Goal: Task Accomplishment & Management: Use online tool/utility

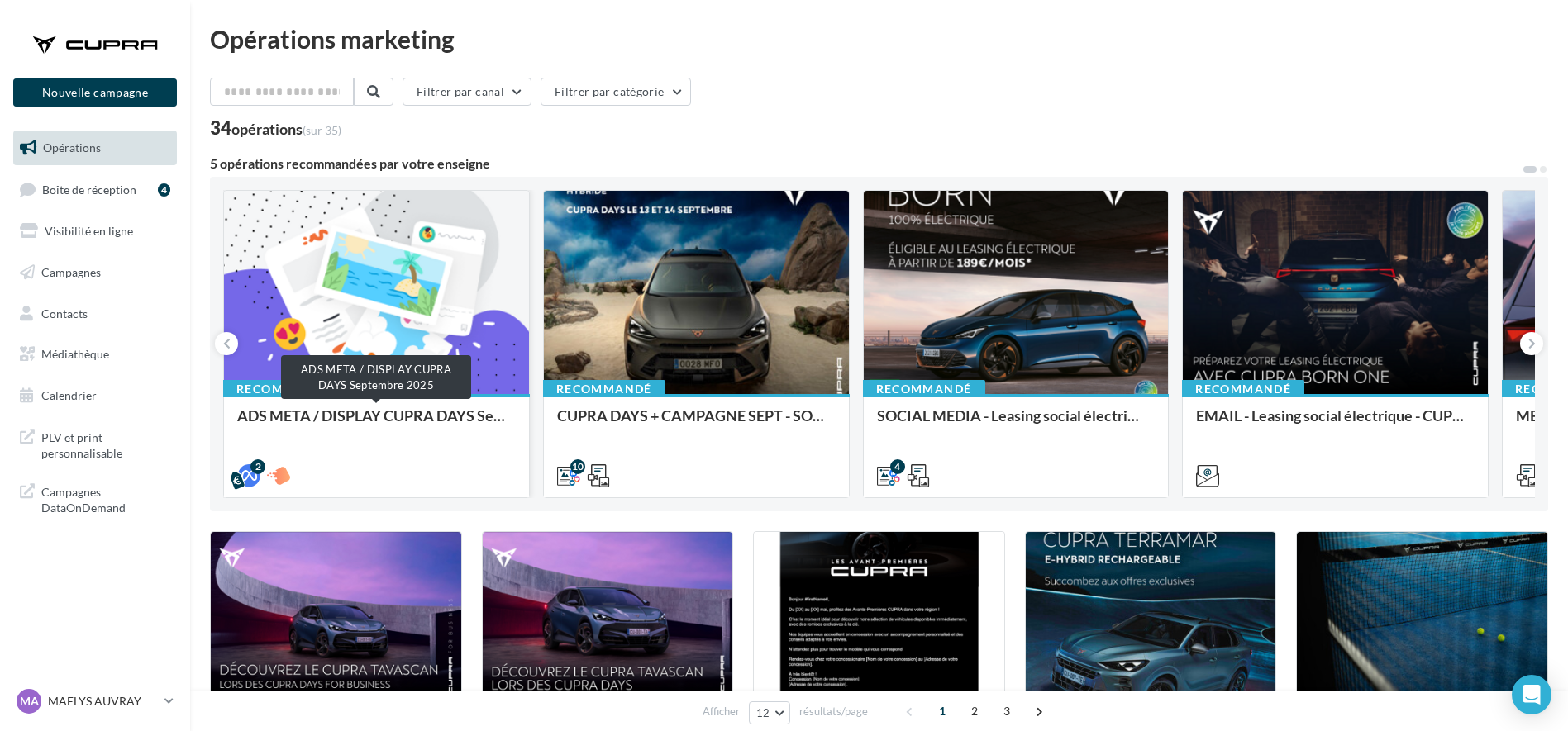
click at [333, 430] on div "ADS META / DISPLAY CUPRA DAYS Septembre 2025" at bounding box center [376, 423] width 279 height 33
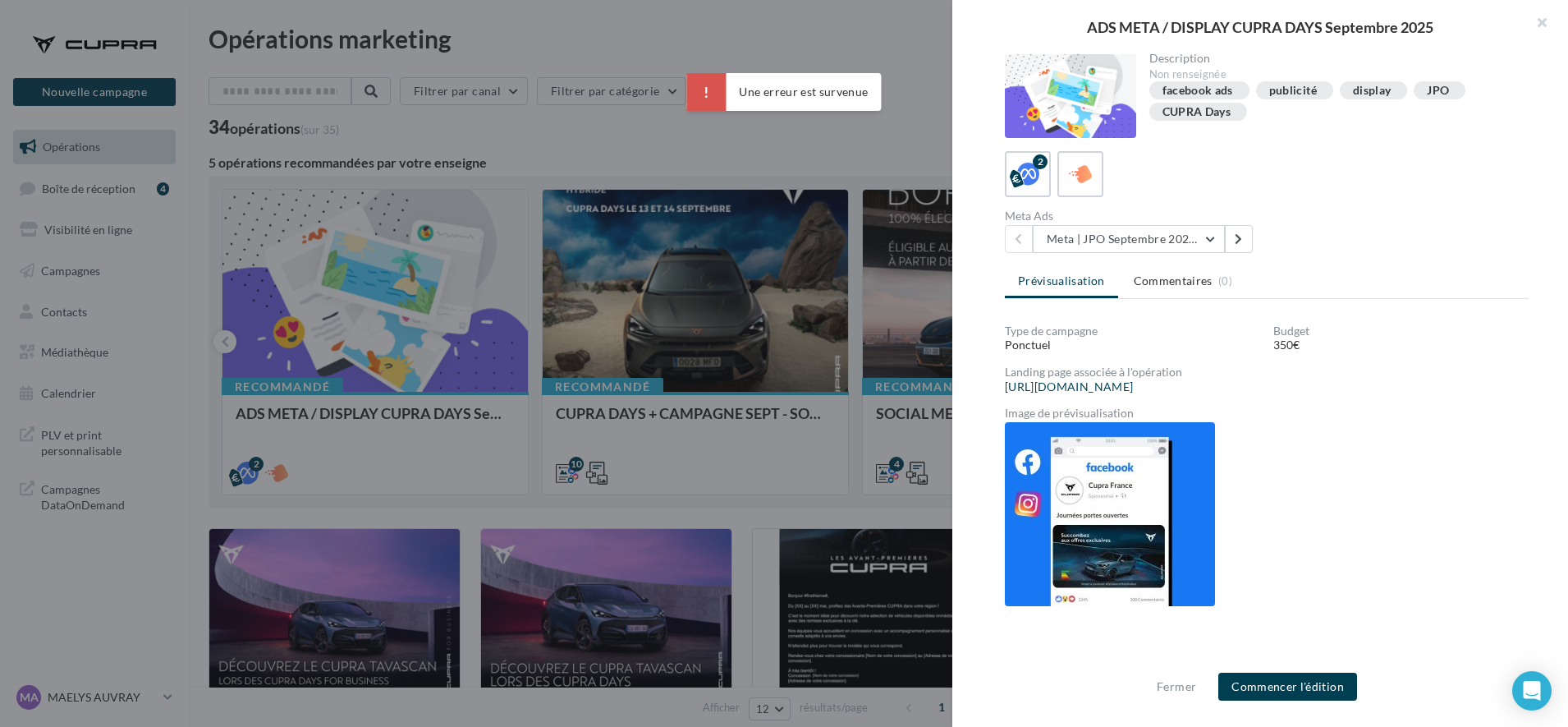
scroll to position [114, 0]
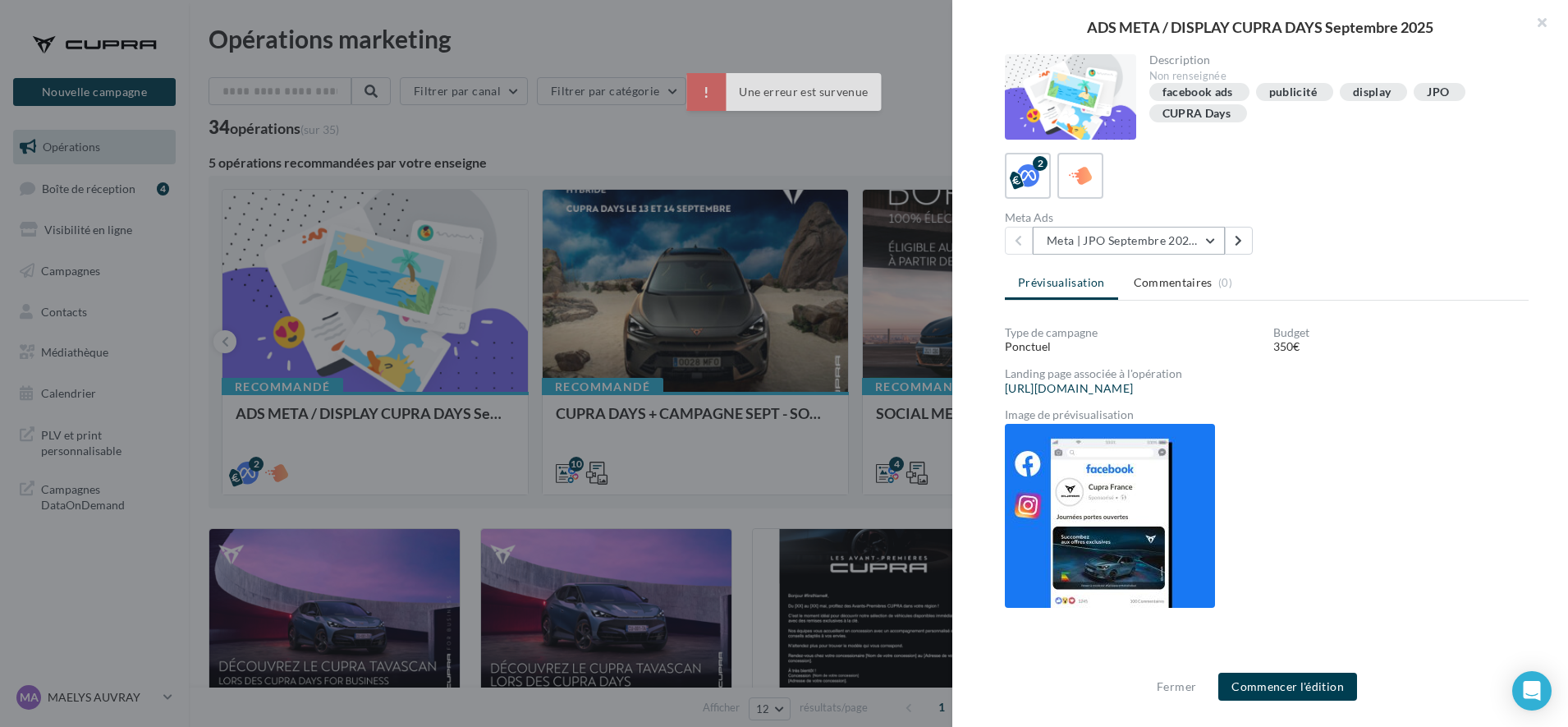
click at [1163, 236] on button "Meta | JPO Septembre 2025 | Drive to store" at bounding box center [1129, 241] width 192 height 28
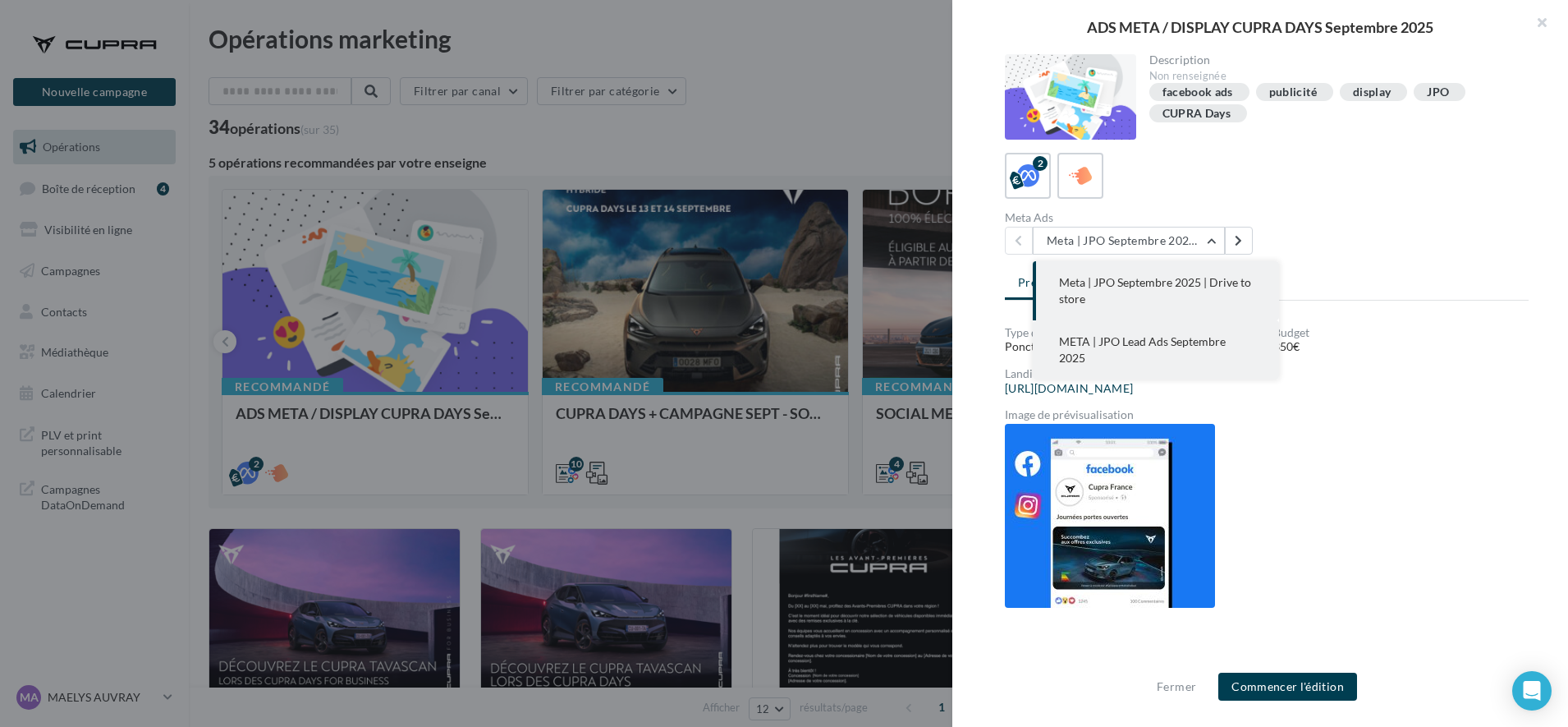
click at [1135, 362] on button "META | JPO Lead Ads Septembre 2025" at bounding box center [1156, 350] width 246 height 59
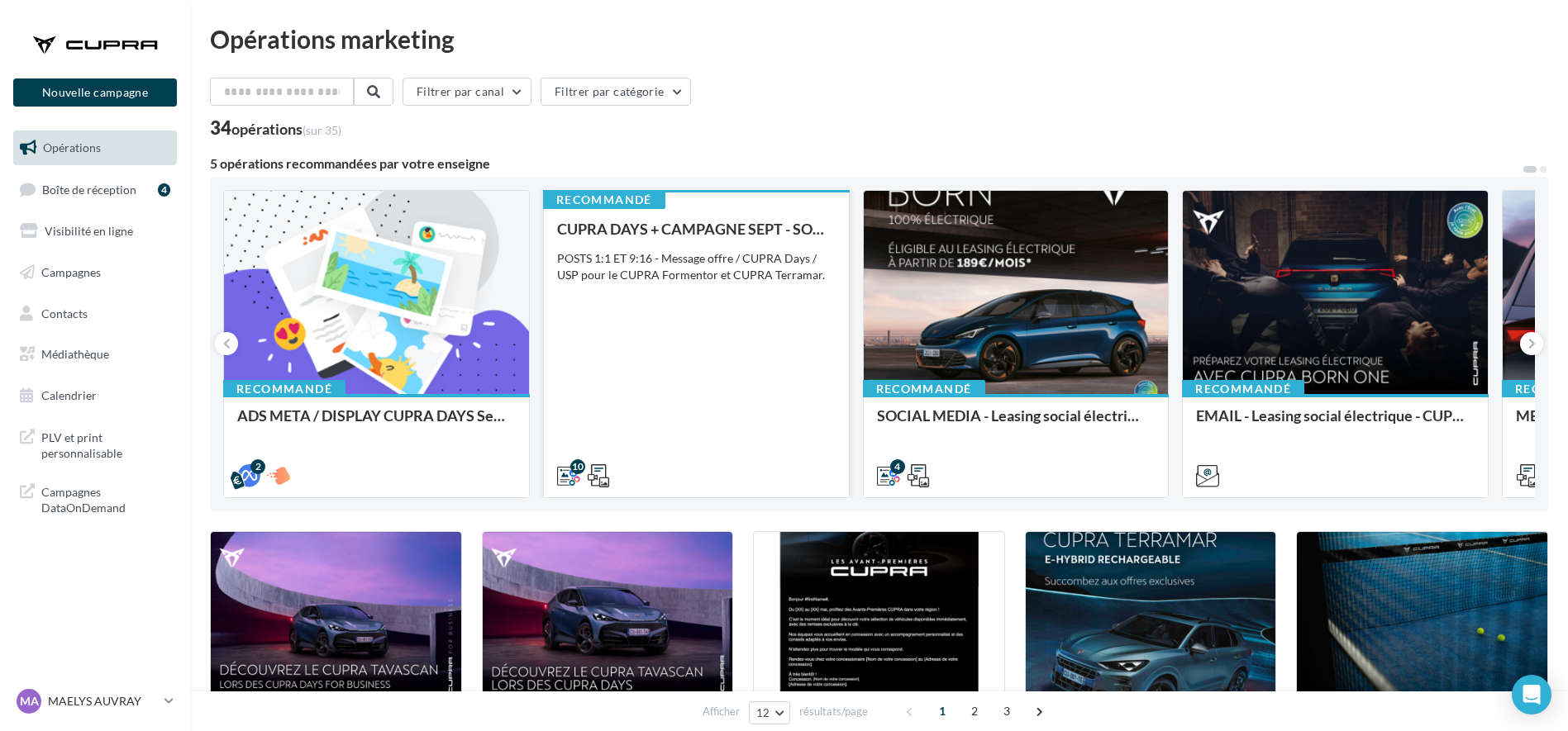
click at [731, 446] on div "CUPRA DAYS + CAMPAGNE SEPT - SOCIAL MEDIA POSTS 1:1 ET 9:16 - Message offre / C…" at bounding box center [697, 351] width 279 height 262
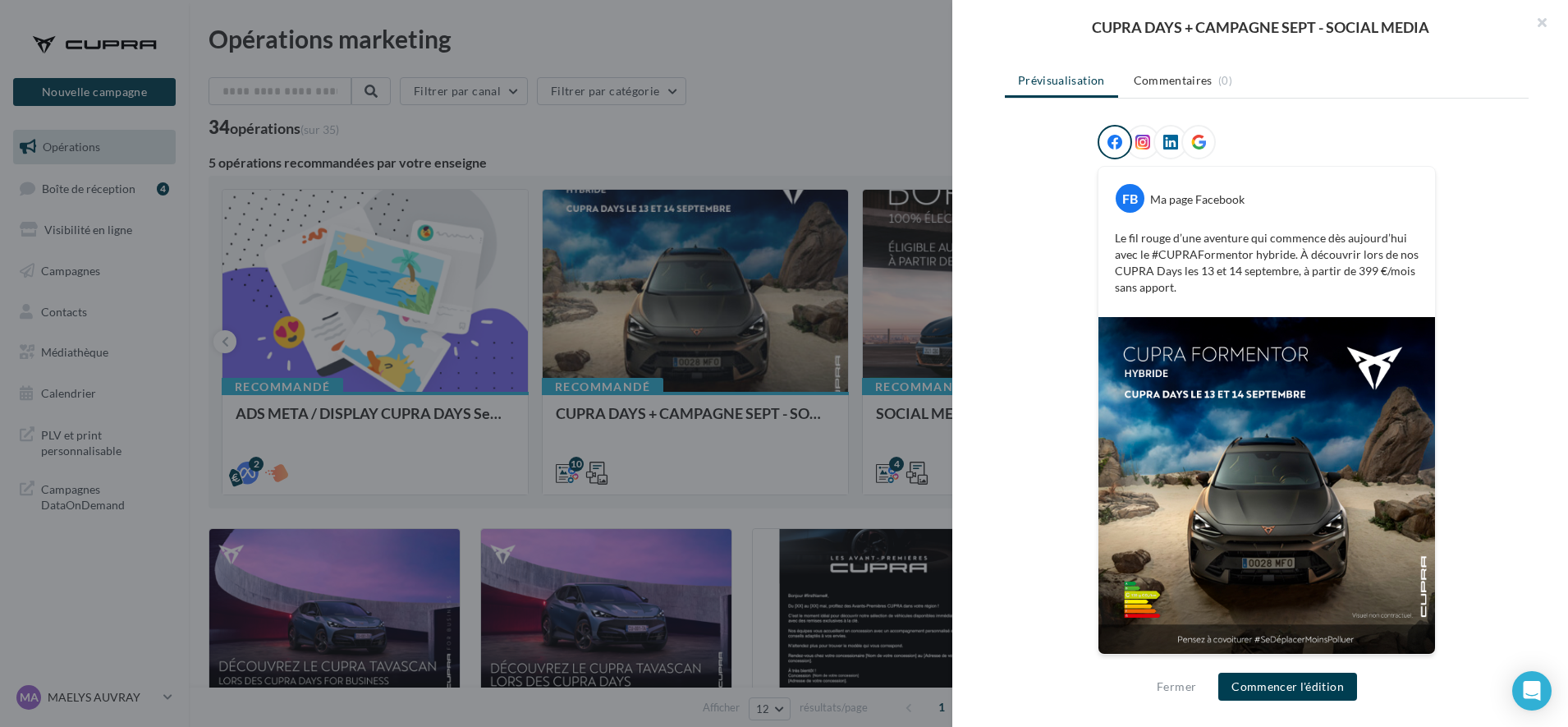
scroll to position [19, 0]
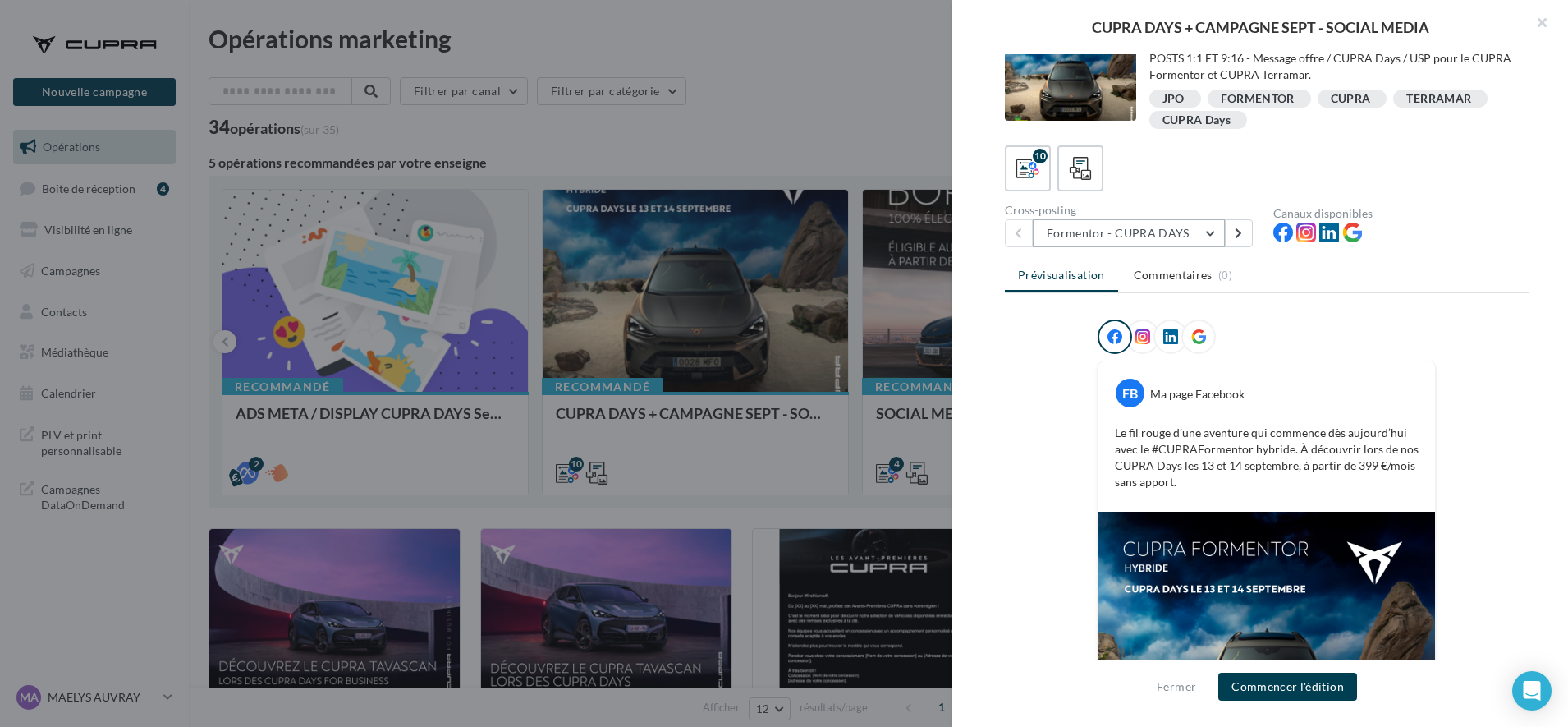
click at [1110, 239] on button "Formentor - CUPRA DAYS" at bounding box center [1129, 233] width 192 height 28
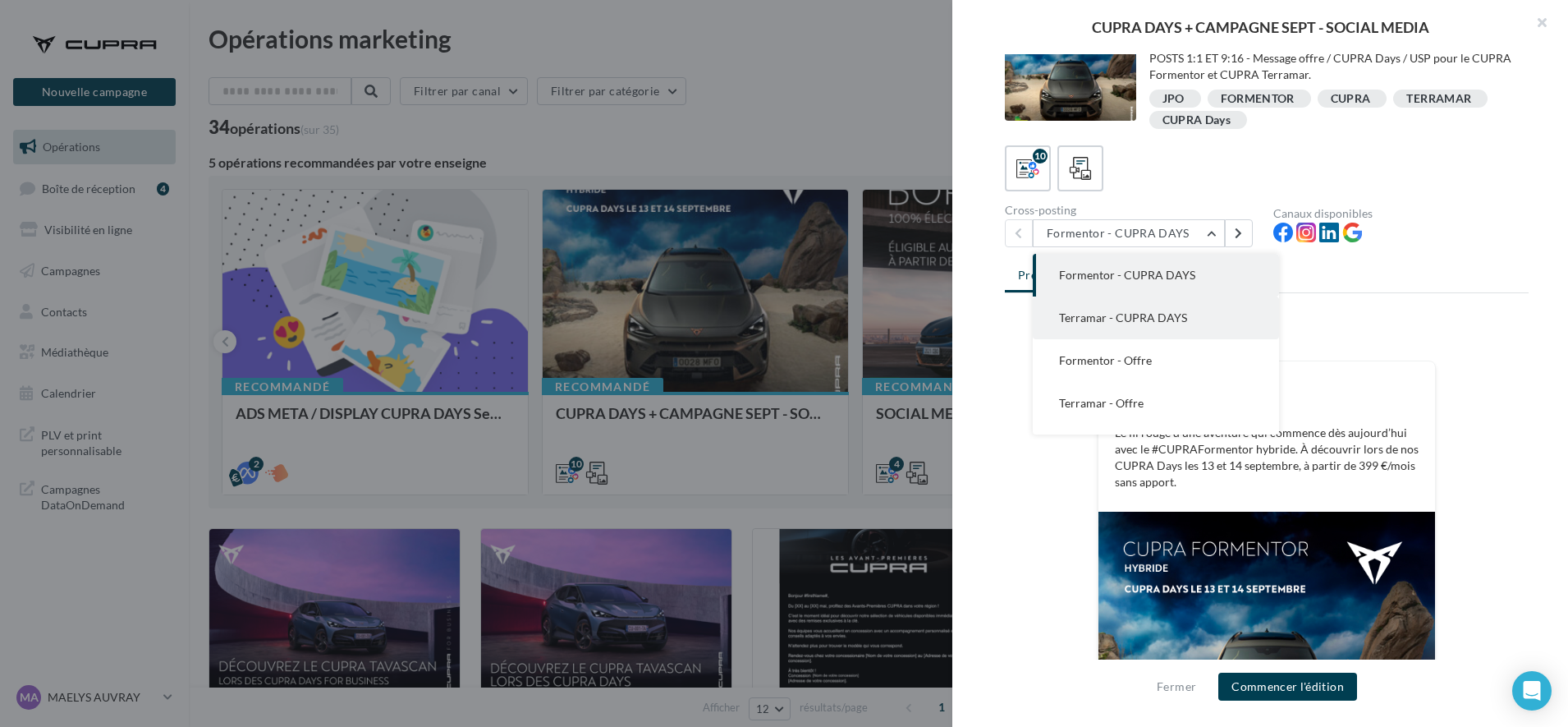
click at [1131, 327] on button "Terramar - CUPRA DAYS" at bounding box center [1156, 317] width 246 height 42
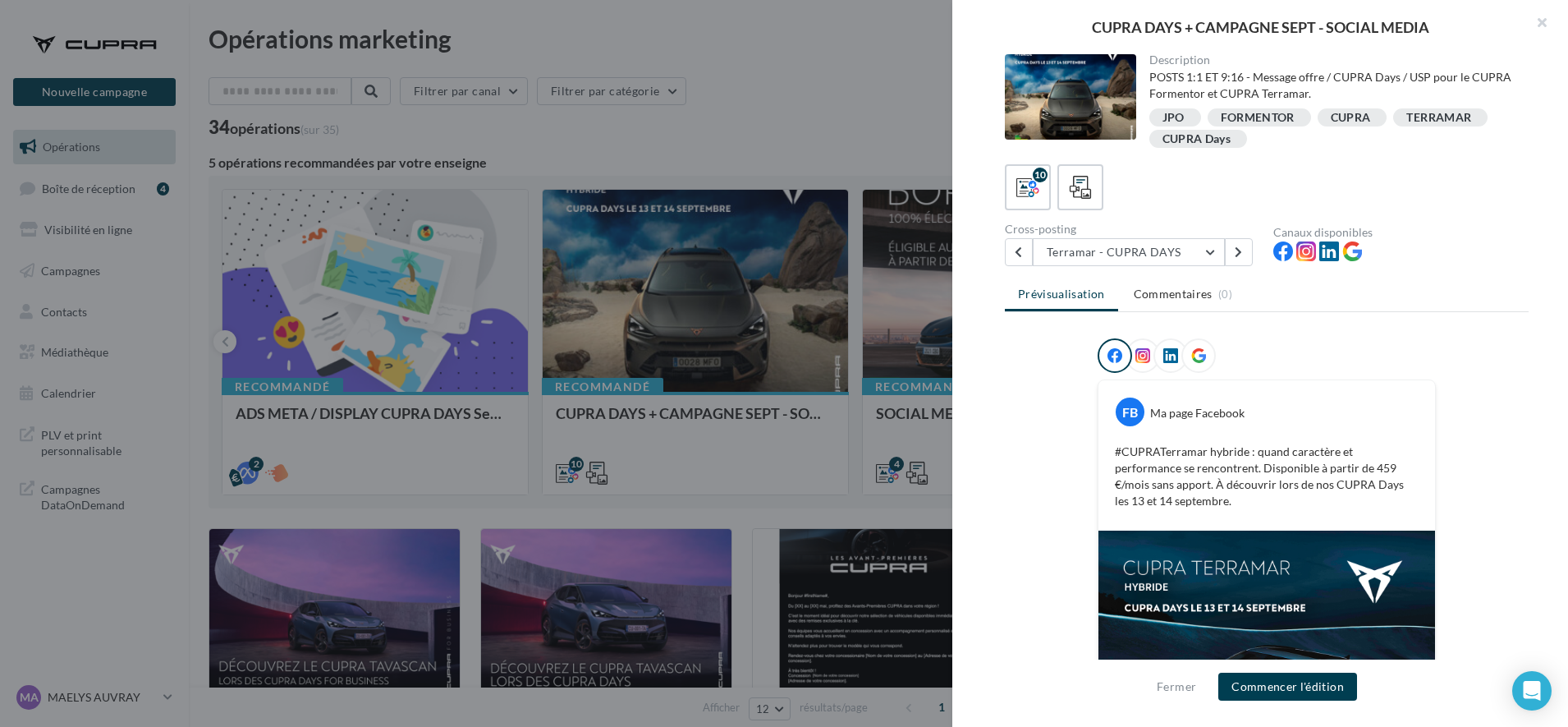
scroll to position [0, 0]
click at [1063, 247] on button "Terramar - CUPRA DAYS" at bounding box center [1129, 252] width 192 height 28
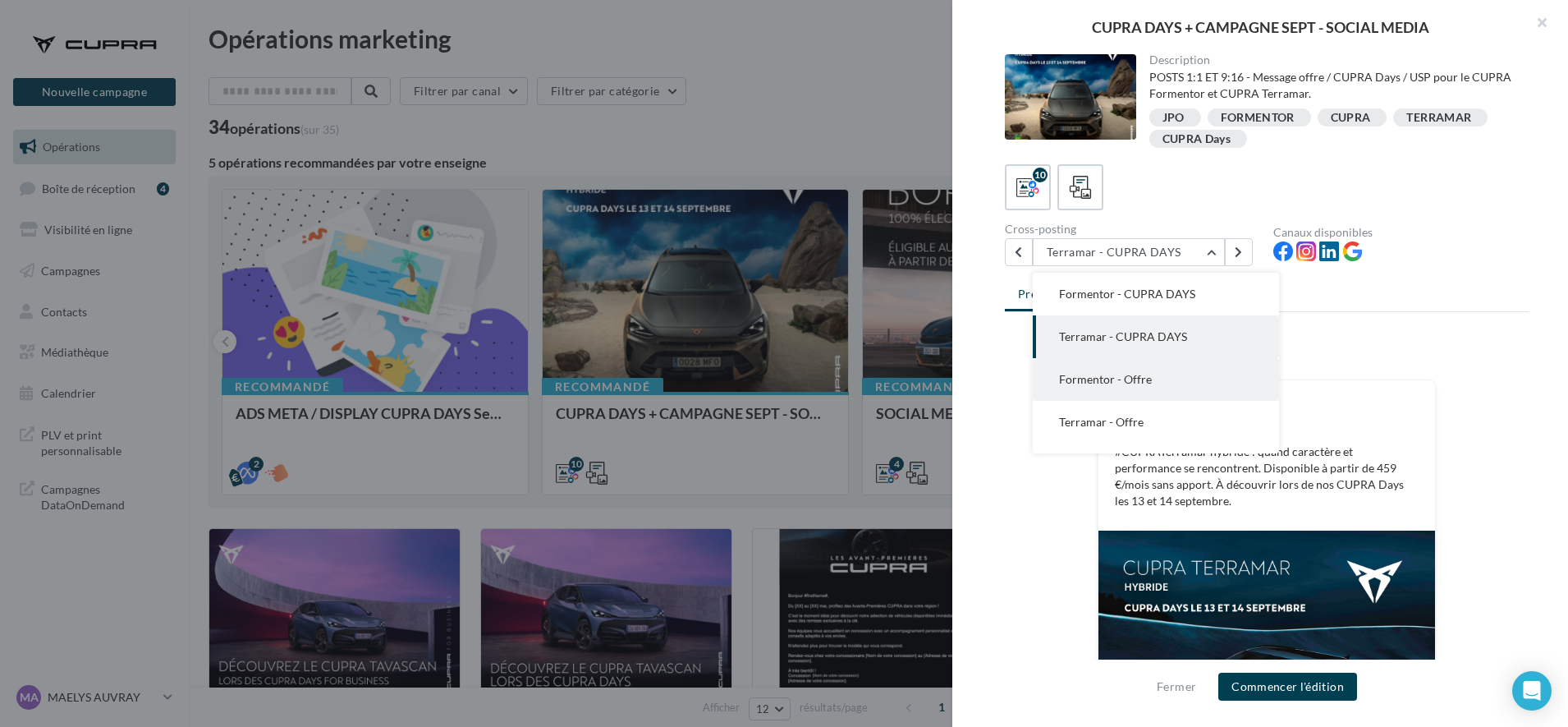
click at [1096, 379] on span "Formentor - Offre" at bounding box center [1106, 379] width 93 height 14
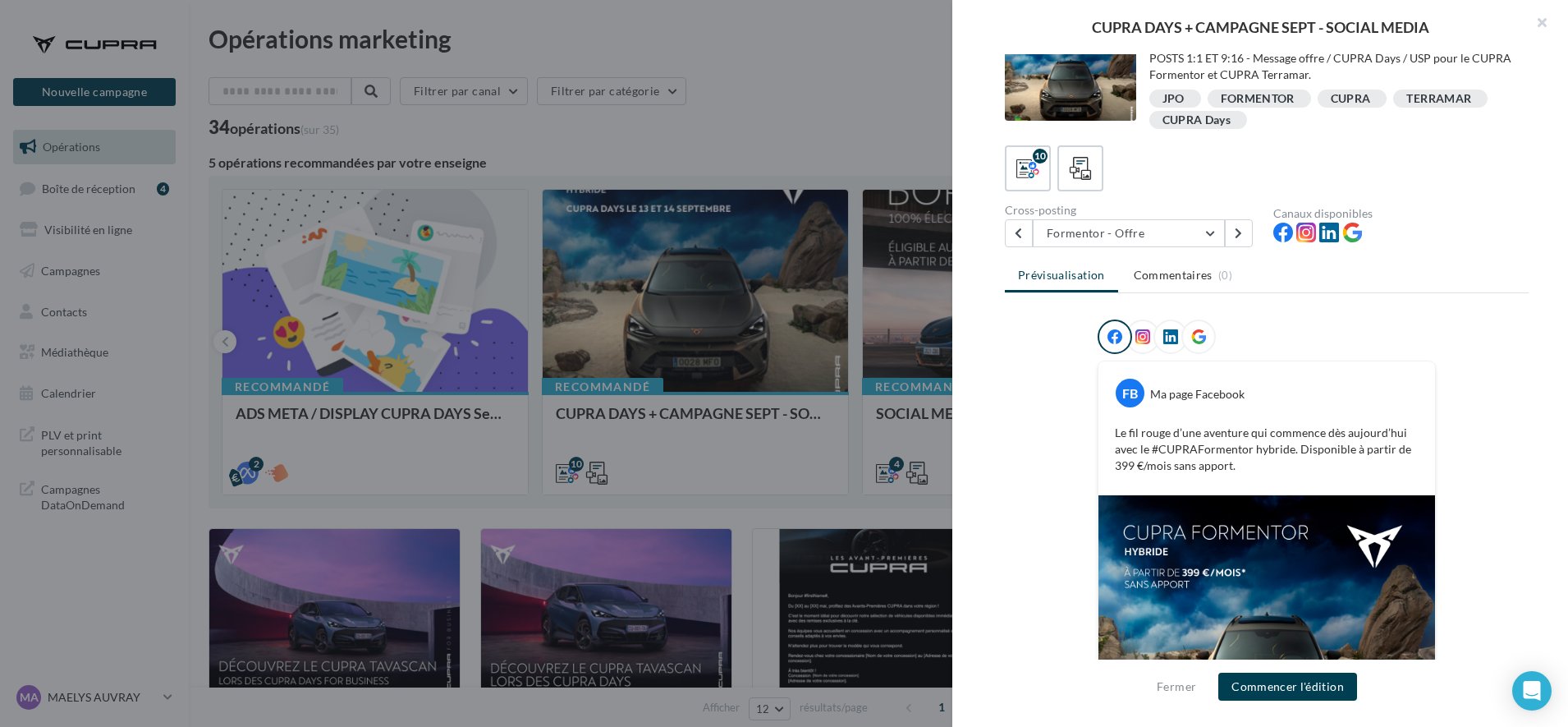
scroll to position [18, 0]
click at [1098, 234] on button "Formentor - Offre" at bounding box center [1129, 234] width 192 height 28
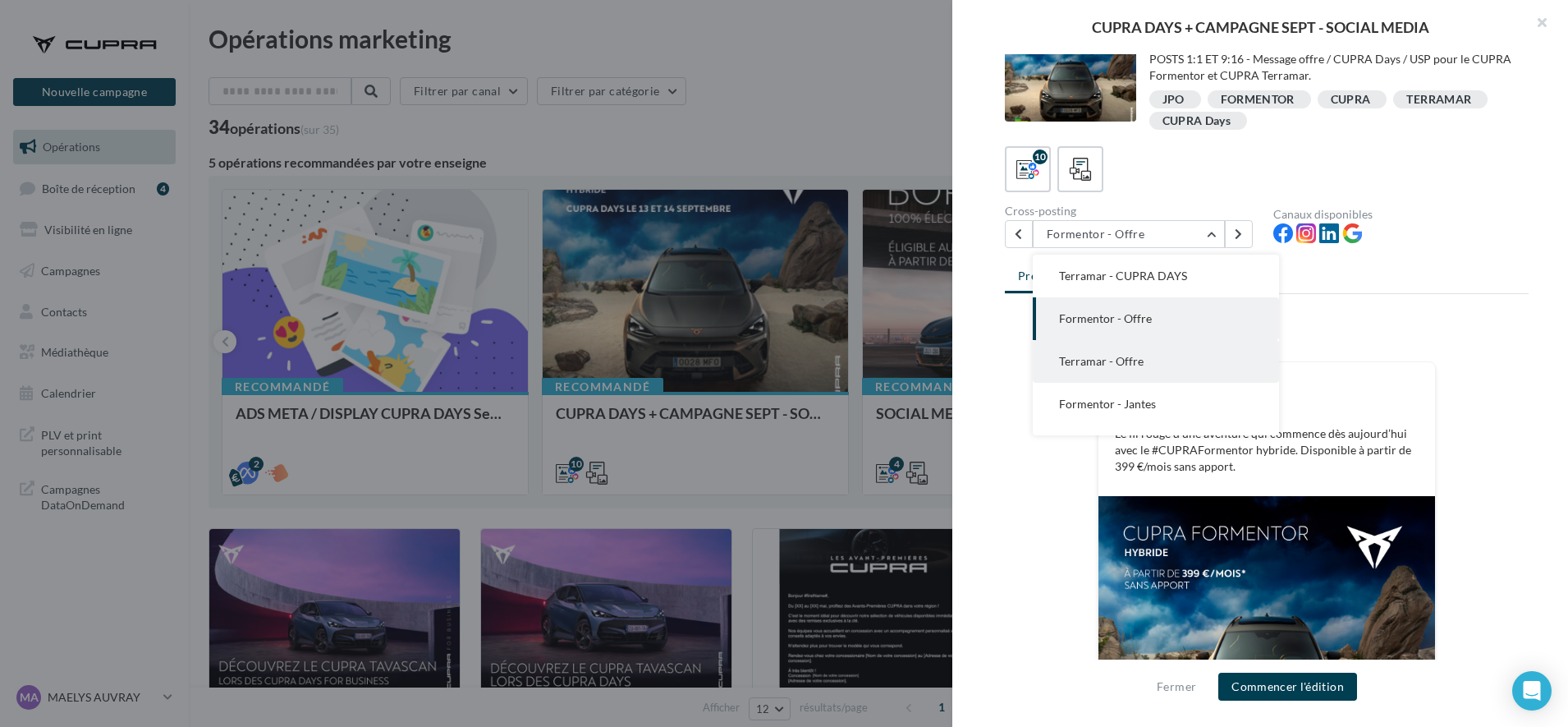
click at [1116, 366] on span "Terramar - Offre" at bounding box center [1102, 361] width 84 height 14
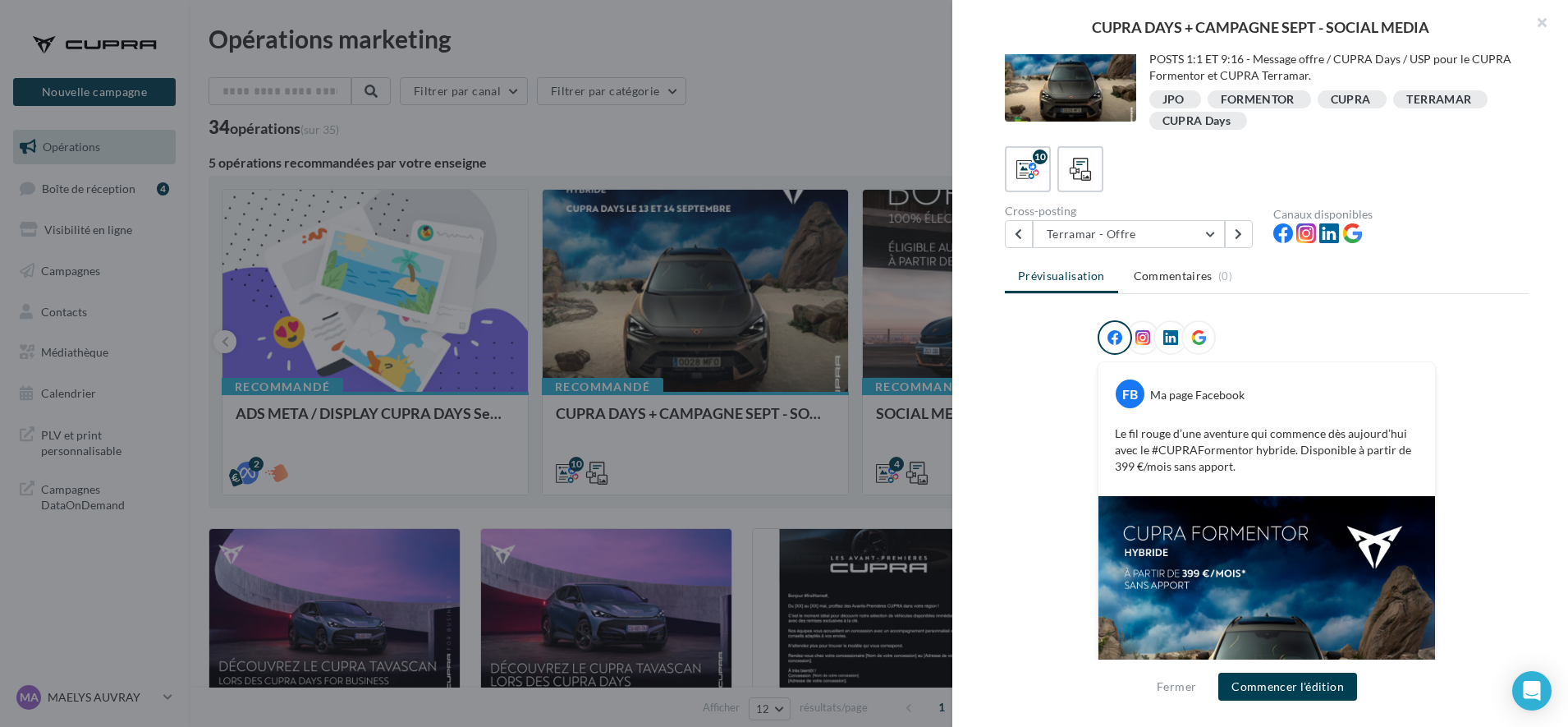
scroll to position [0, 0]
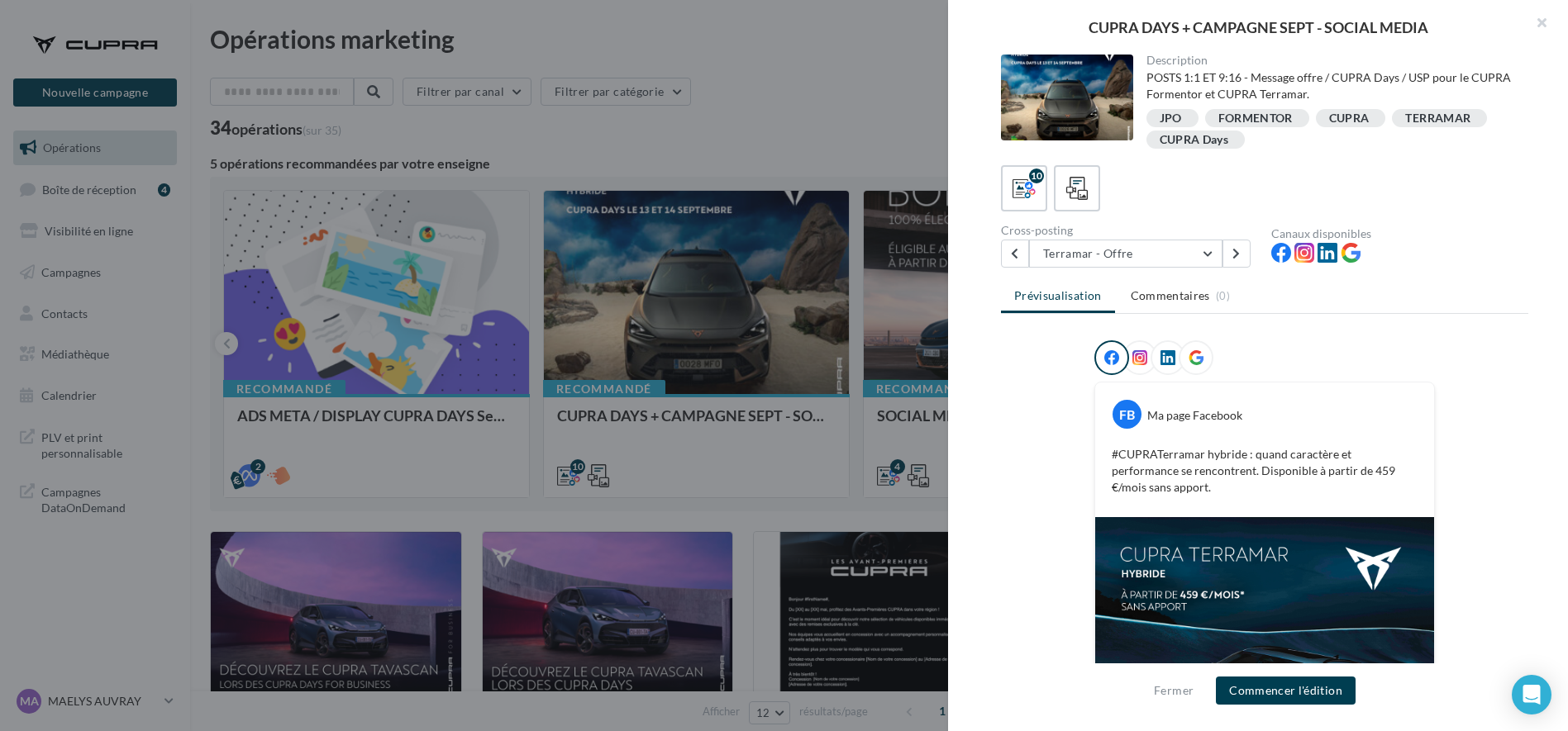
click at [896, 134] on div at bounding box center [784, 366] width 1568 height 731
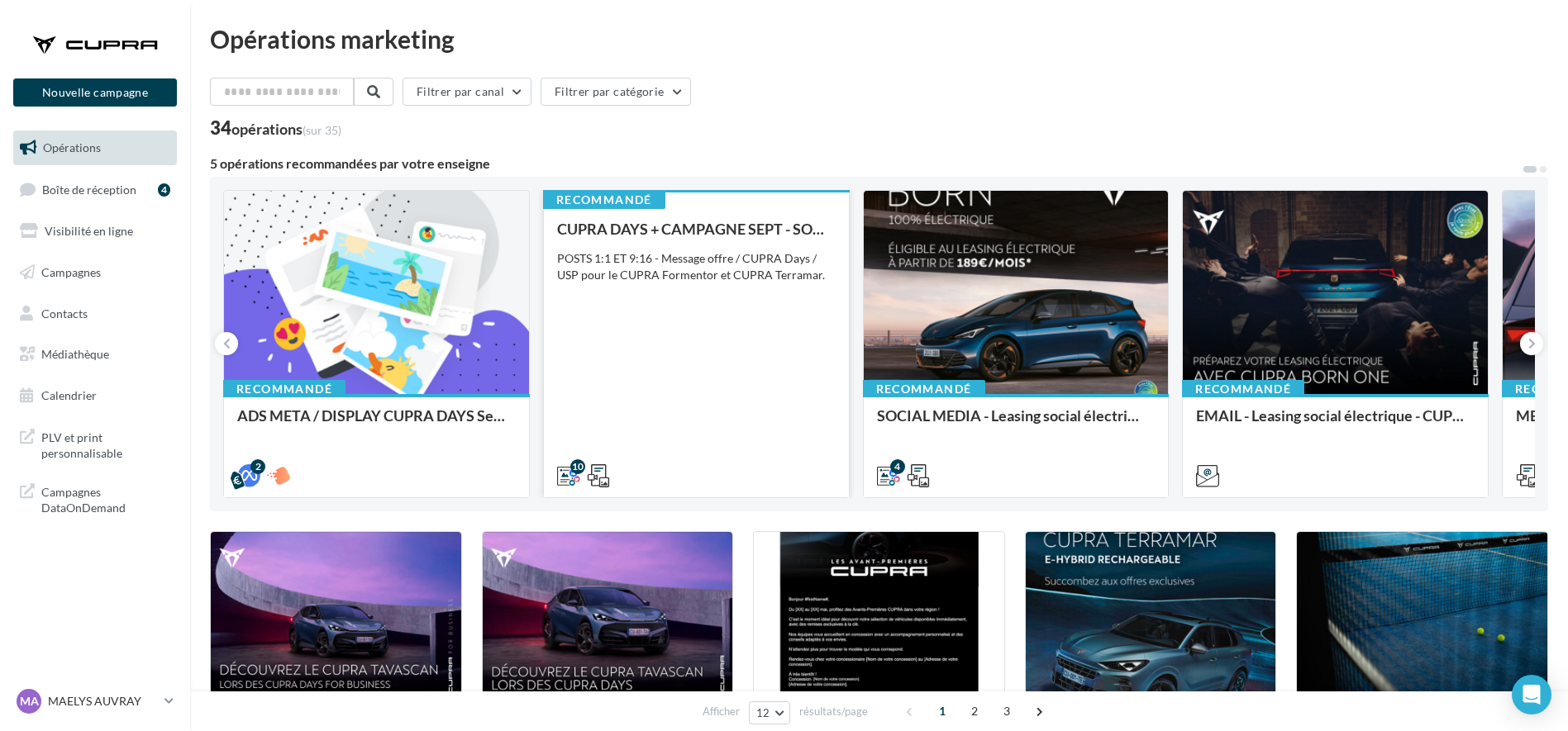
click at [776, 424] on div "CUPRA DAYS + CAMPAGNE SEPT - SOCIAL MEDIA POSTS 1:1 ET 9:16 - Message offre / C…" at bounding box center [697, 351] width 279 height 262
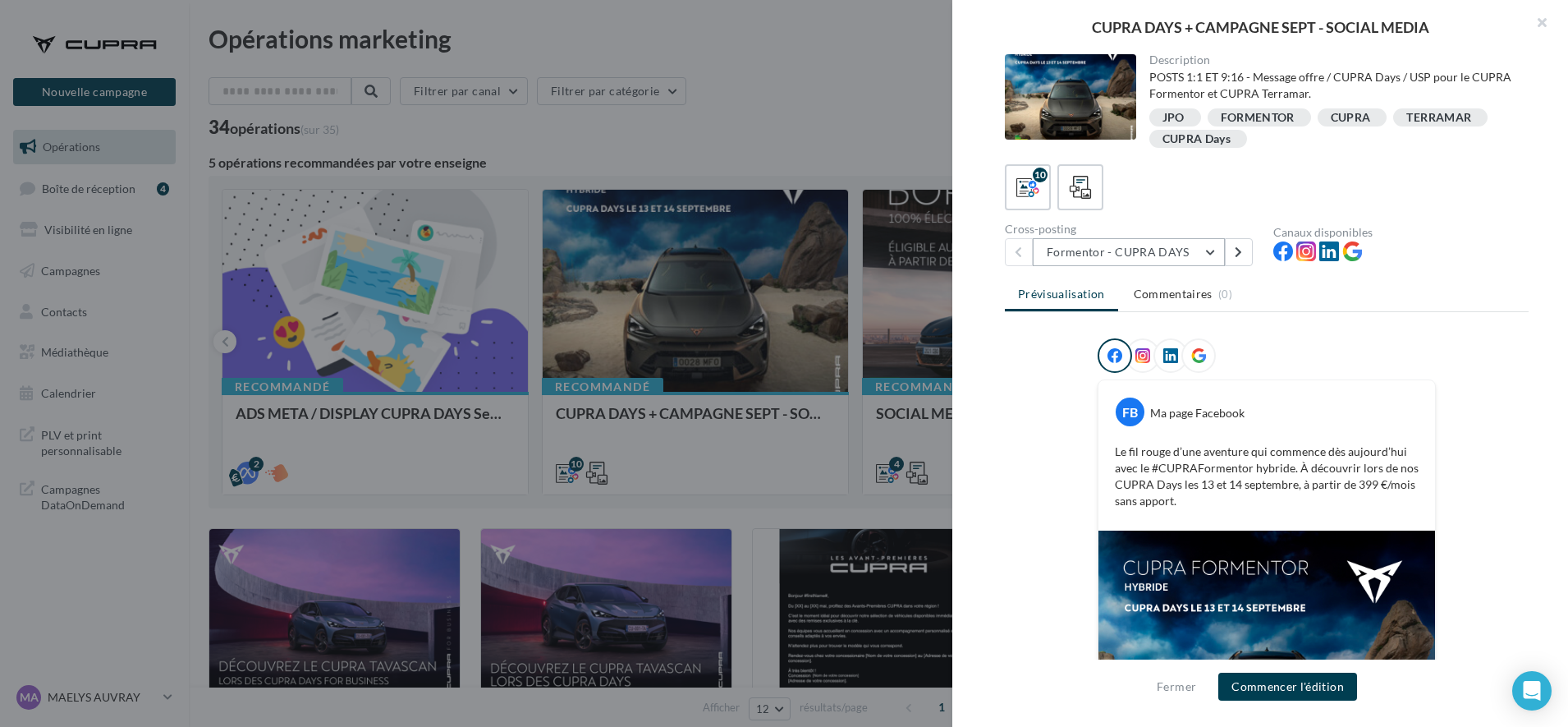
click at [1129, 247] on button "Formentor - CUPRA DAYS" at bounding box center [1129, 252] width 192 height 28
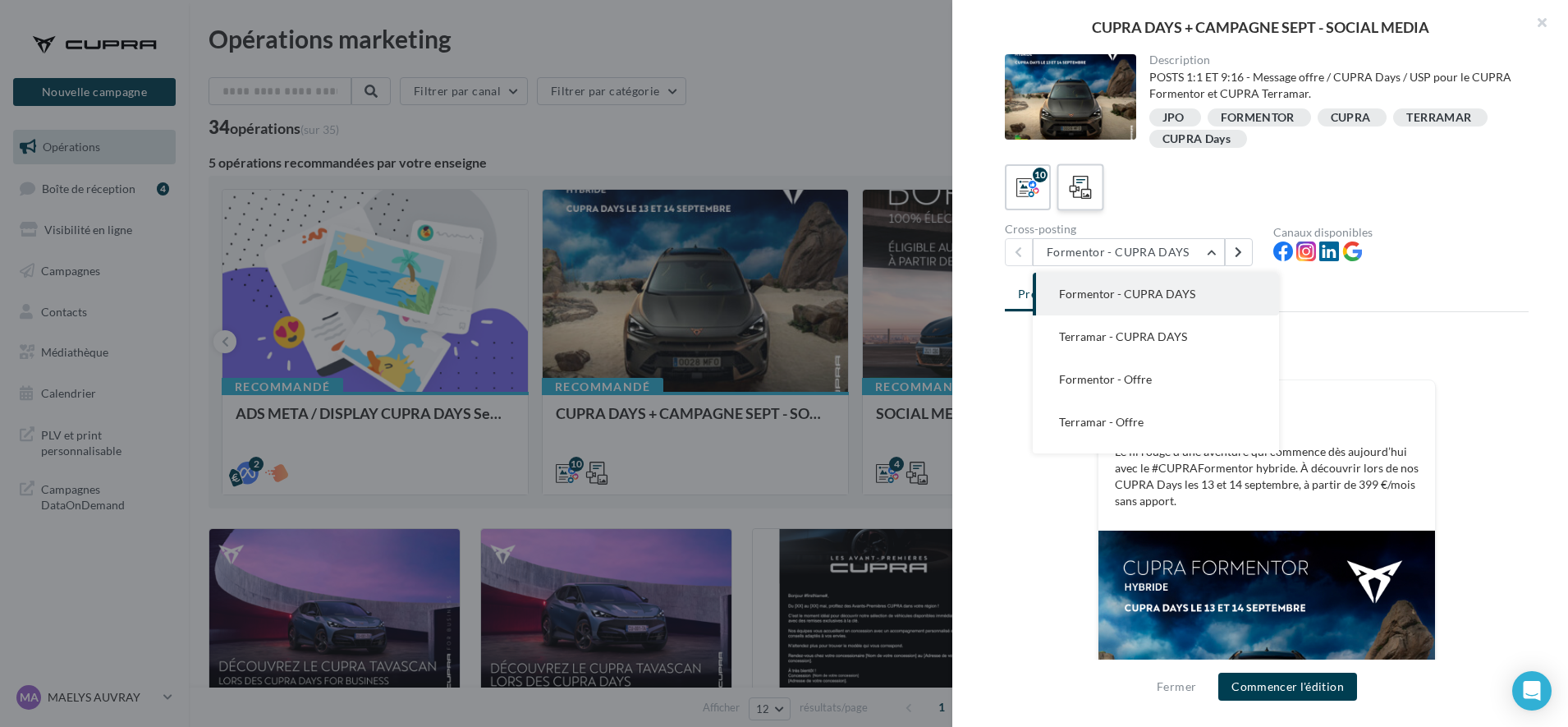
click at [1070, 181] on icon at bounding box center [1081, 188] width 24 height 24
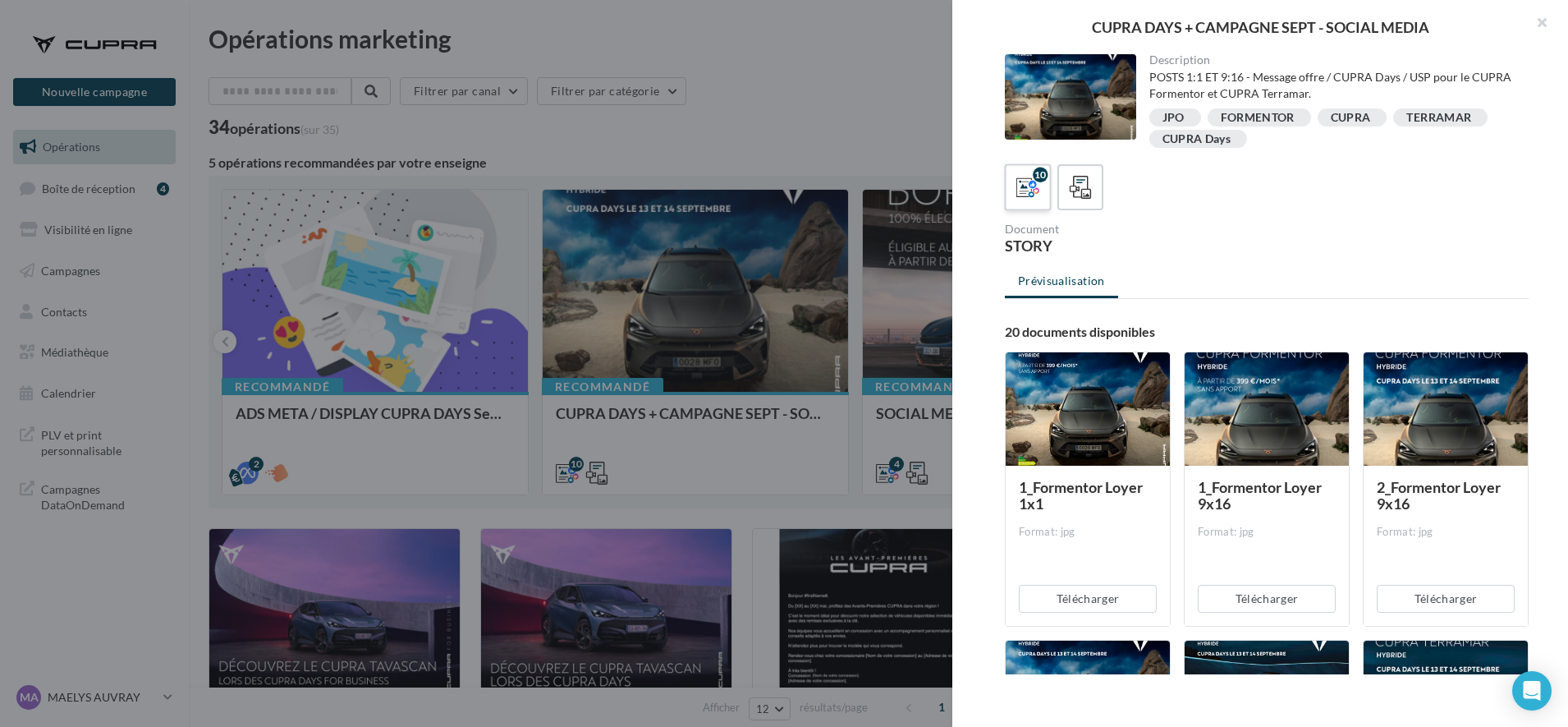
click at [1025, 179] on icon at bounding box center [1028, 188] width 24 height 24
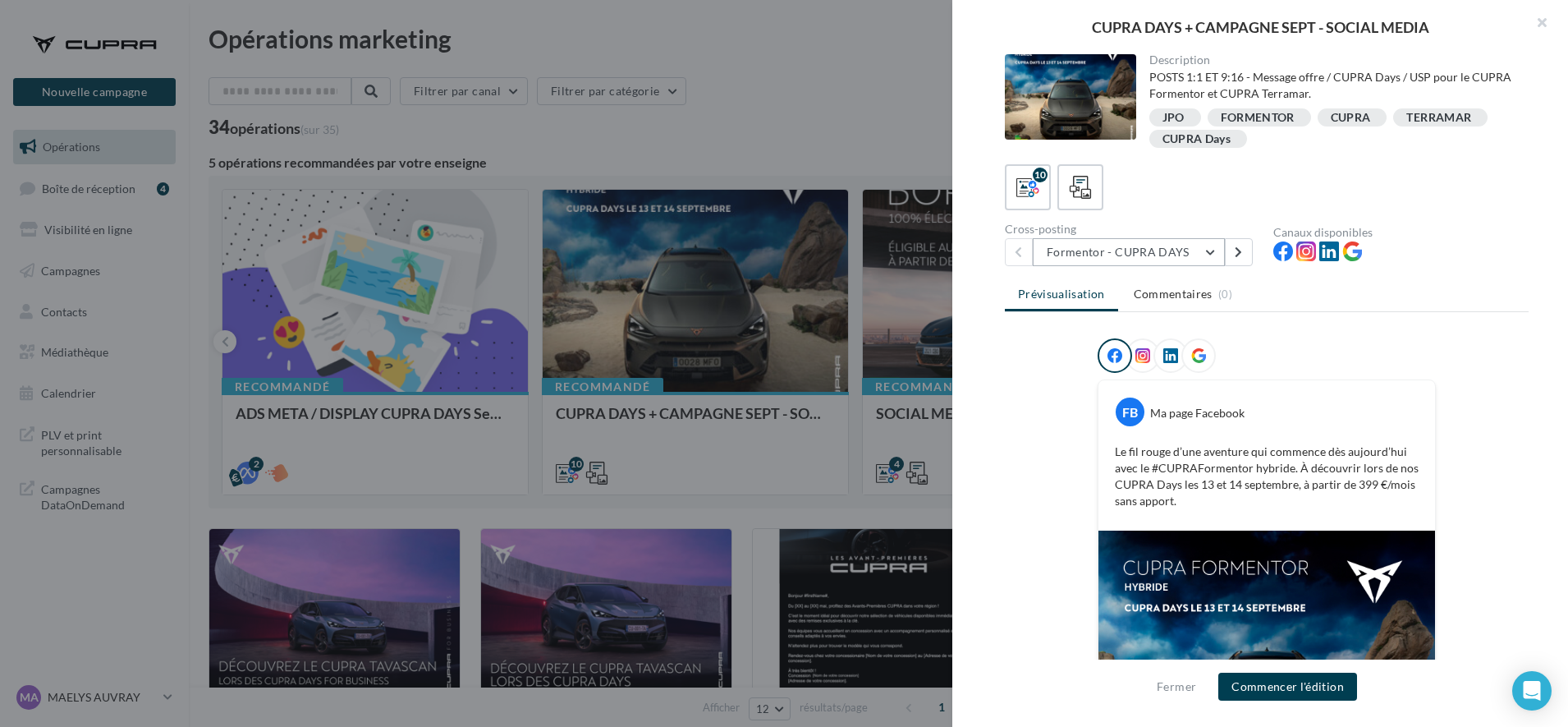
click at [1173, 254] on button "Formentor - CUPRA DAYS" at bounding box center [1129, 252] width 192 height 28
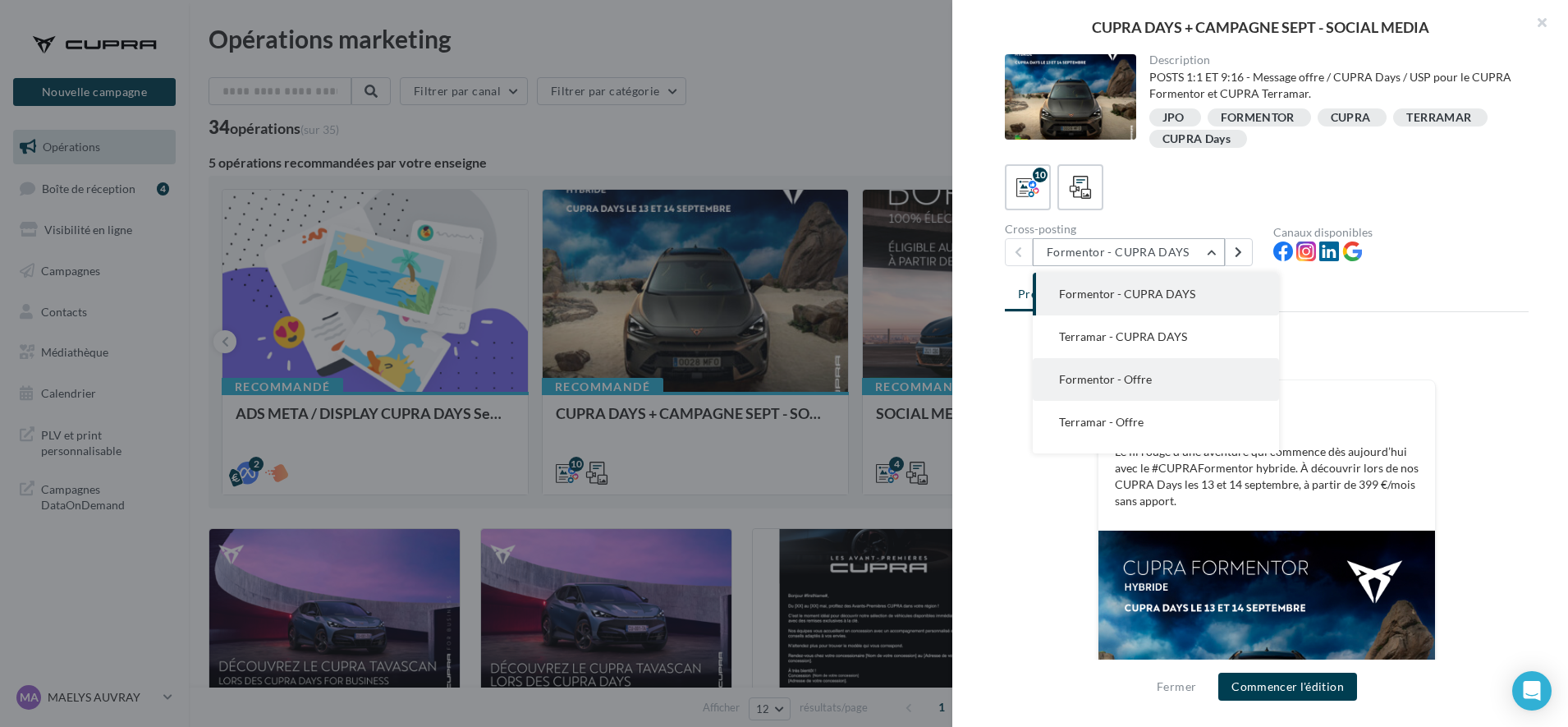
scroll to position [247, 0]
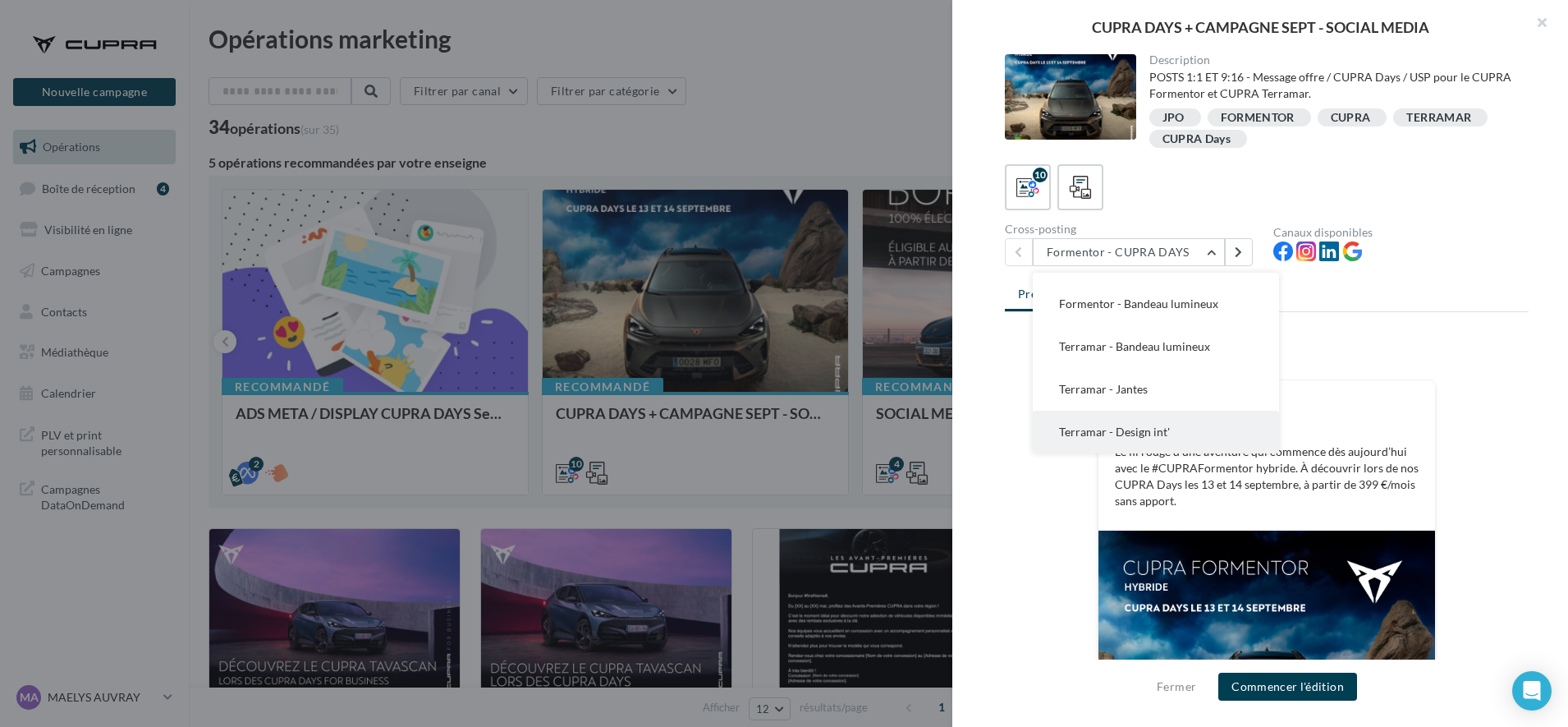
click at [1131, 436] on span "Terramar - Design int'" at bounding box center [1114, 431] width 111 height 14
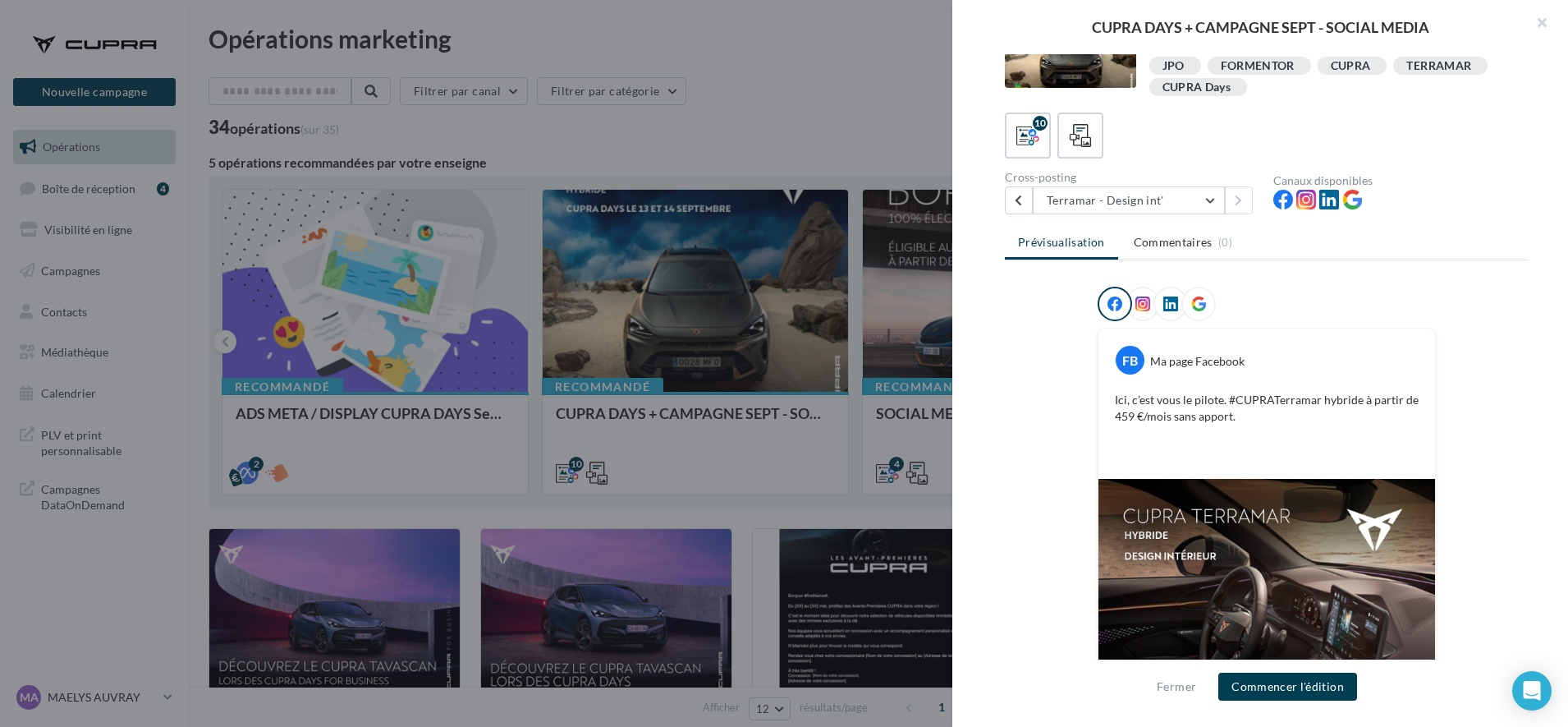
scroll to position [50, 0]
click at [1117, 210] on button "Terramar - Design int'" at bounding box center [1129, 202] width 192 height 28
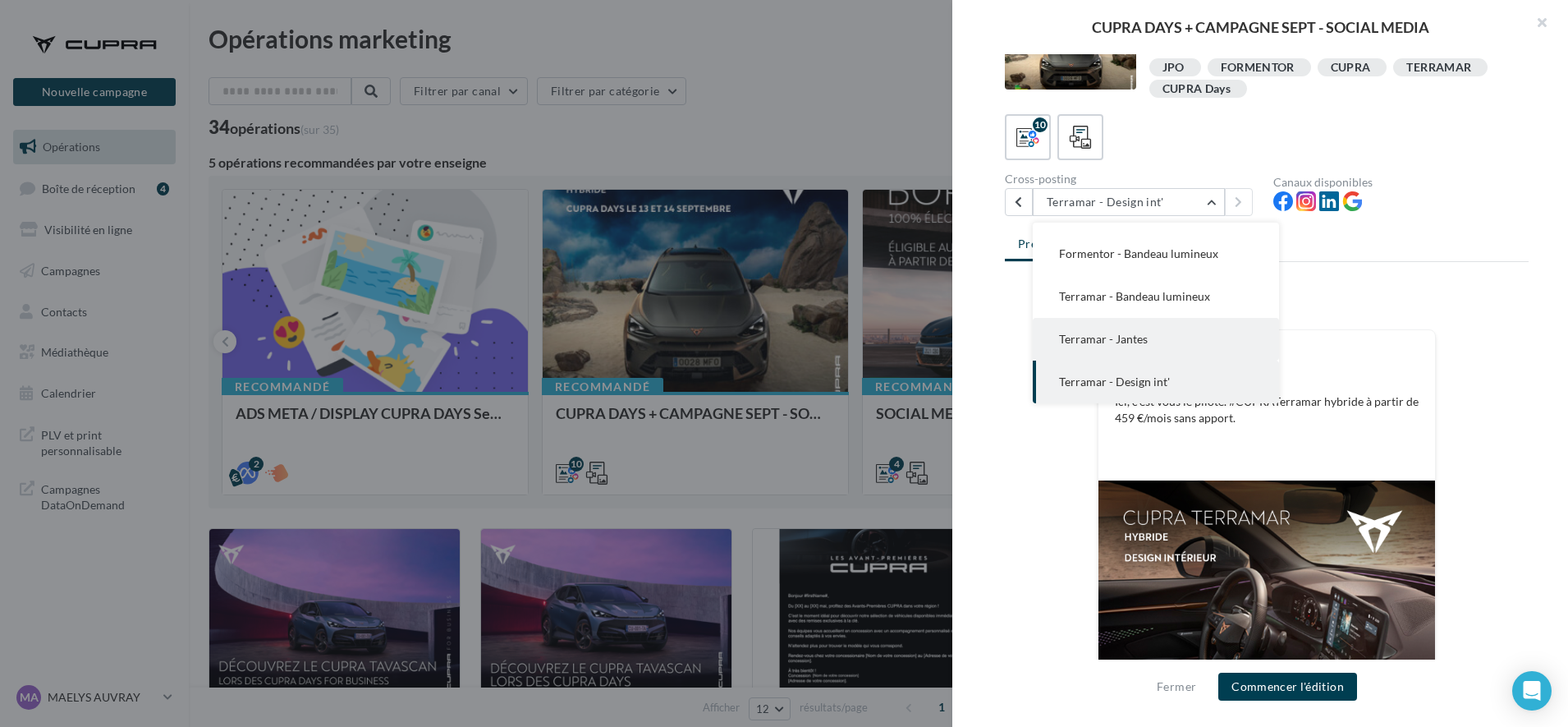
click at [1120, 336] on span "Terramar - Jantes" at bounding box center [1104, 339] width 88 height 14
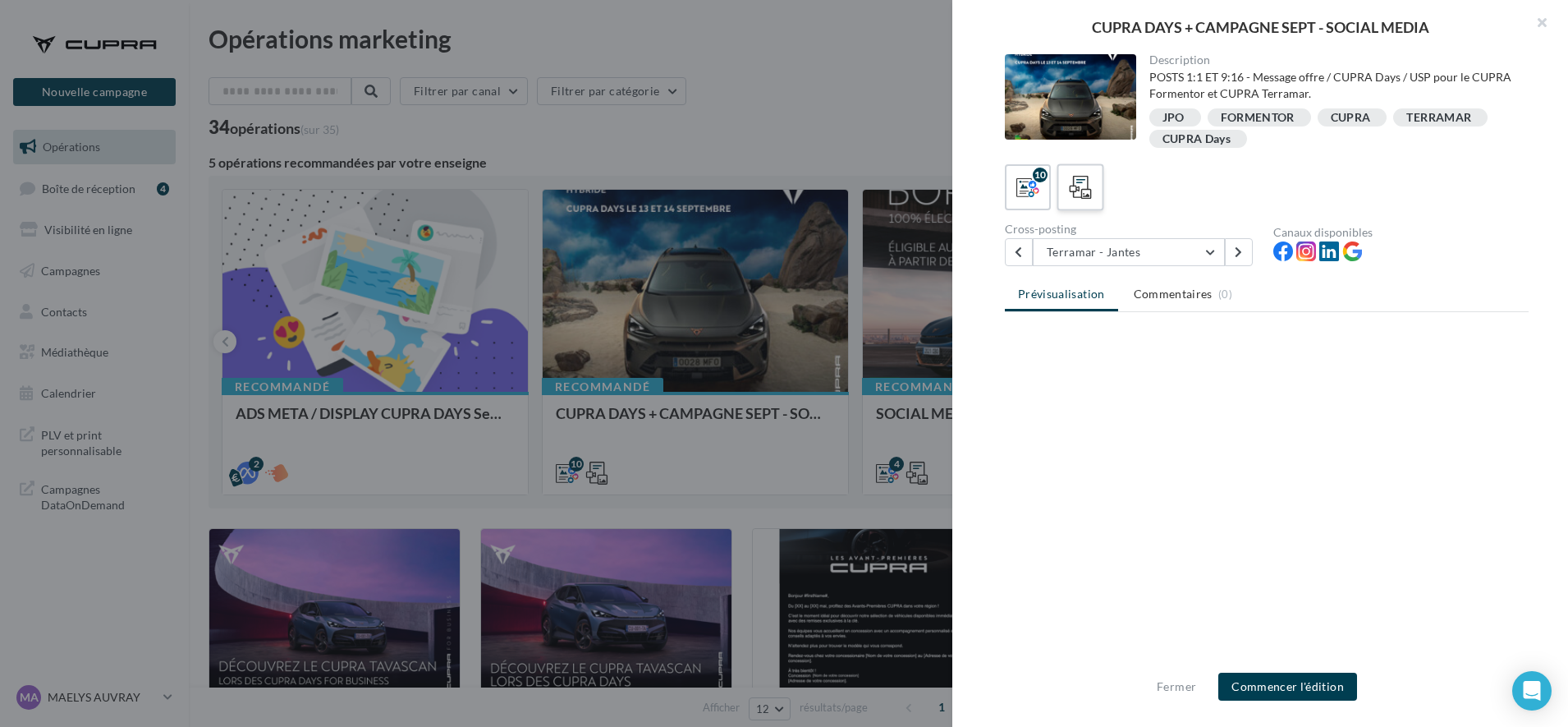
scroll to position [0, 0]
click at [1086, 254] on button "Terramar - Jantes" at bounding box center [1129, 252] width 192 height 28
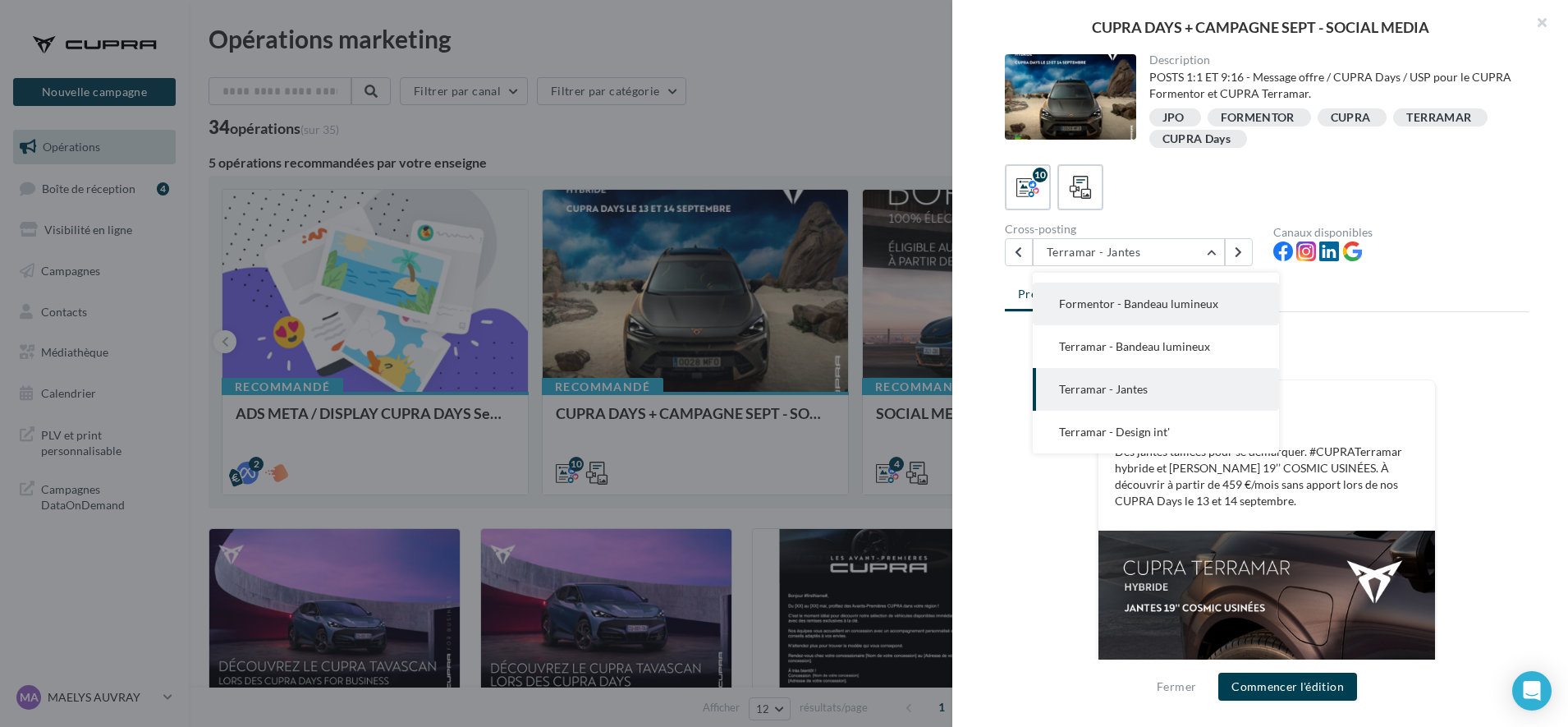
click at [1095, 307] on span "Formentor - Bandeau lumineux" at bounding box center [1139, 304] width 159 height 14
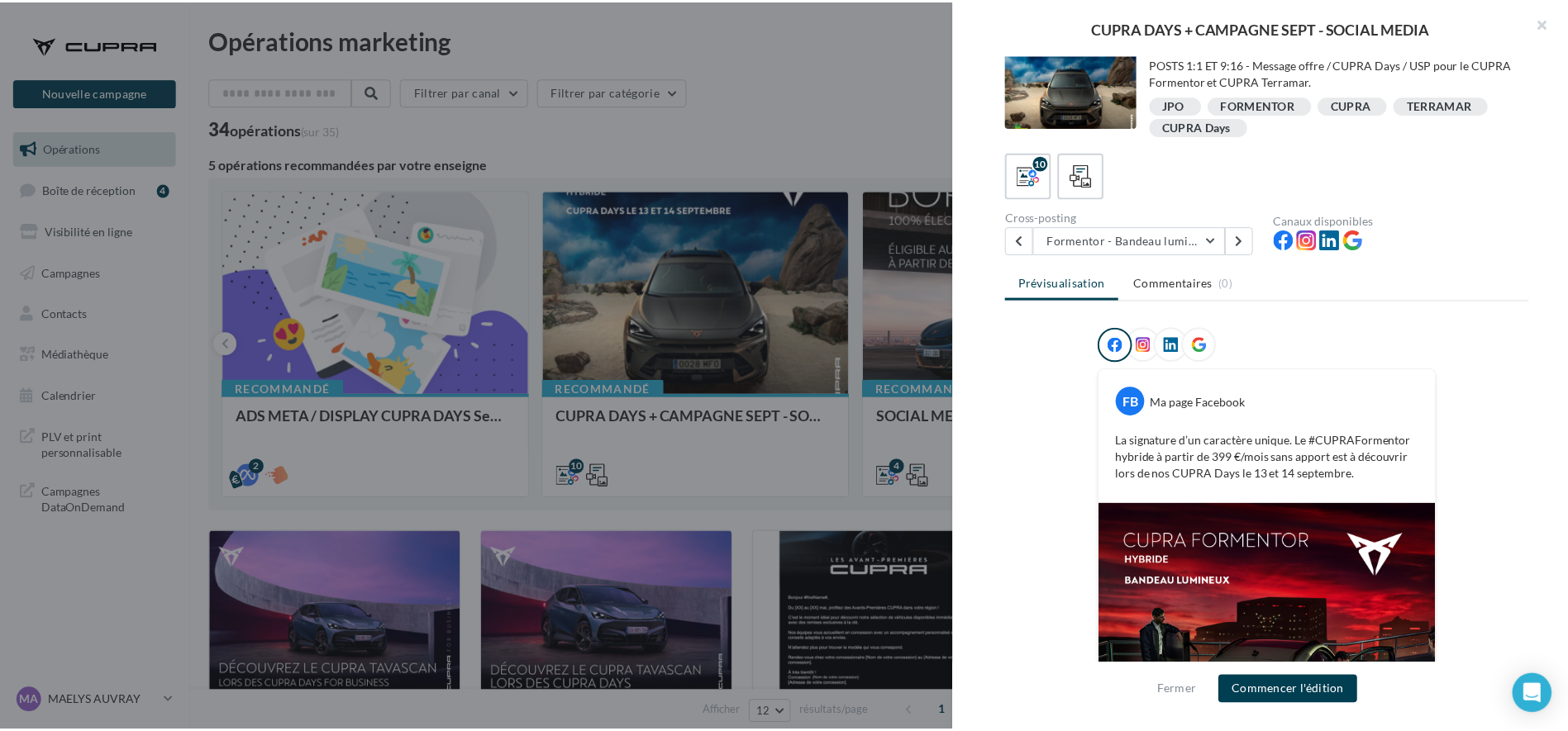
scroll to position [200, 0]
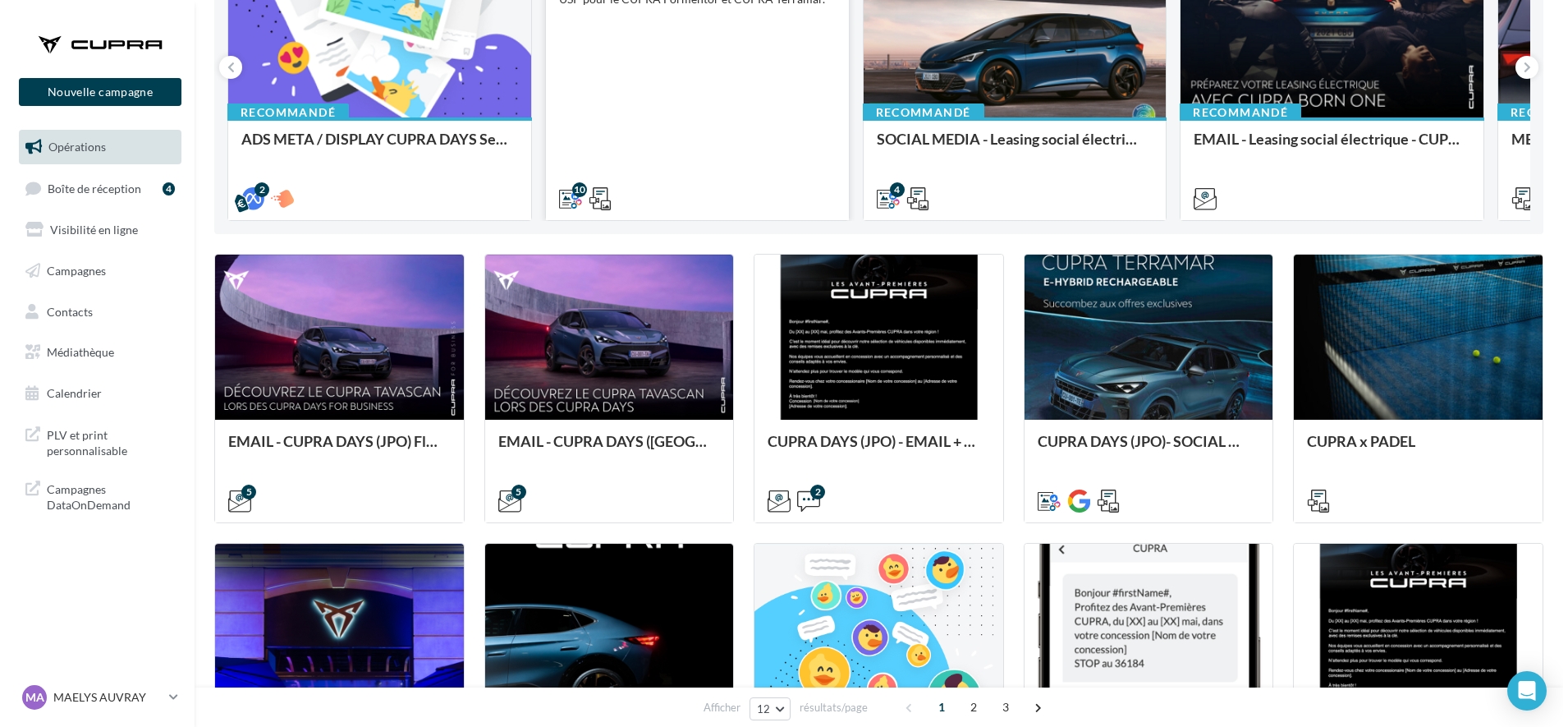
scroll to position [276, 0]
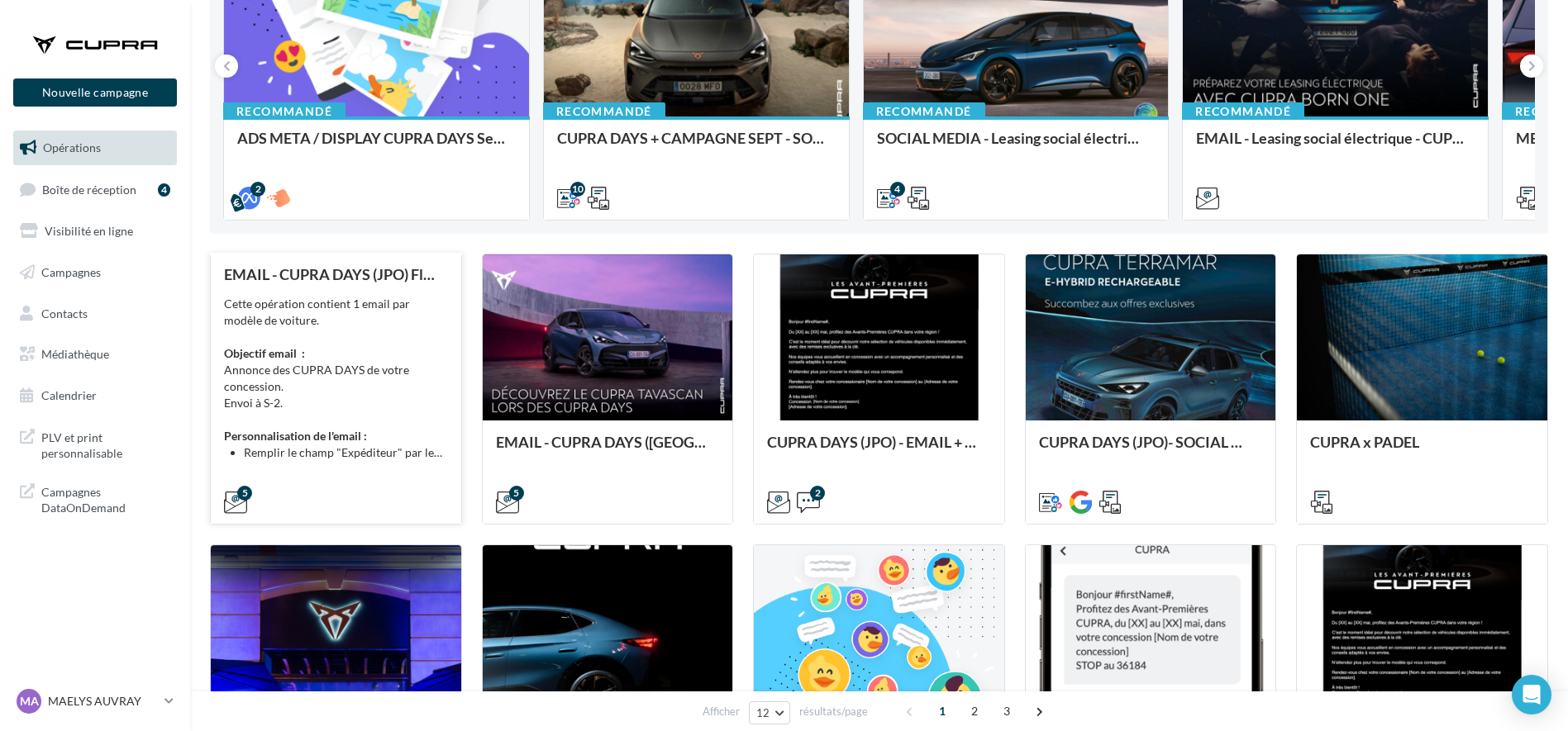
click at [370, 336] on div "Cette opération contient 1 email par modèle de voiture. Objectif email : Annonc…" at bounding box center [336, 377] width 224 height 165
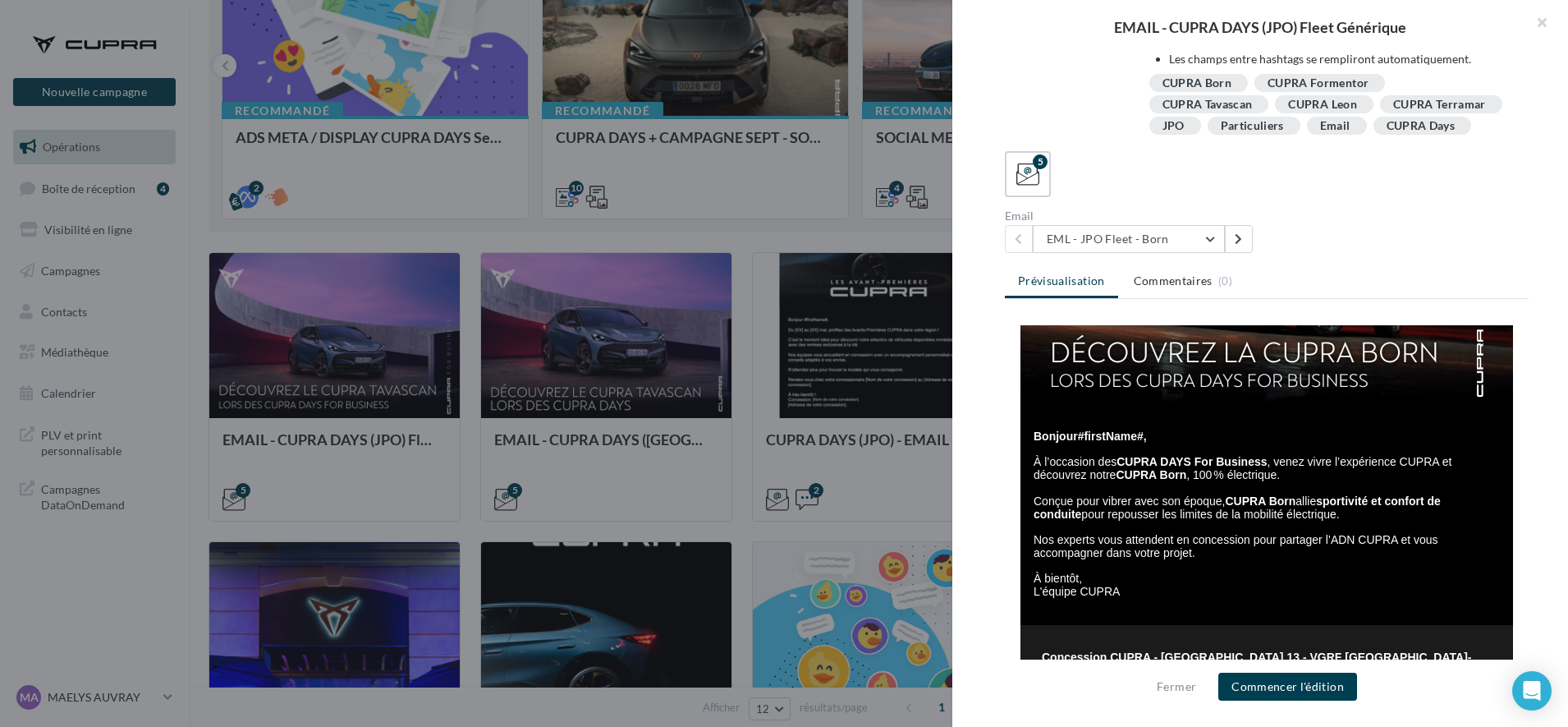
scroll to position [231, 0]
click at [1091, 244] on button "EML - JPO Fleet - Born" at bounding box center [1129, 239] width 192 height 28
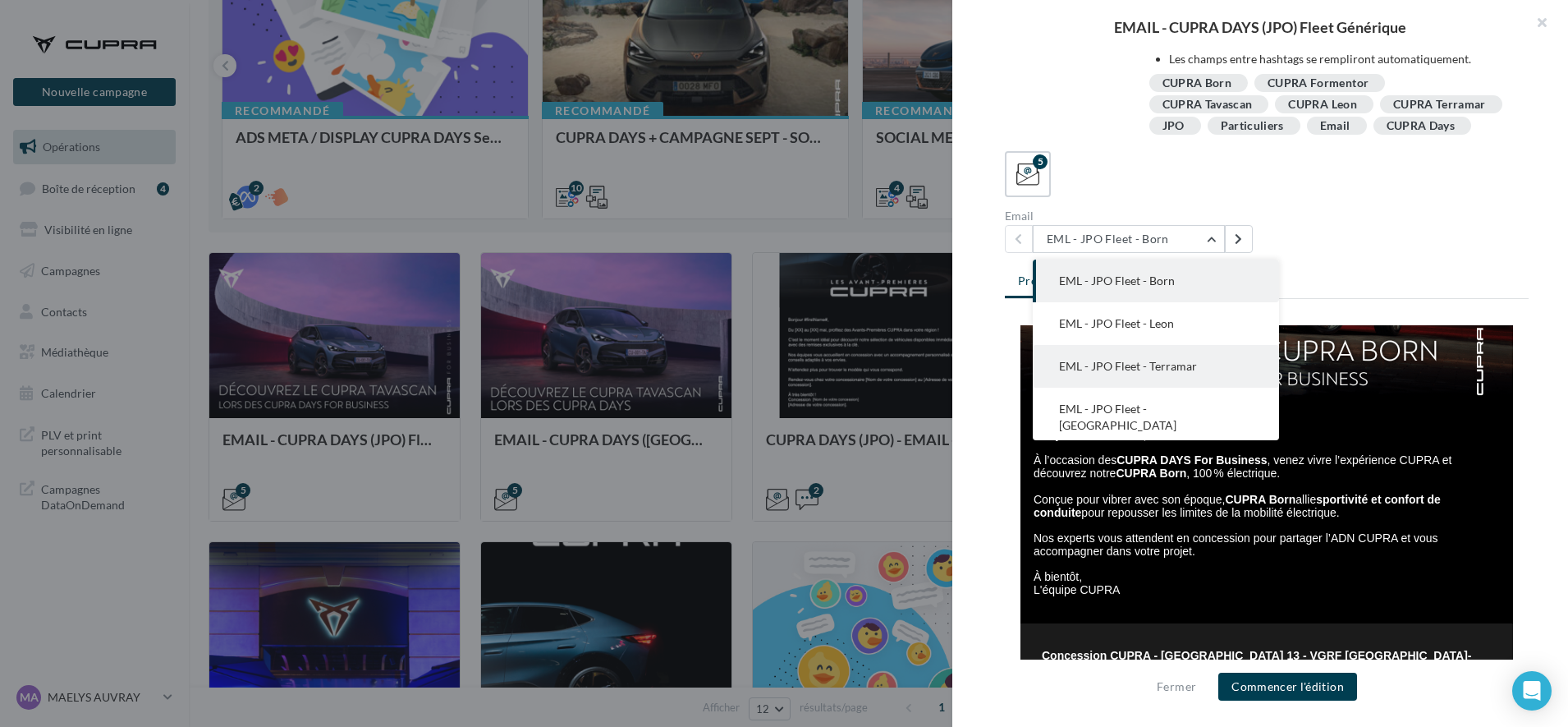
click at [1140, 371] on span "EML - JPO Fleet - Terramar" at bounding box center [1128, 365] width 138 height 14
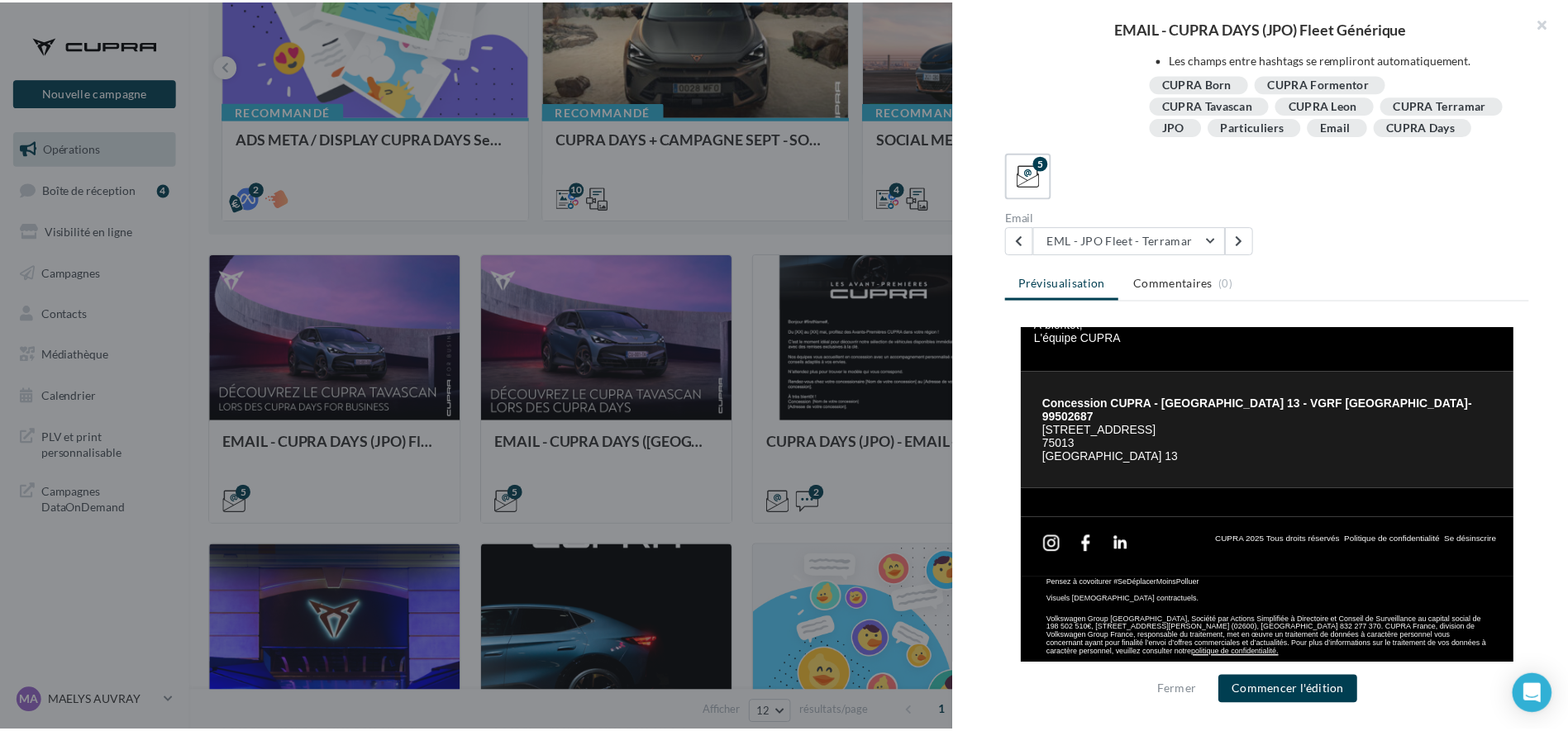
scroll to position [0, 0]
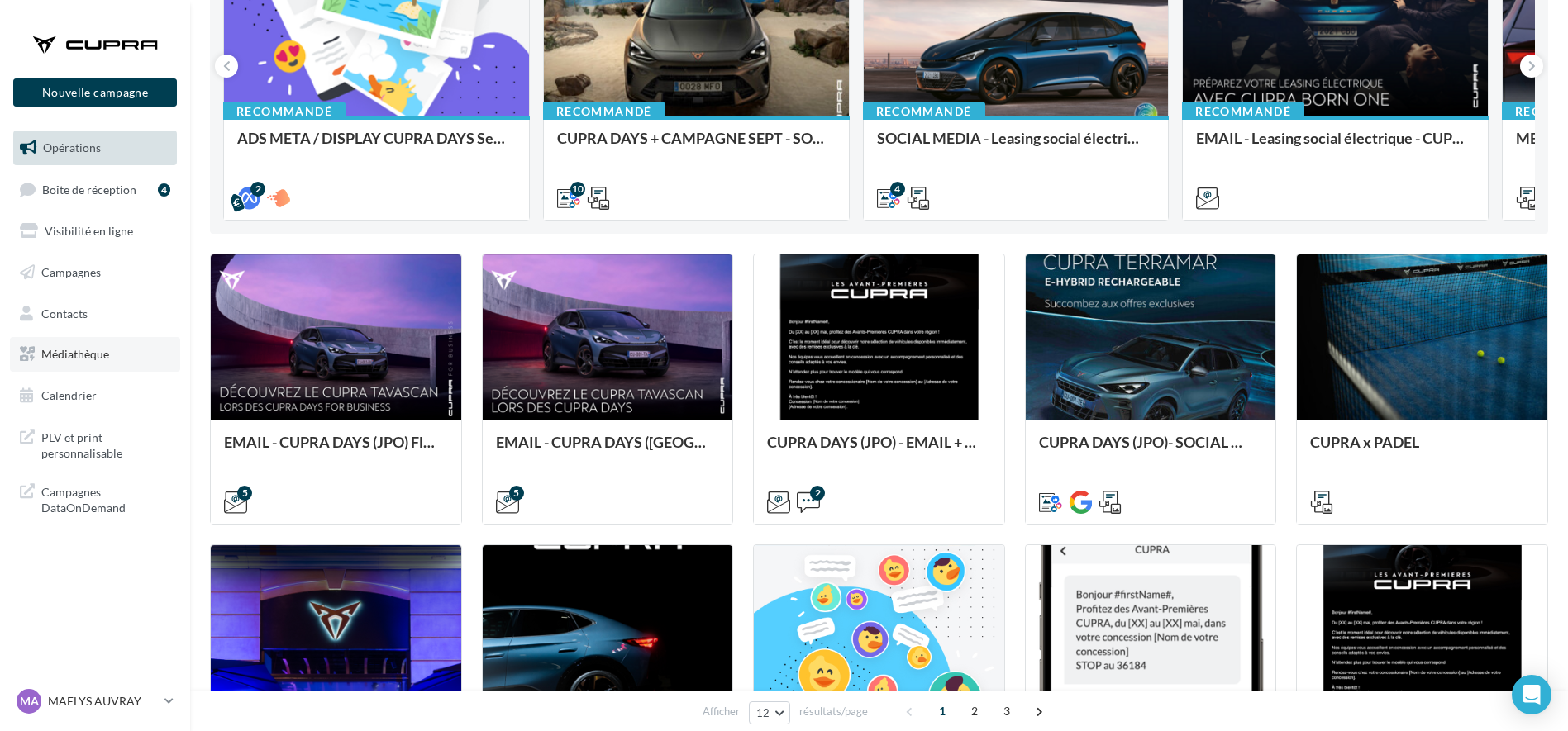
click at [56, 361] on span "Médiathèque" at bounding box center [75, 354] width 68 height 14
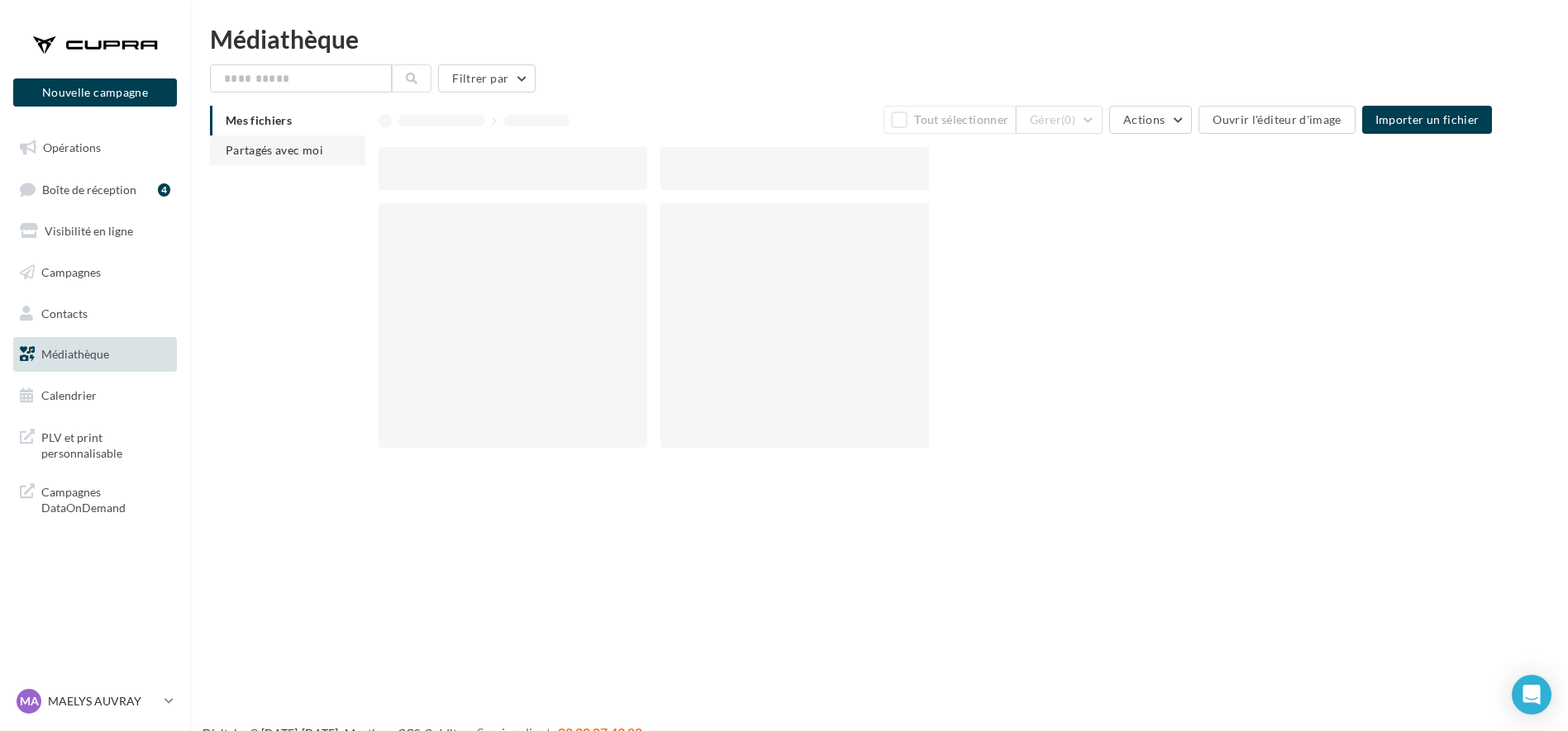
click at [291, 151] on span "Partagés avec moi" at bounding box center [274, 150] width 98 height 14
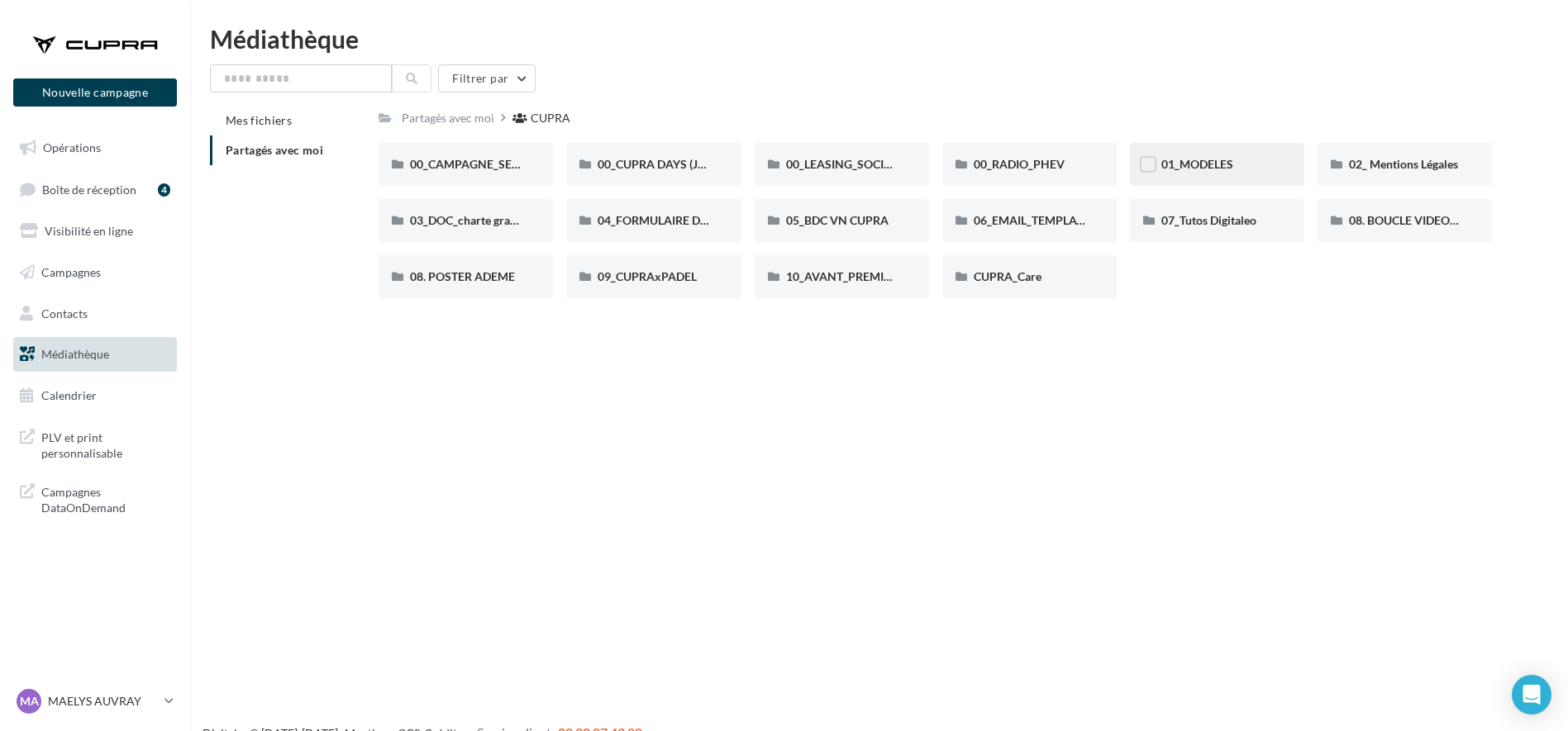
click at [1205, 169] on span "01_MODELES" at bounding box center [1197, 164] width 72 height 14
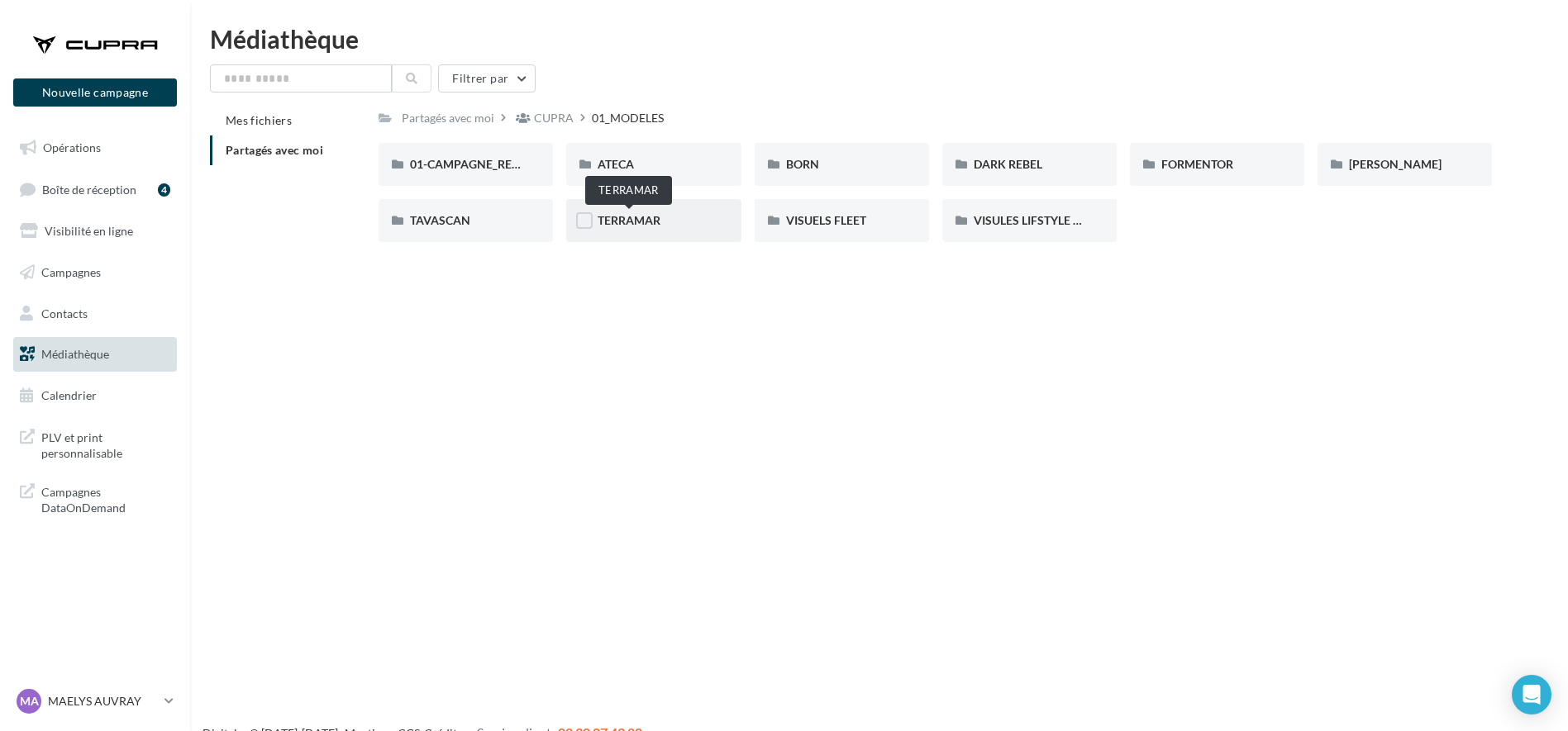
click at [638, 226] on span "TERRAMAR" at bounding box center [629, 220] width 63 height 14
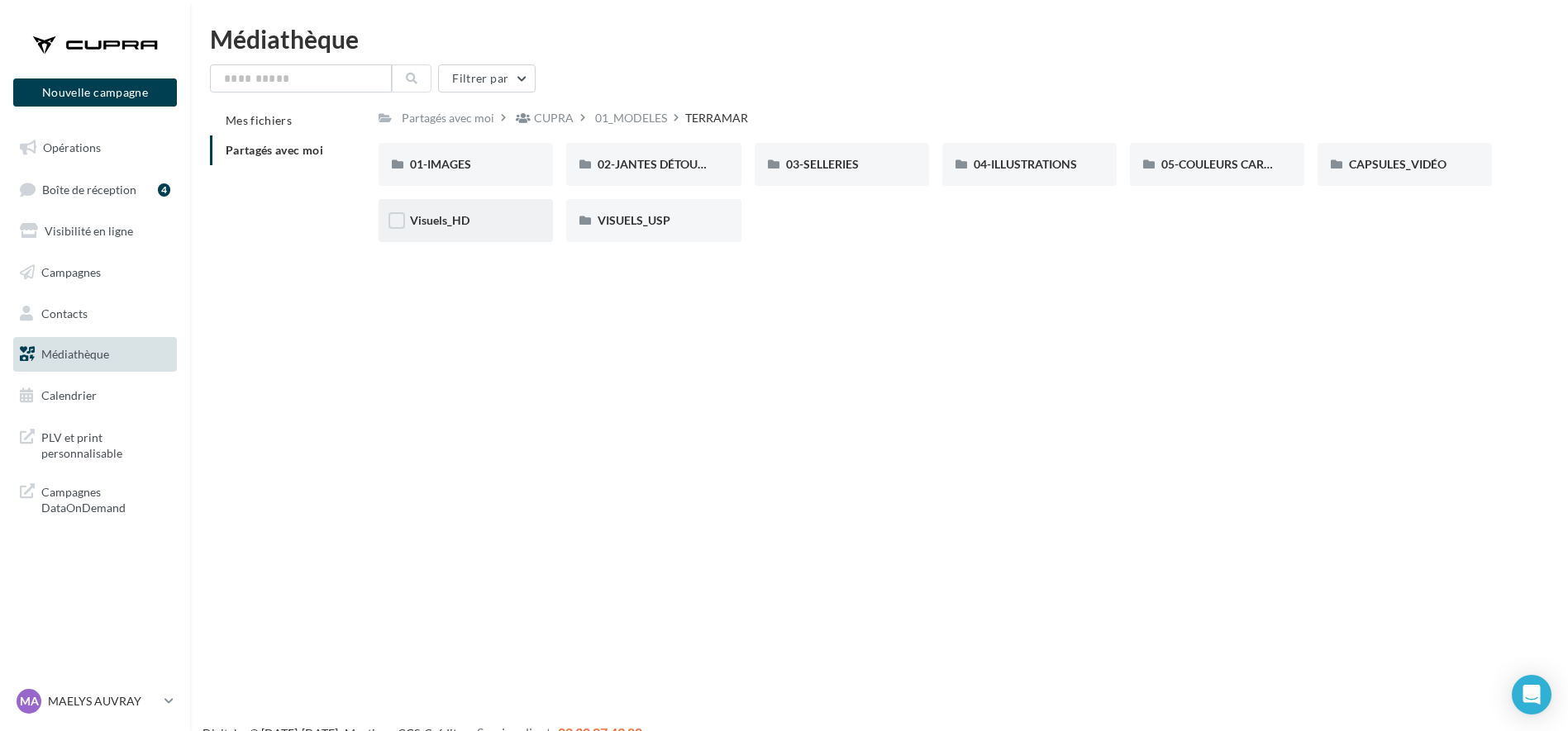
click at [456, 235] on div "Visuels_HD" at bounding box center [465, 220] width 174 height 42
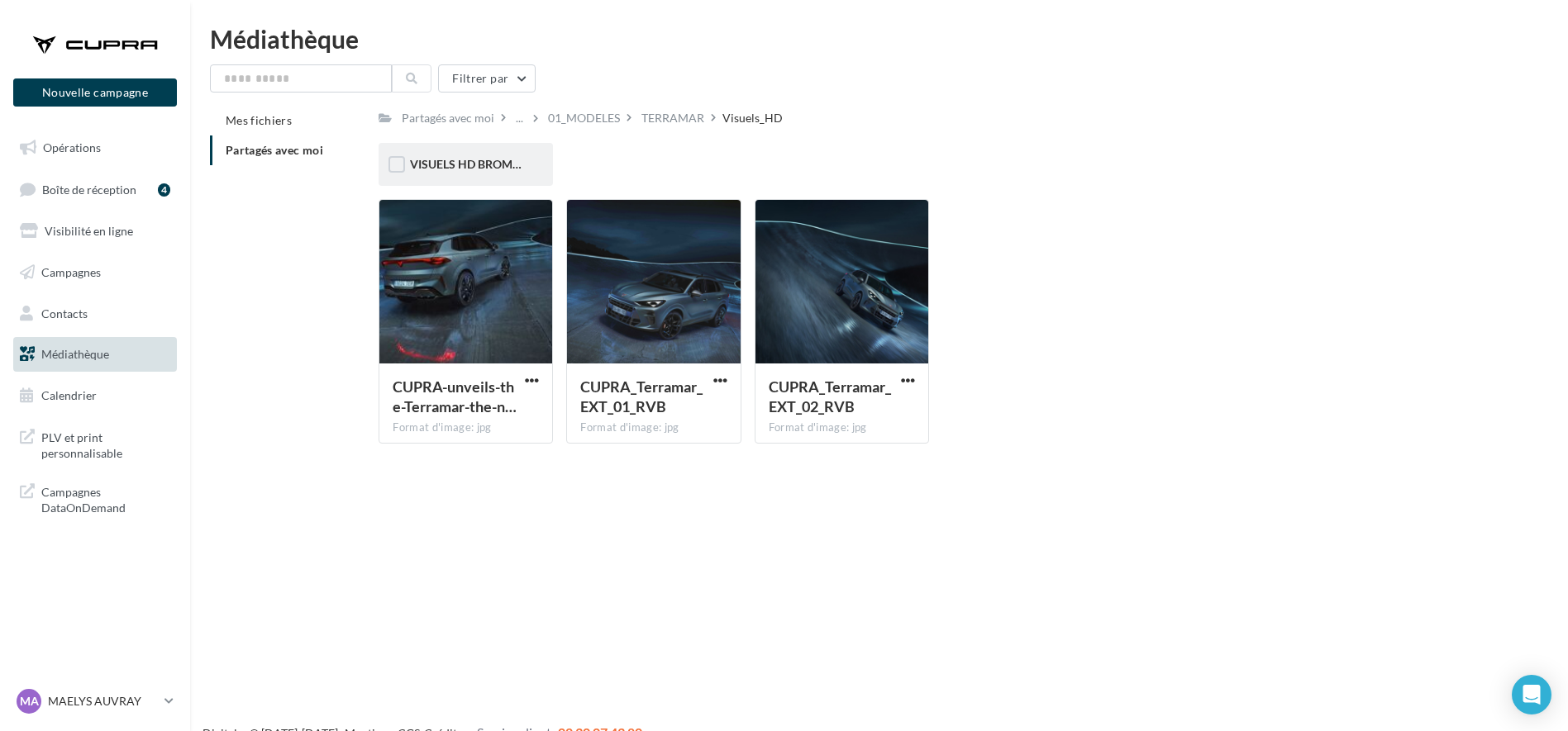
click at [488, 156] on div "VISUELS HD BROMURES" at bounding box center [465, 164] width 112 height 17
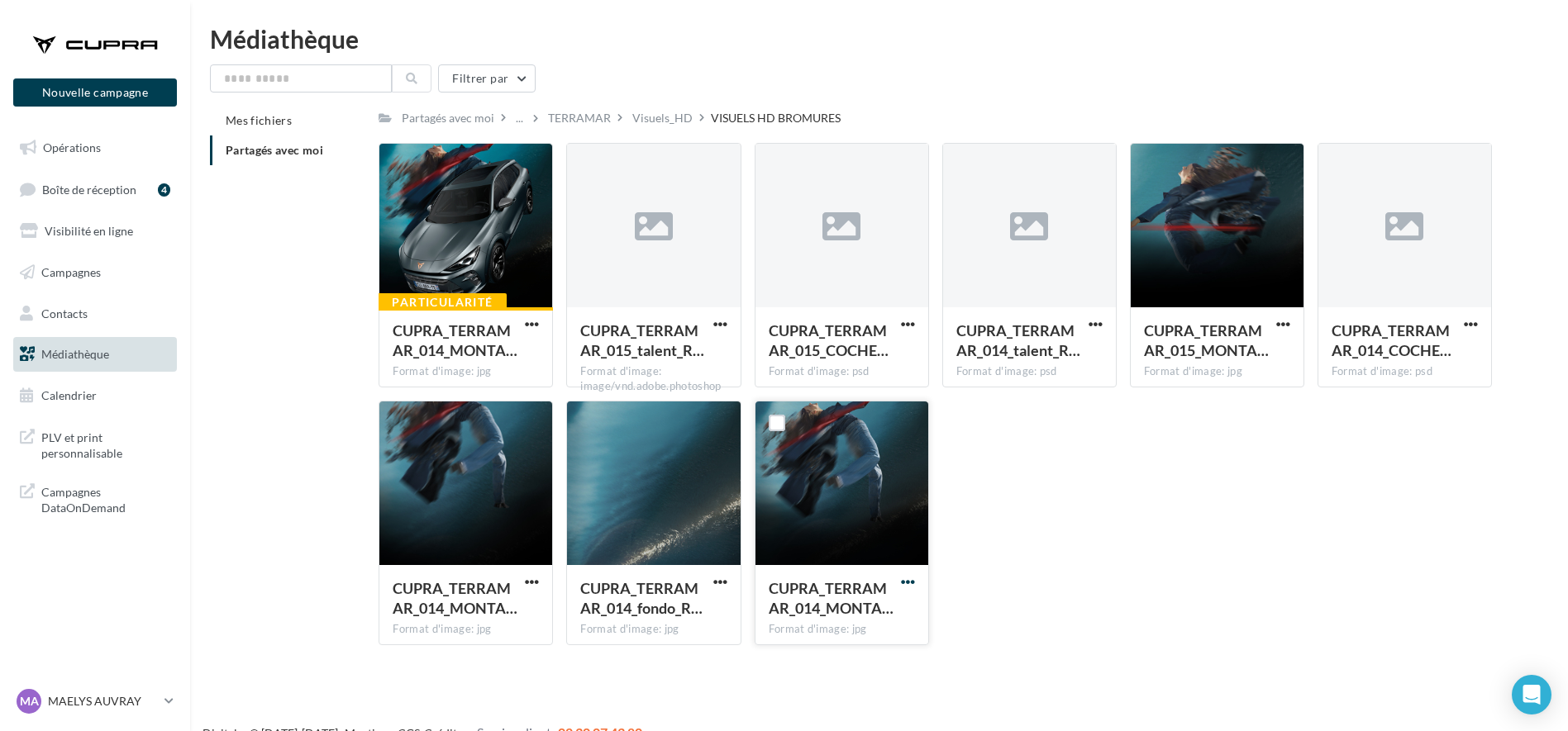
click at [913, 578] on span "button" at bounding box center [908, 582] width 14 height 14
click at [867, 609] on button "Télécharger" at bounding box center [835, 613] width 165 height 42
click at [531, 321] on span "button" at bounding box center [532, 324] width 14 height 14
click at [512, 354] on button "Télécharger" at bounding box center [458, 357] width 165 height 42
click at [1031, 75] on div "Filtrer par" at bounding box center [878, 78] width 1338 height 28
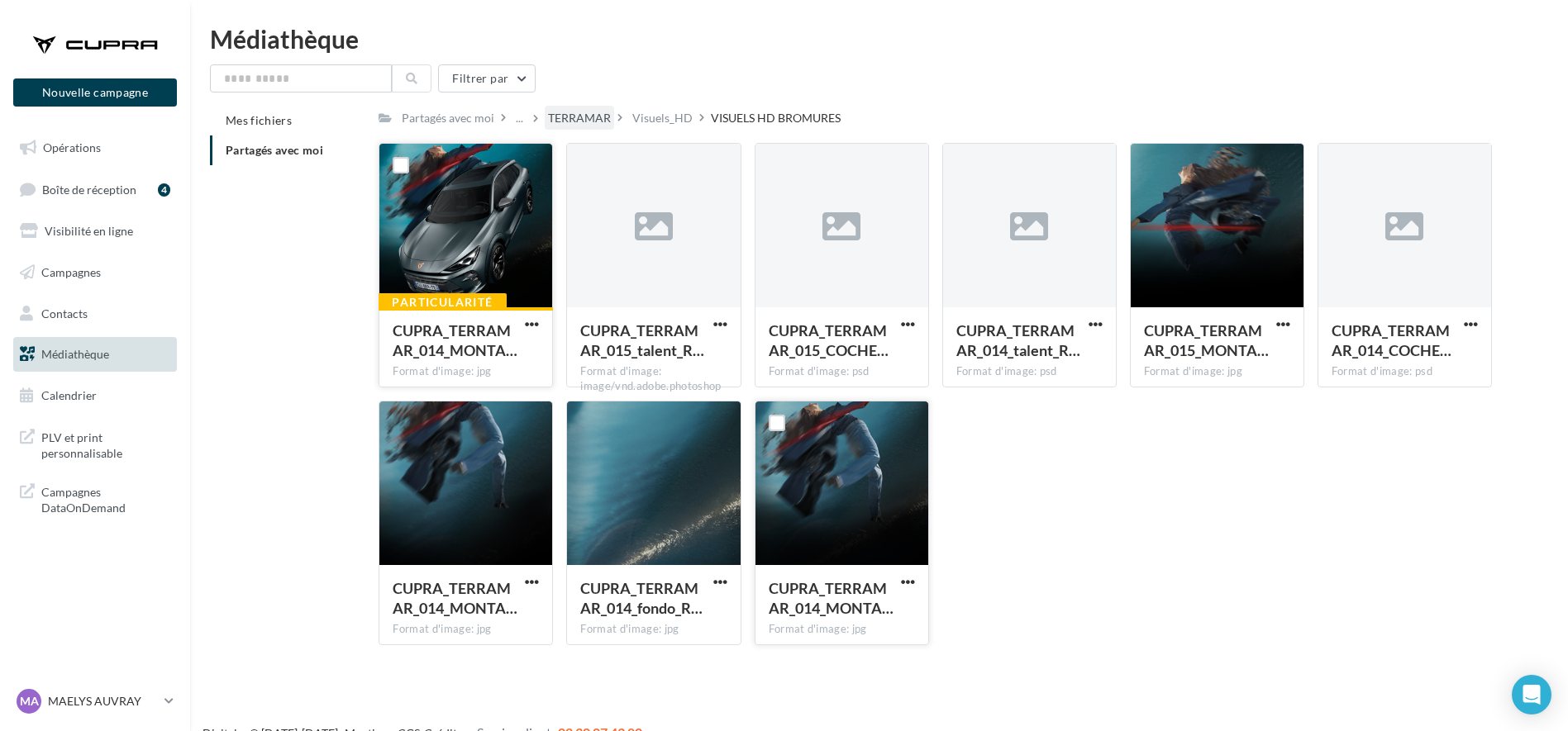
click at [578, 118] on div "TERRAMAR" at bounding box center [579, 118] width 63 height 17
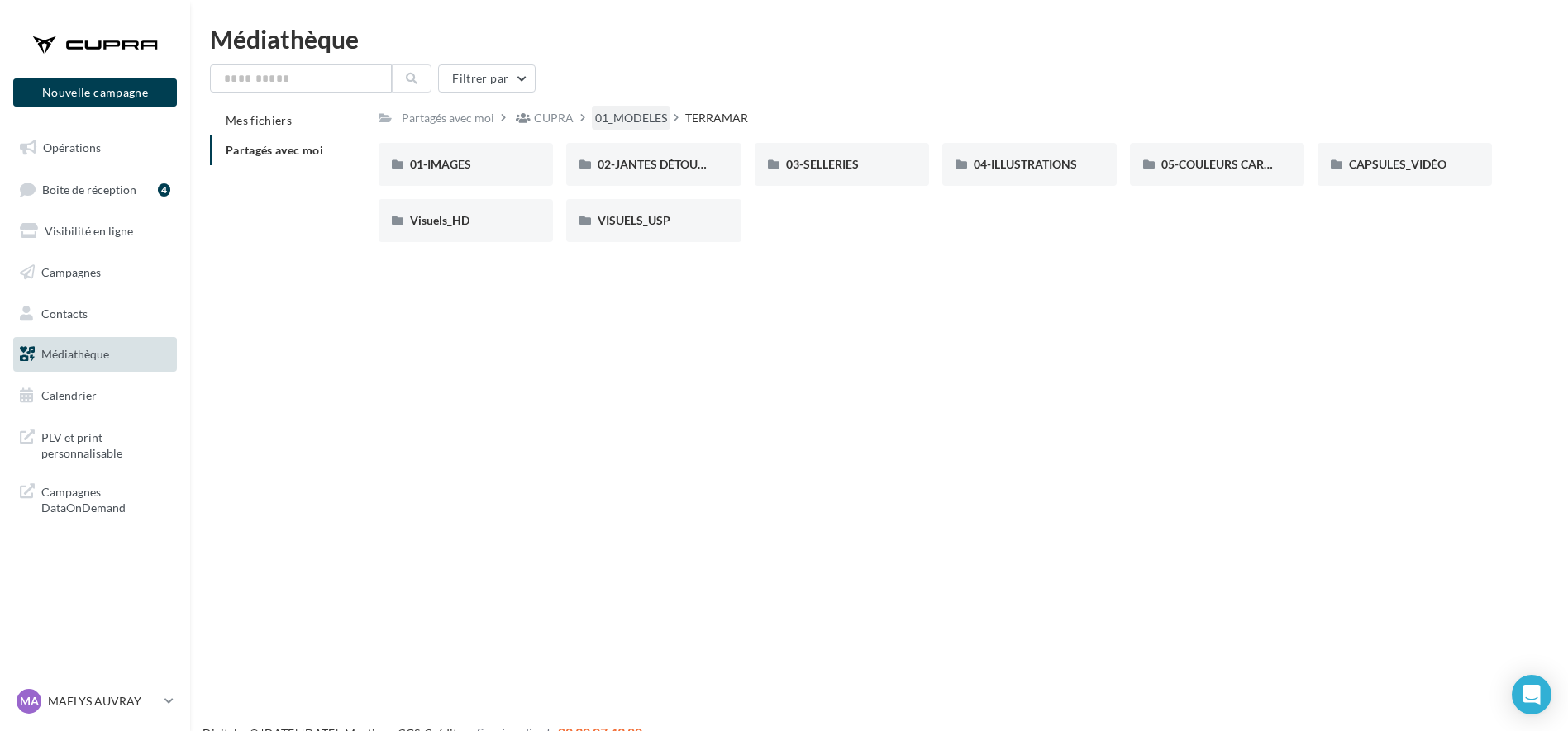
click at [619, 124] on div "01_MODELES" at bounding box center [630, 118] width 72 height 17
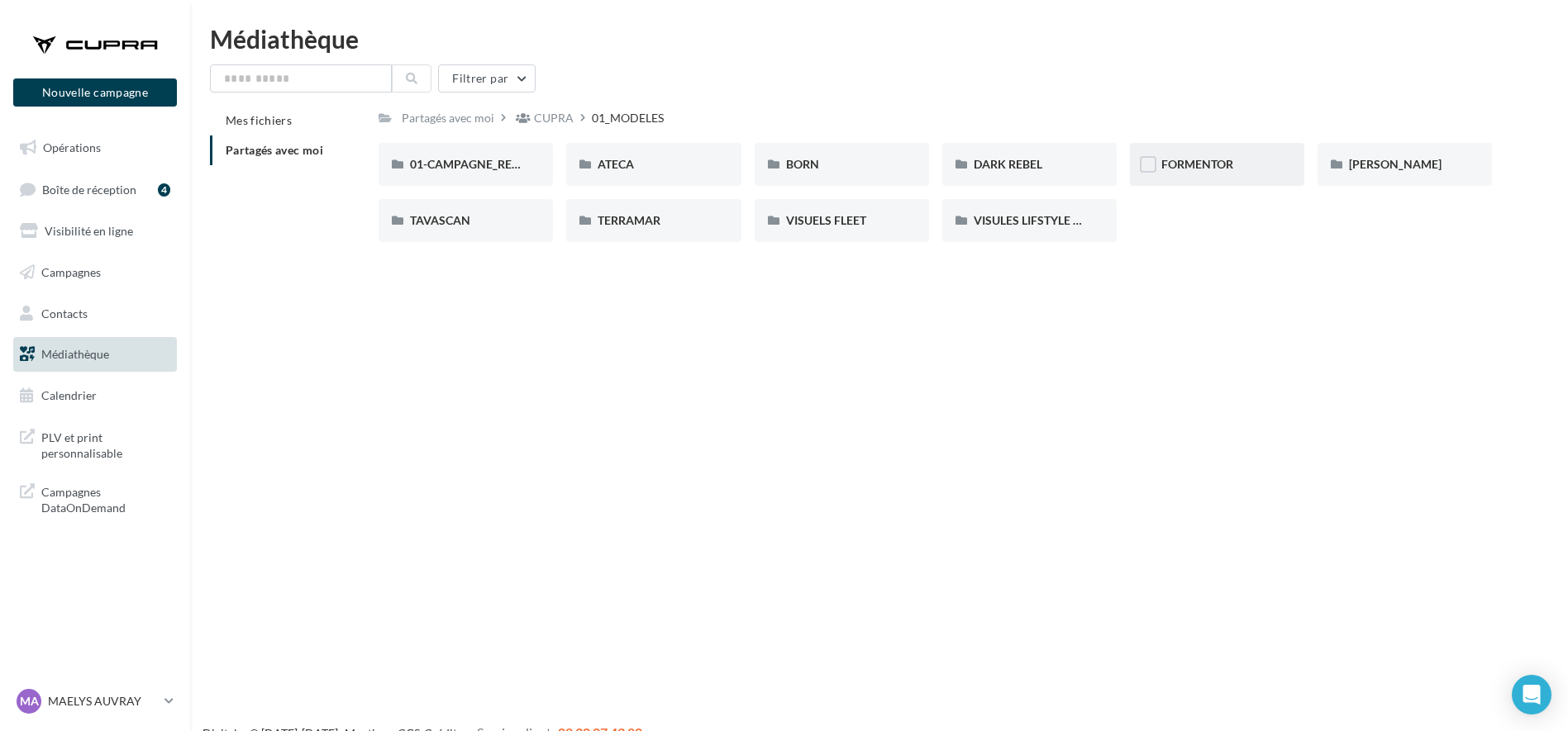
click at [1183, 157] on span "FORMENTOR" at bounding box center [1197, 164] width 72 height 14
click at [482, 160] on div "01-IMAGES" at bounding box center [465, 164] width 112 height 17
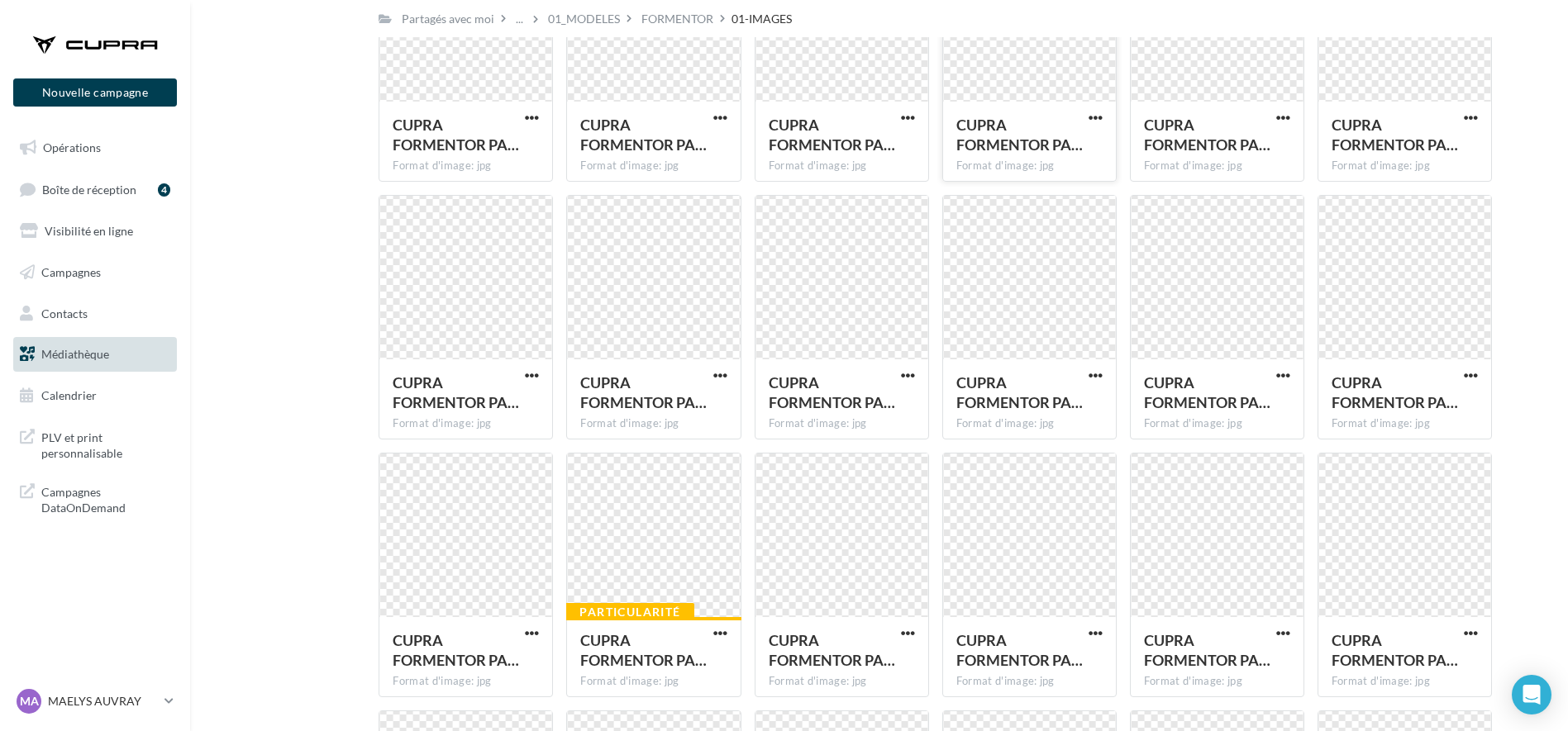
scroll to position [1972, 0]
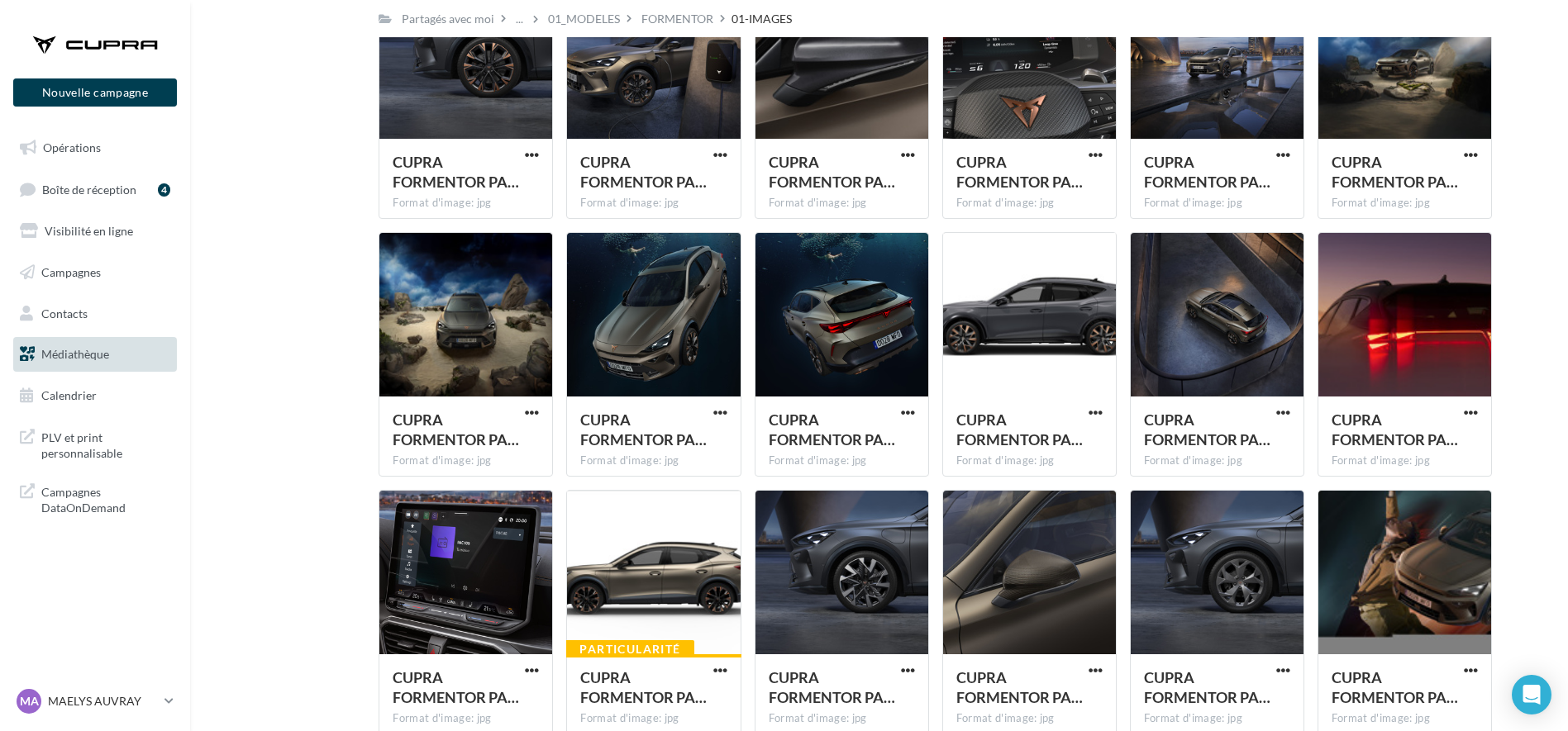
click at [355, 294] on div "Mes fichiers Partagés avec moi Partagés avec moi ... 01_MODELES FORMENTOR 01-IM…" at bounding box center [884, 85] width 1351 height 3903
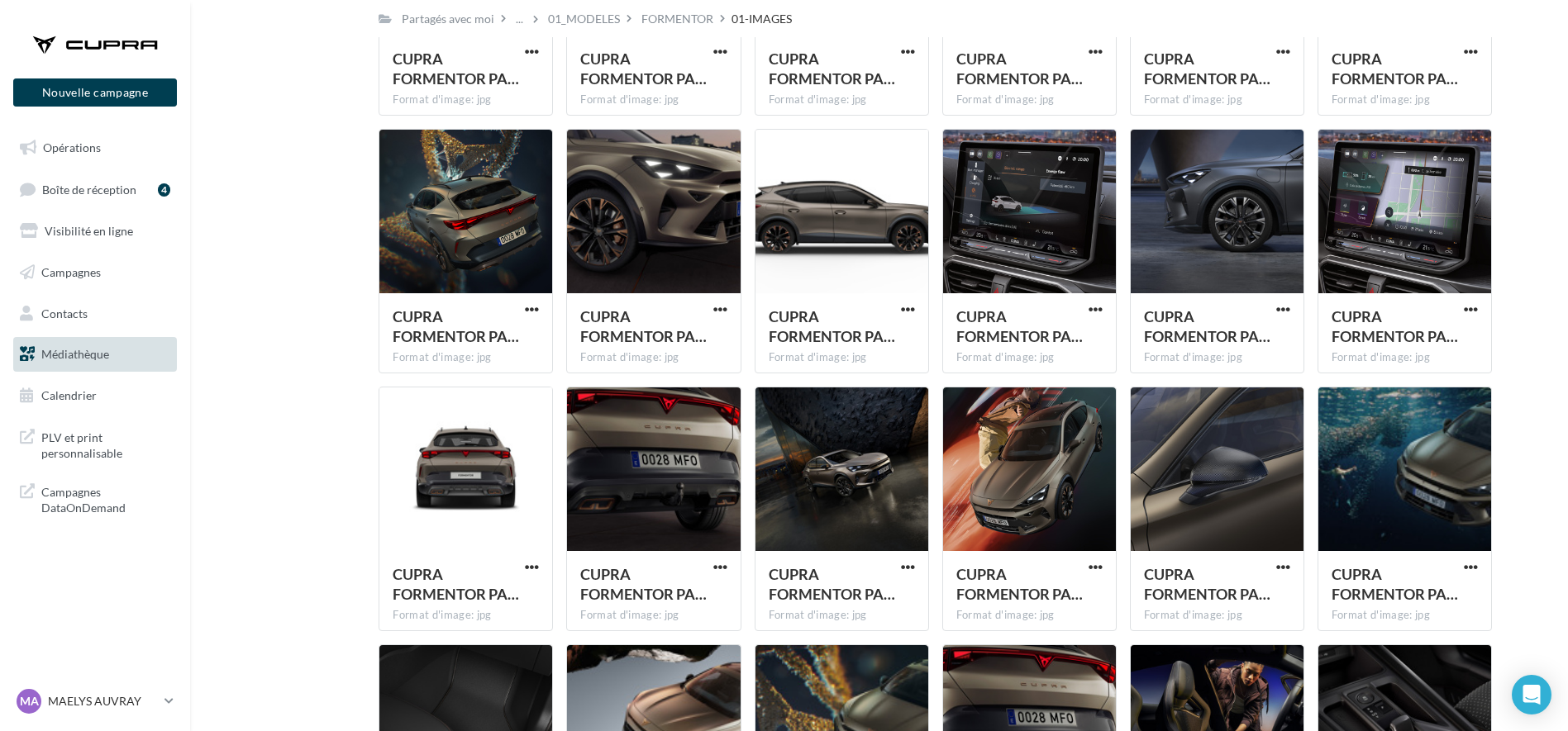
scroll to position [1043, 0]
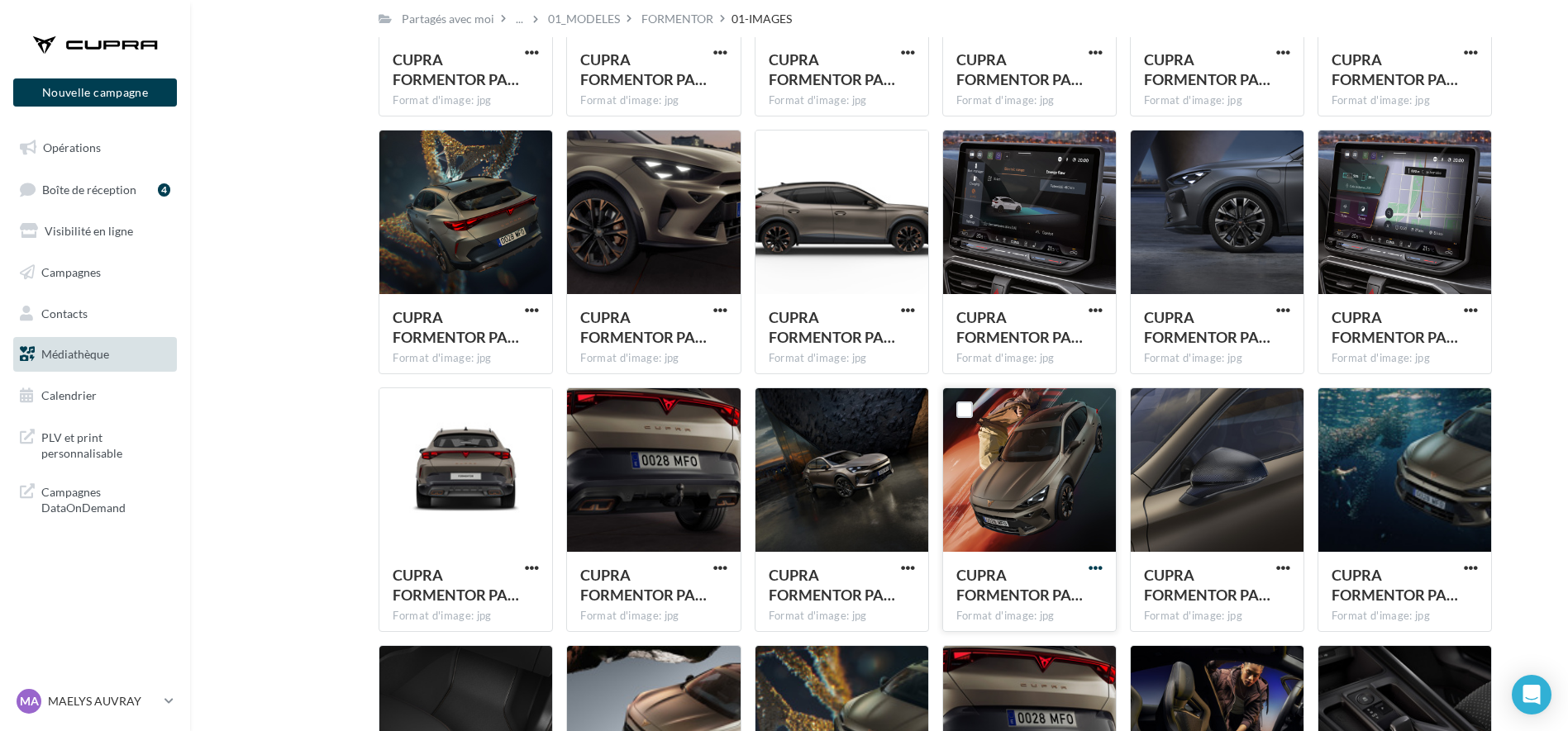
click at [1091, 564] on span "button" at bounding box center [1095, 568] width 14 height 14
click at [1032, 592] on button "Télécharger" at bounding box center [1023, 601] width 165 height 42
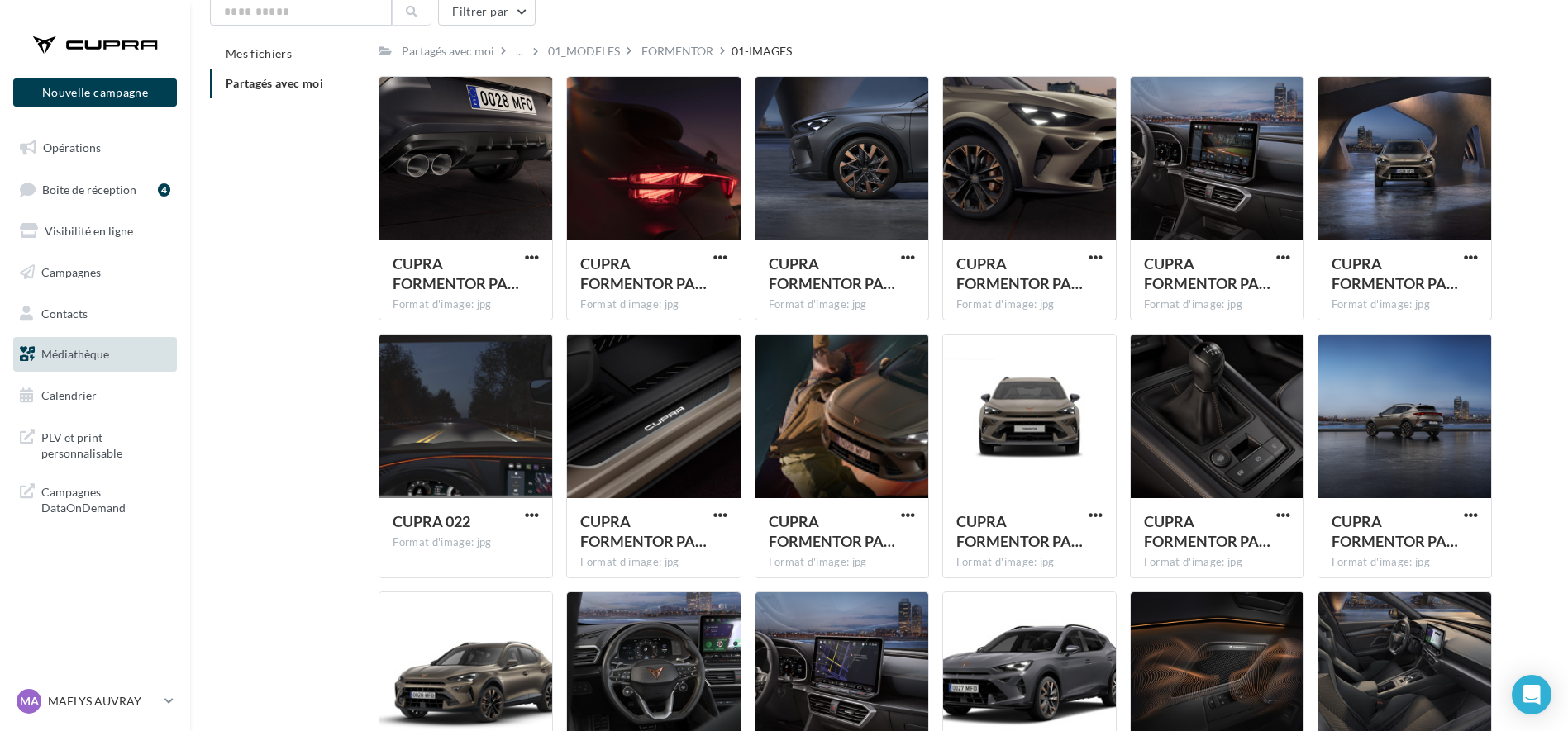
scroll to position [0, 0]
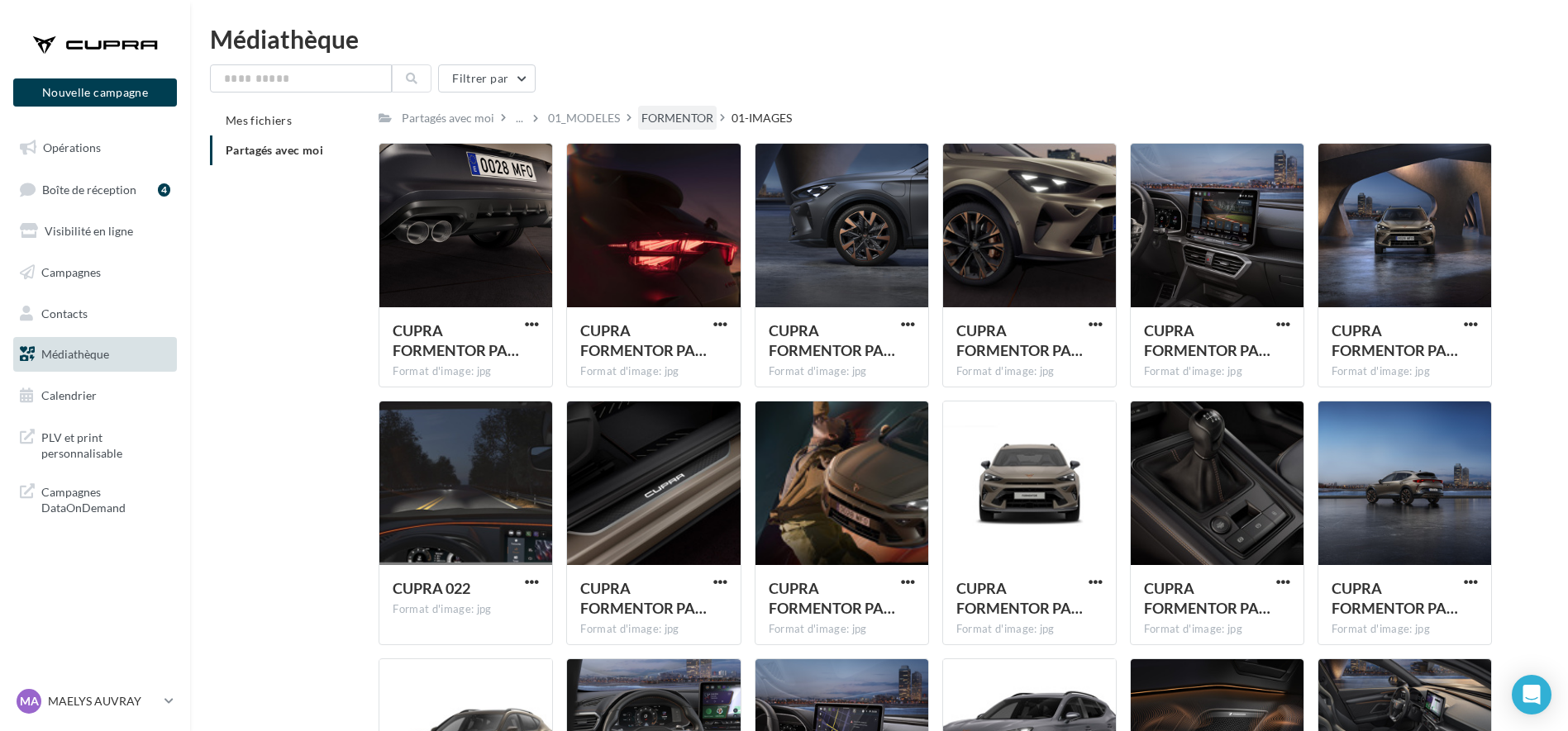
click at [684, 113] on div "FORMENTOR" at bounding box center [677, 118] width 72 height 17
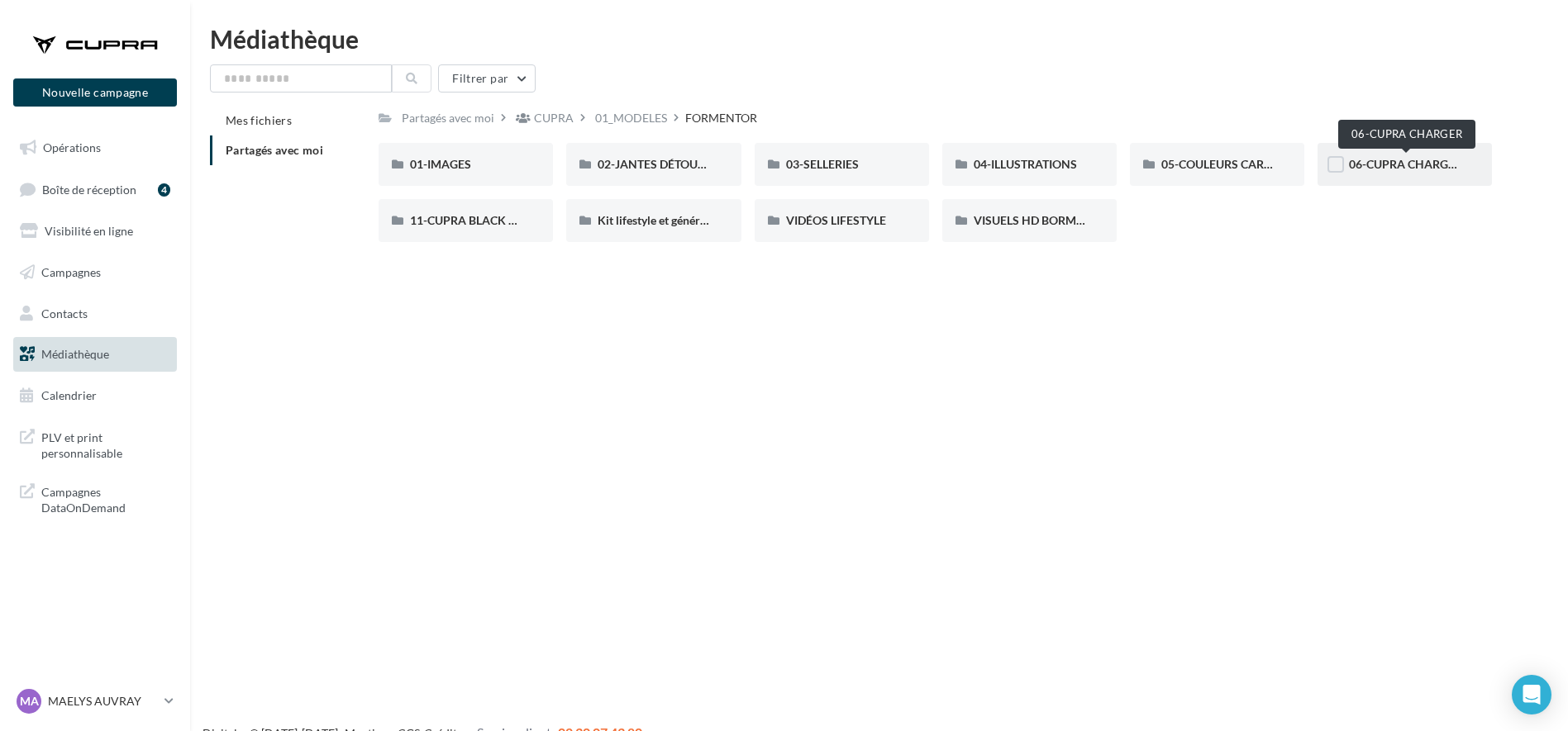
click at [1408, 169] on span "06-CUPRA CHARGER" at bounding box center [1405, 164] width 114 height 14
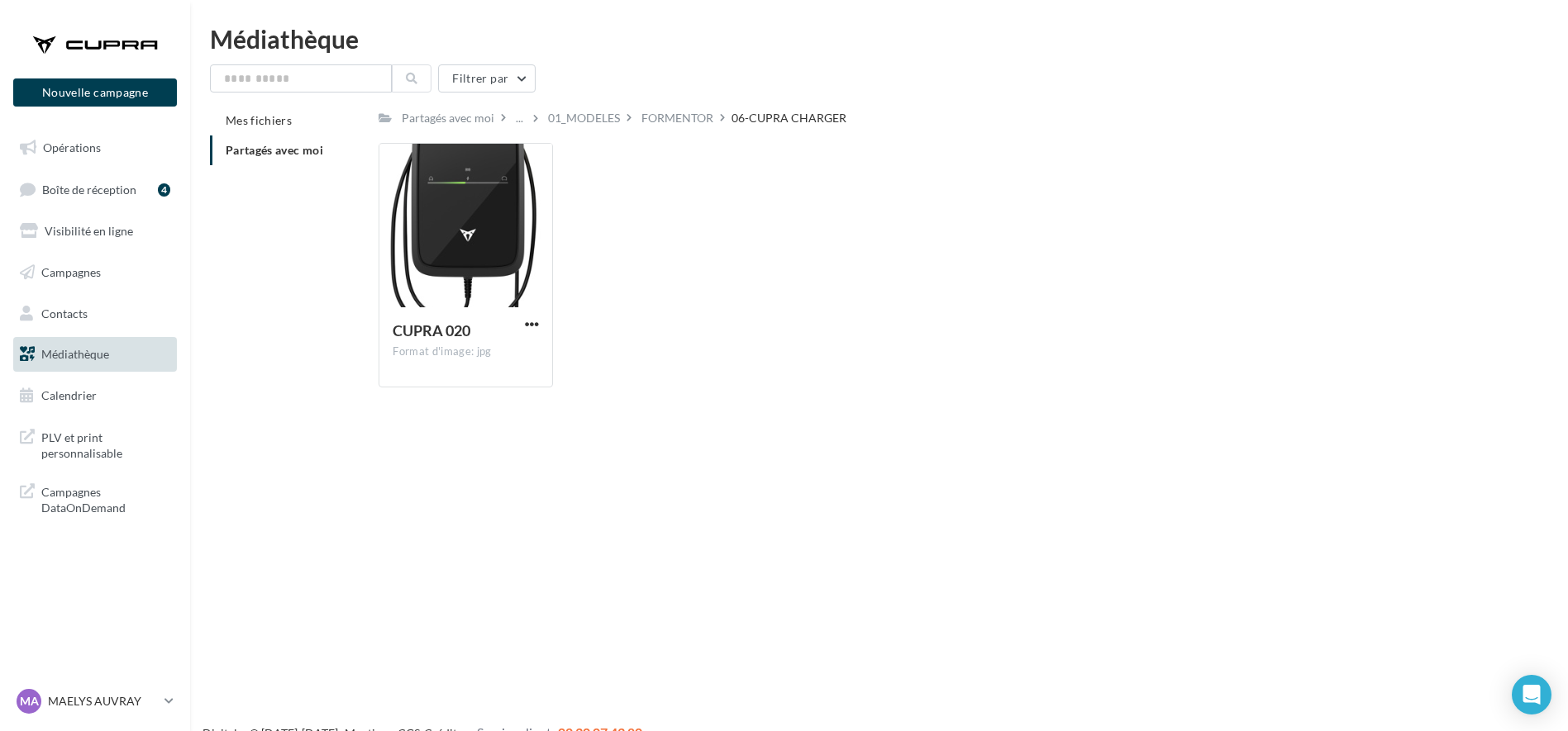
click at [673, 102] on div "Filtrer par Mes fichiers Partagés avec moi Partagés avec moi ... 01_MODELES FOR…" at bounding box center [878, 232] width 1338 height 336
click at [669, 115] on div "FORMENTOR" at bounding box center [677, 118] width 72 height 17
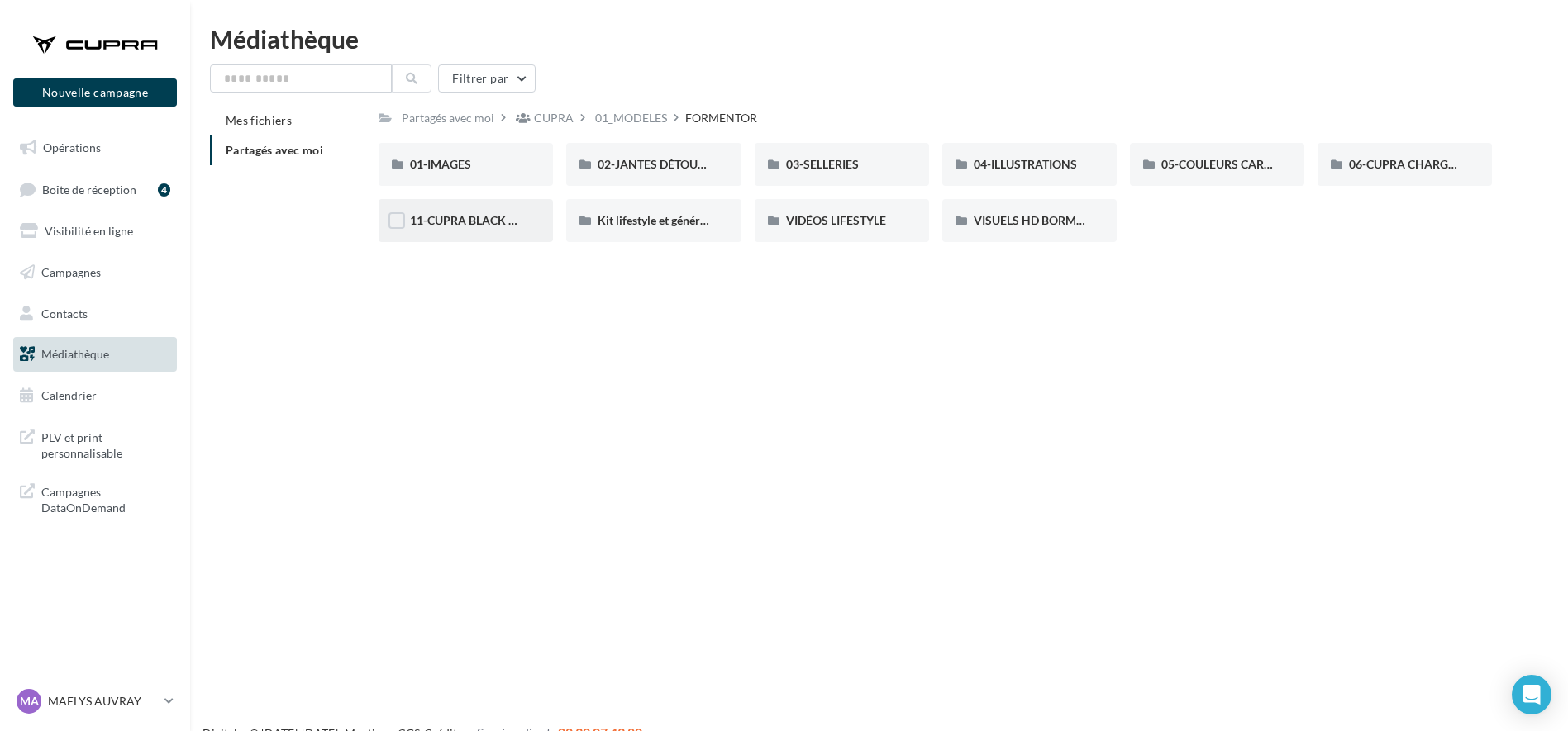
click at [477, 232] on div "11-CUPRA BLACK EDITIONS" at bounding box center [465, 220] width 174 height 42
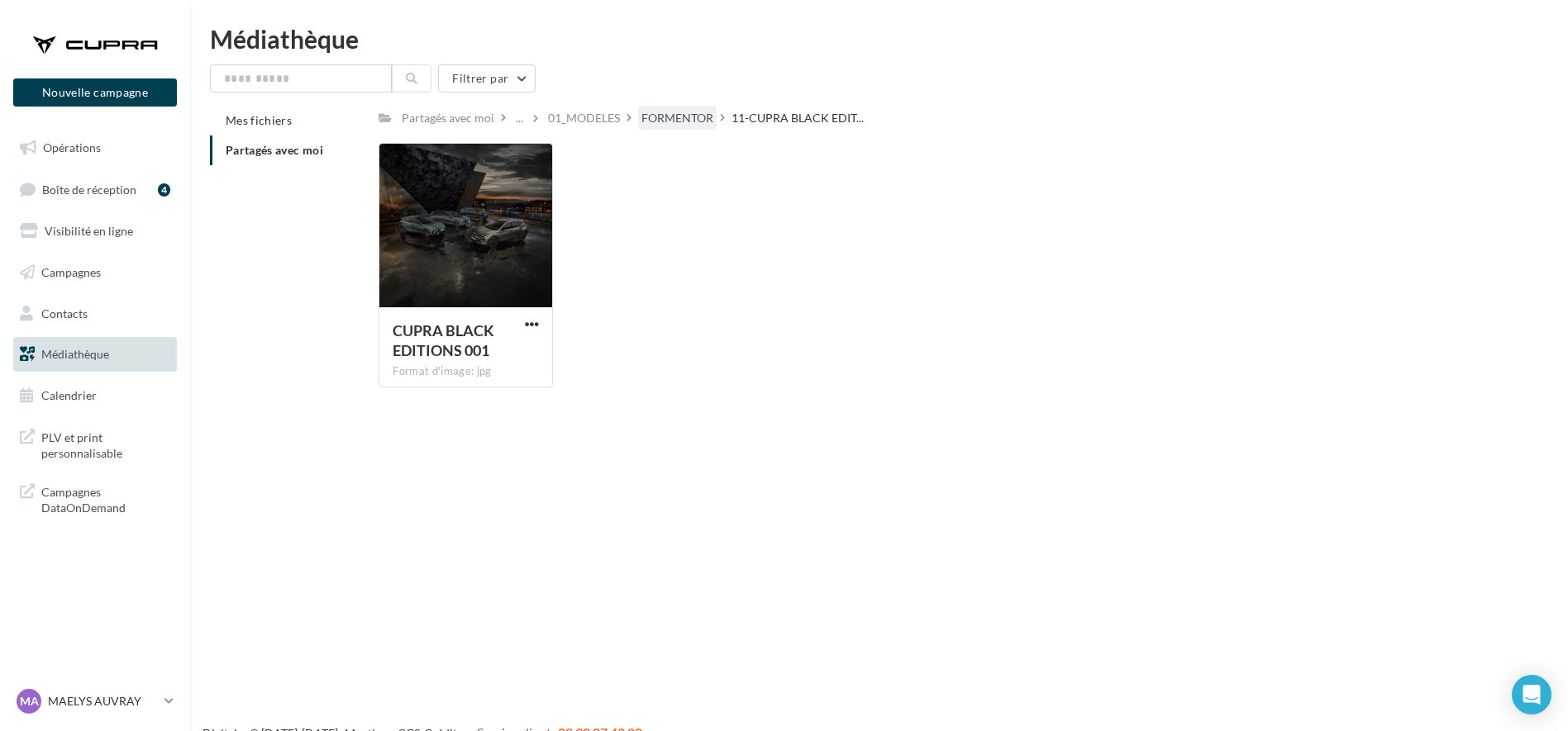
click at [686, 122] on div "FORMENTOR" at bounding box center [677, 118] width 72 height 17
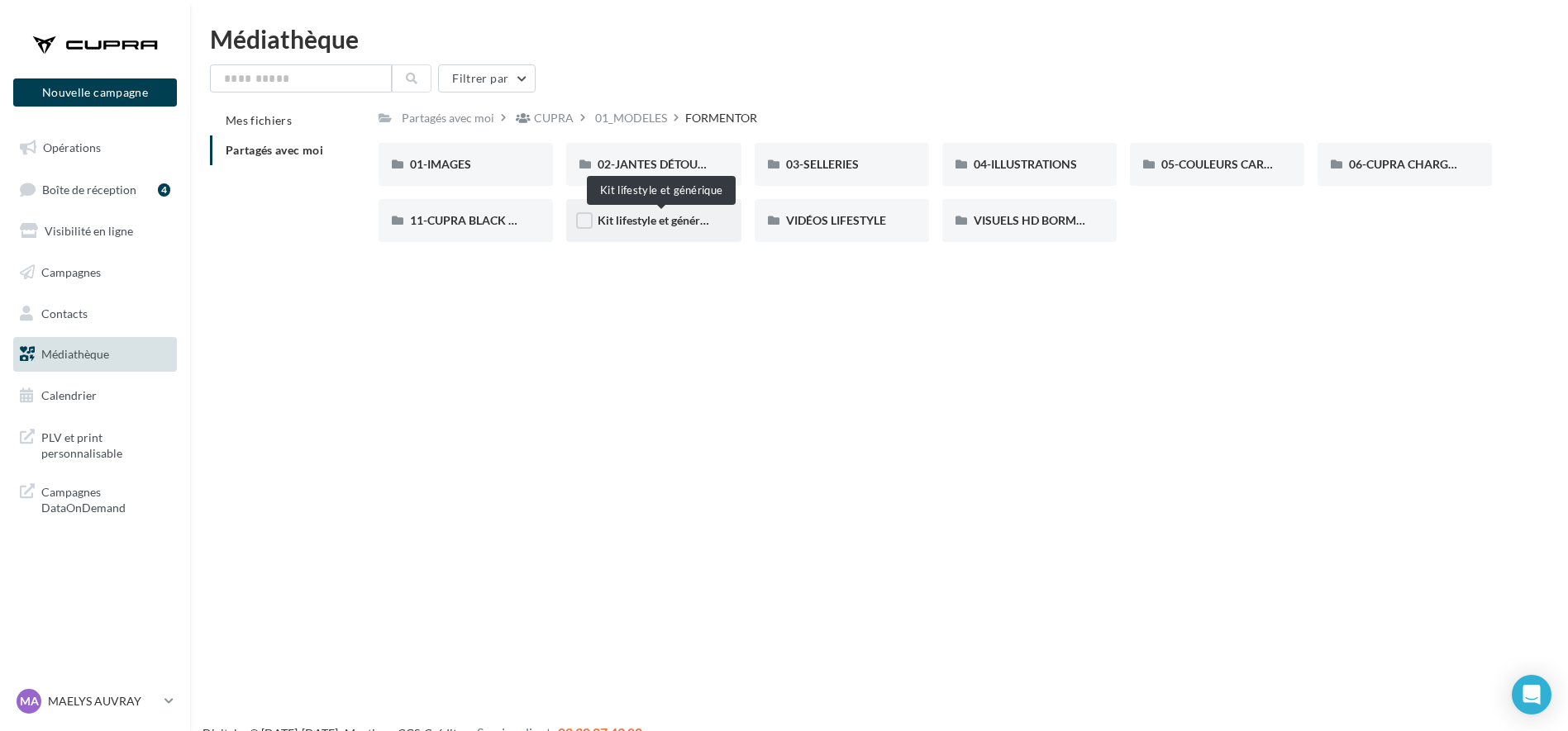
click at [705, 224] on span "Kit lifestyle et générique" at bounding box center [660, 220] width 124 height 14
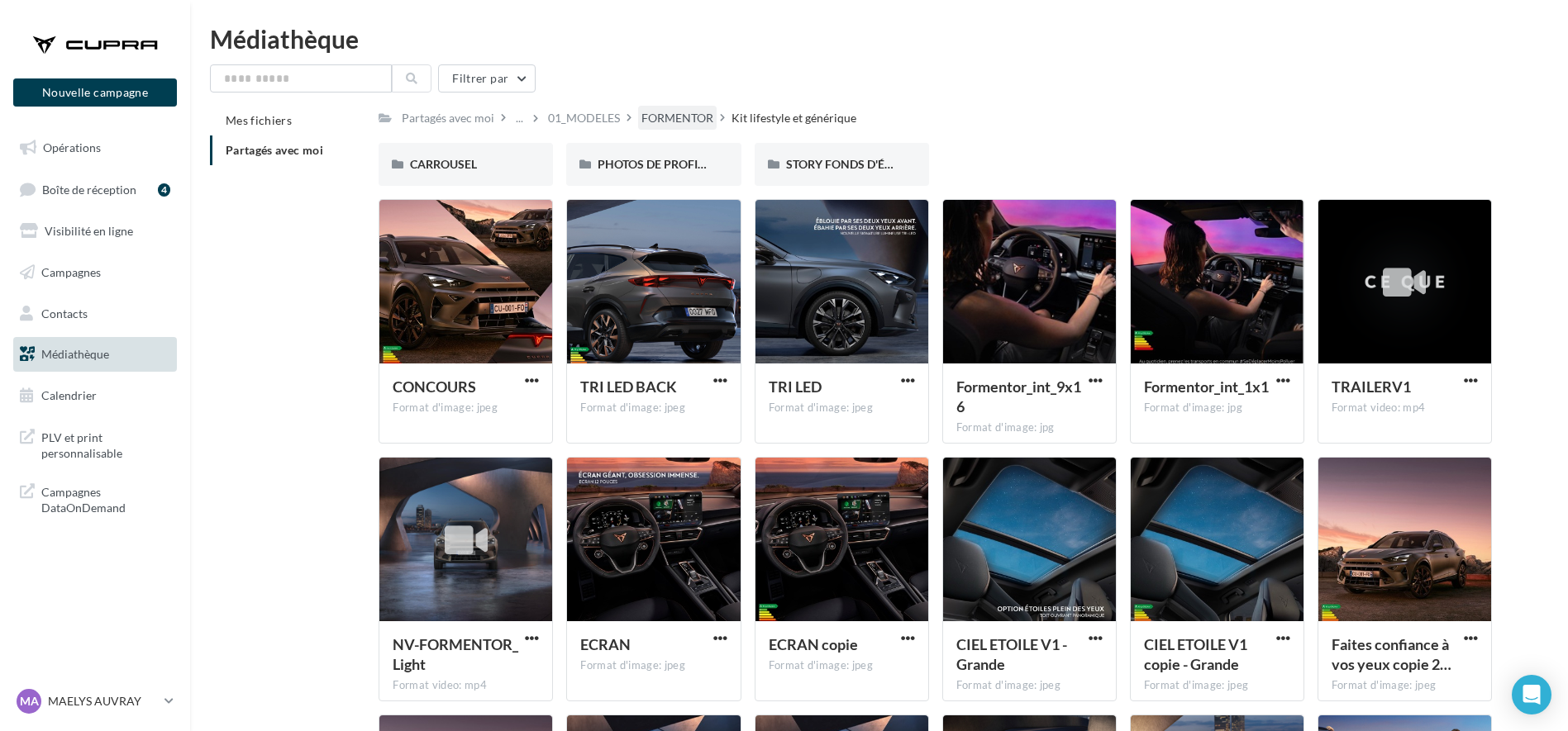
click at [677, 113] on div "FORMENTOR" at bounding box center [677, 118] width 72 height 17
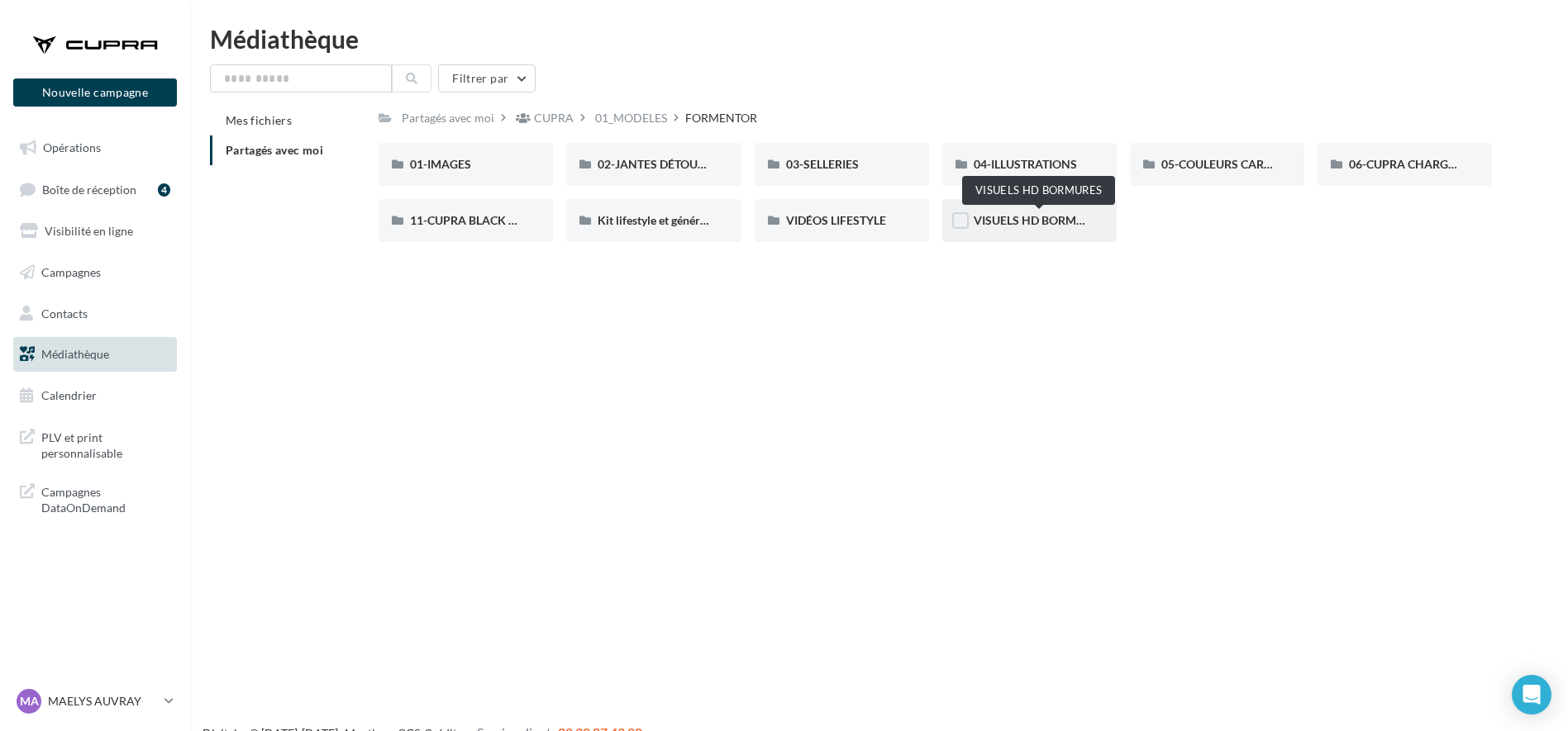
click at [1006, 224] on span "VISUELS HD BORMURES" at bounding box center [1038, 220] width 131 height 14
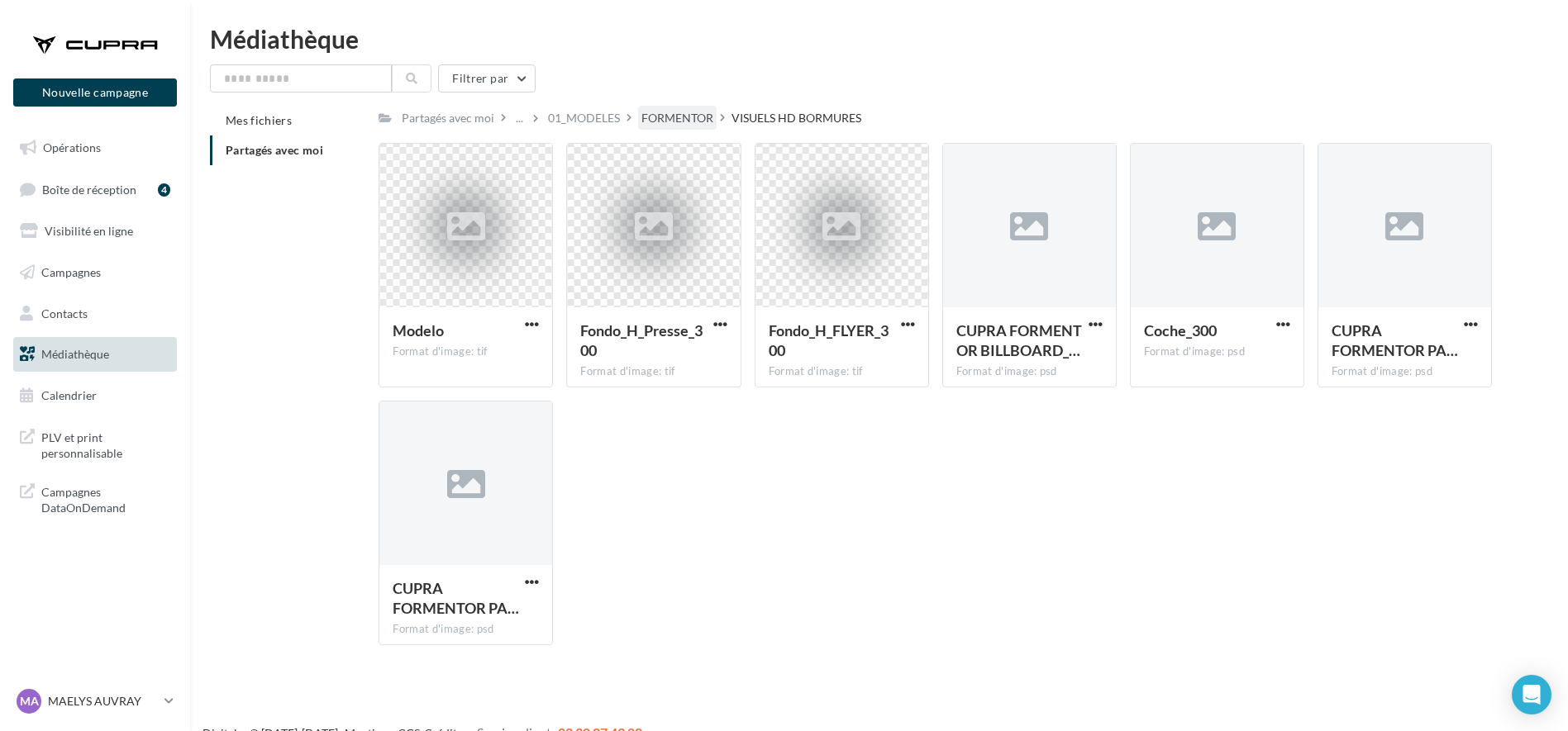
click at [695, 113] on div "FORMENTOR" at bounding box center [677, 118] width 72 height 17
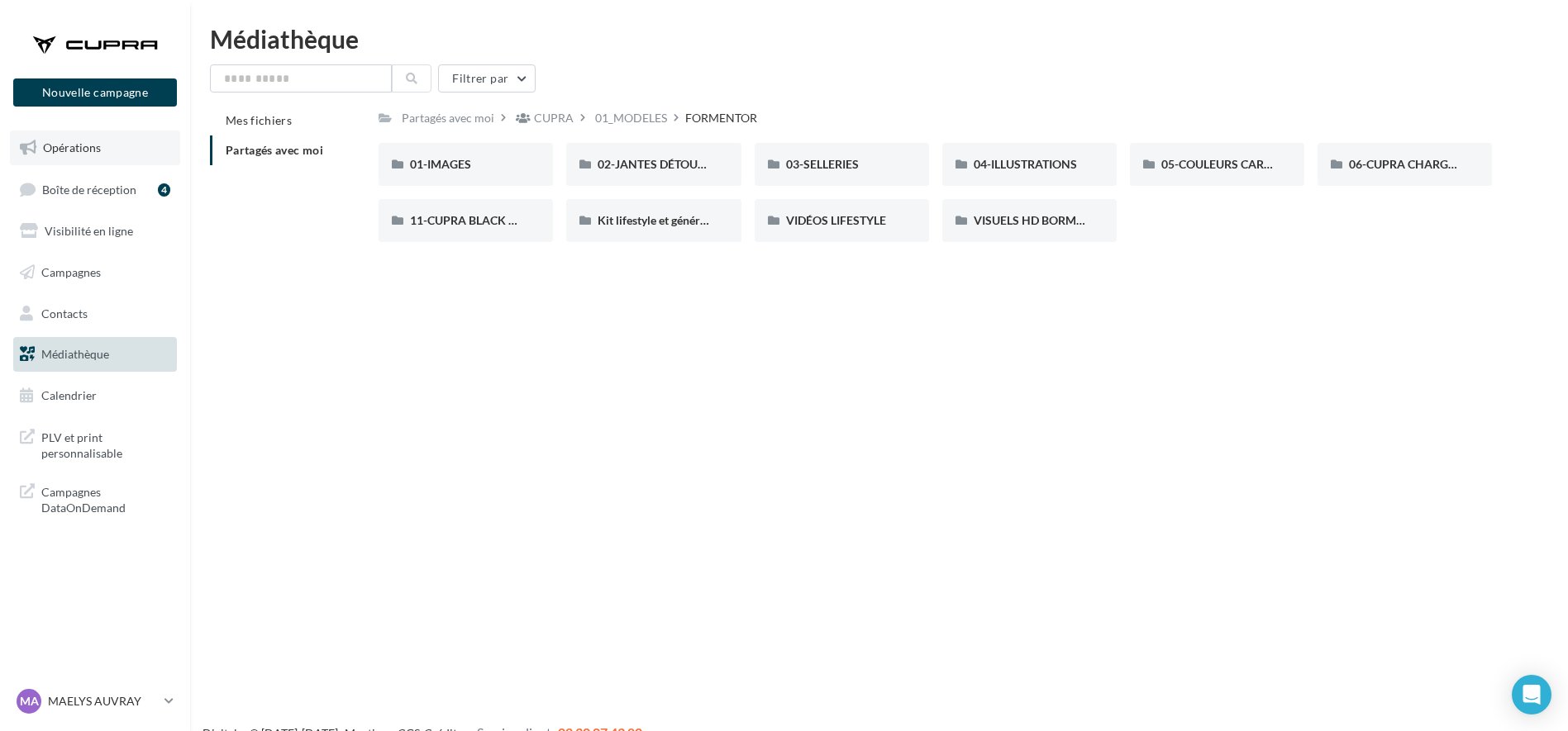
click at [84, 146] on span "Opérations" at bounding box center [71, 147] width 58 height 14
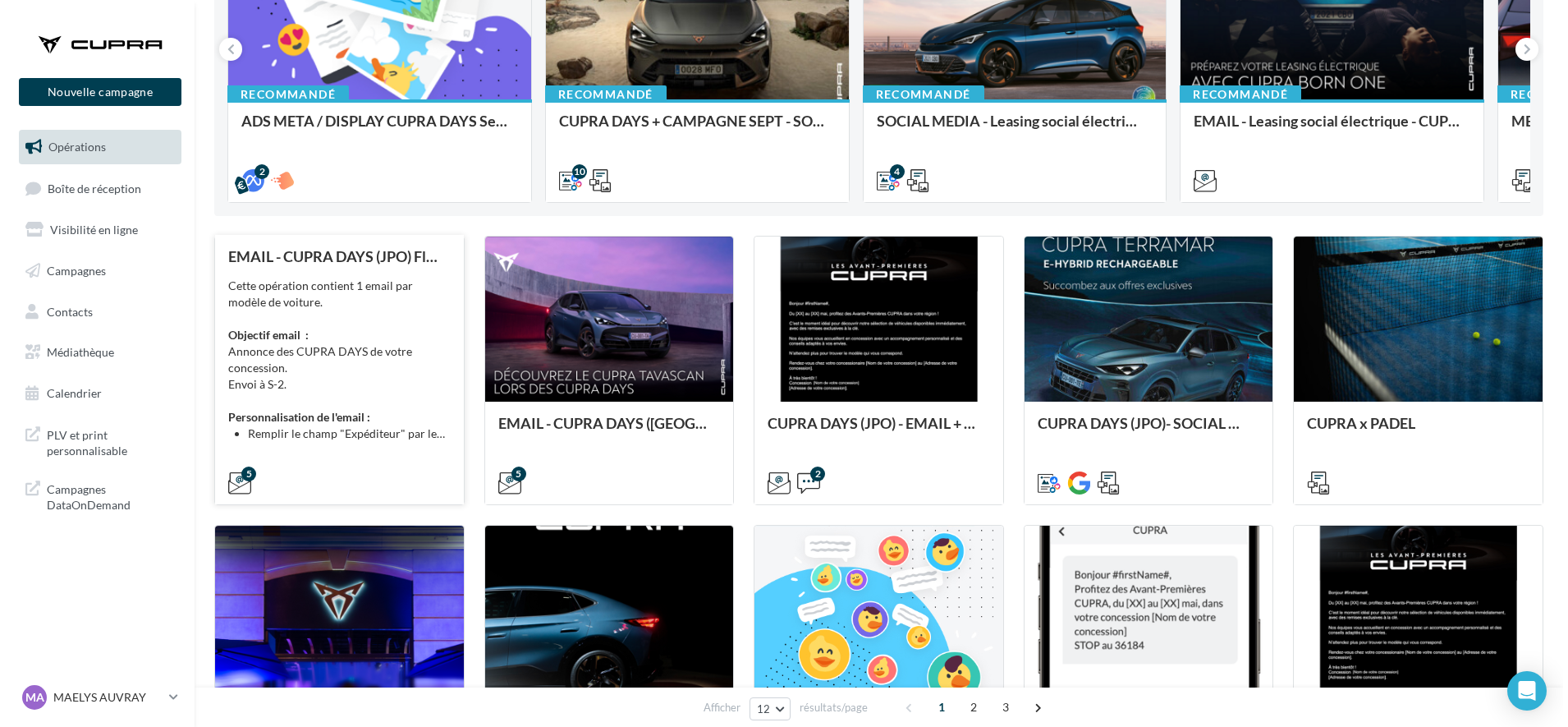
scroll to position [300, 0]
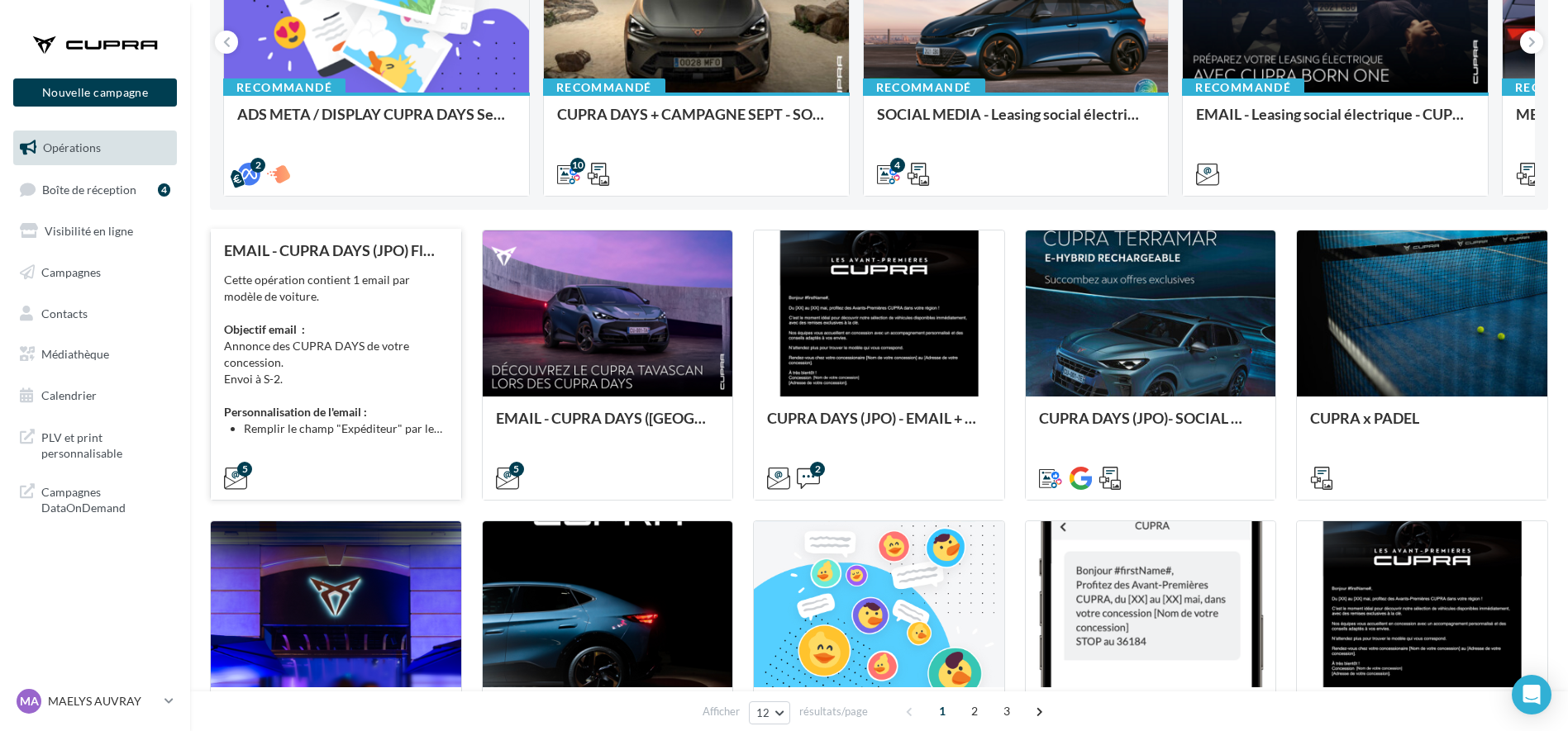
click at [366, 425] on li "Remplir le champ "Expéditeur" par le nom de votre concession." at bounding box center [346, 429] width 205 height 17
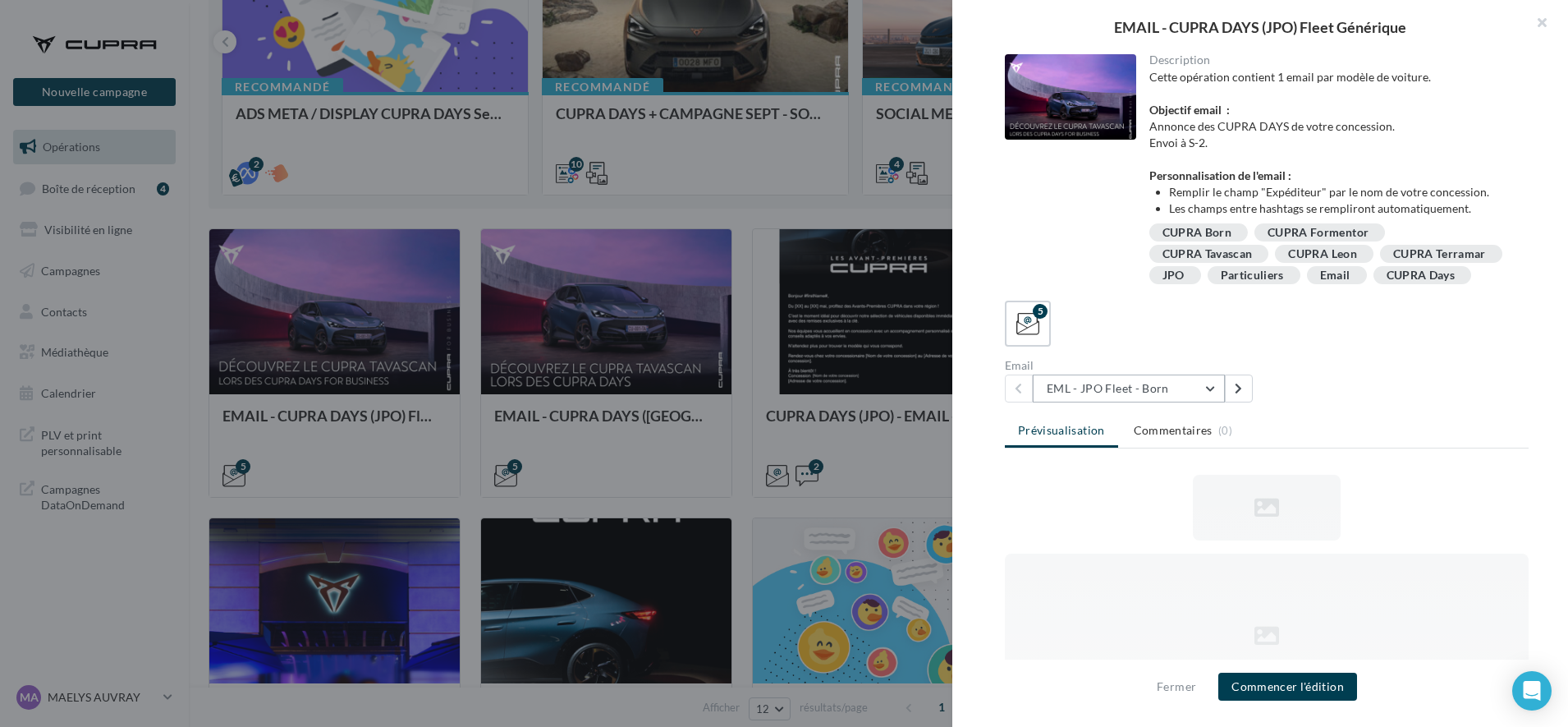
click at [1111, 403] on button "EML - JPO Fleet - Born" at bounding box center [1129, 388] width 192 height 28
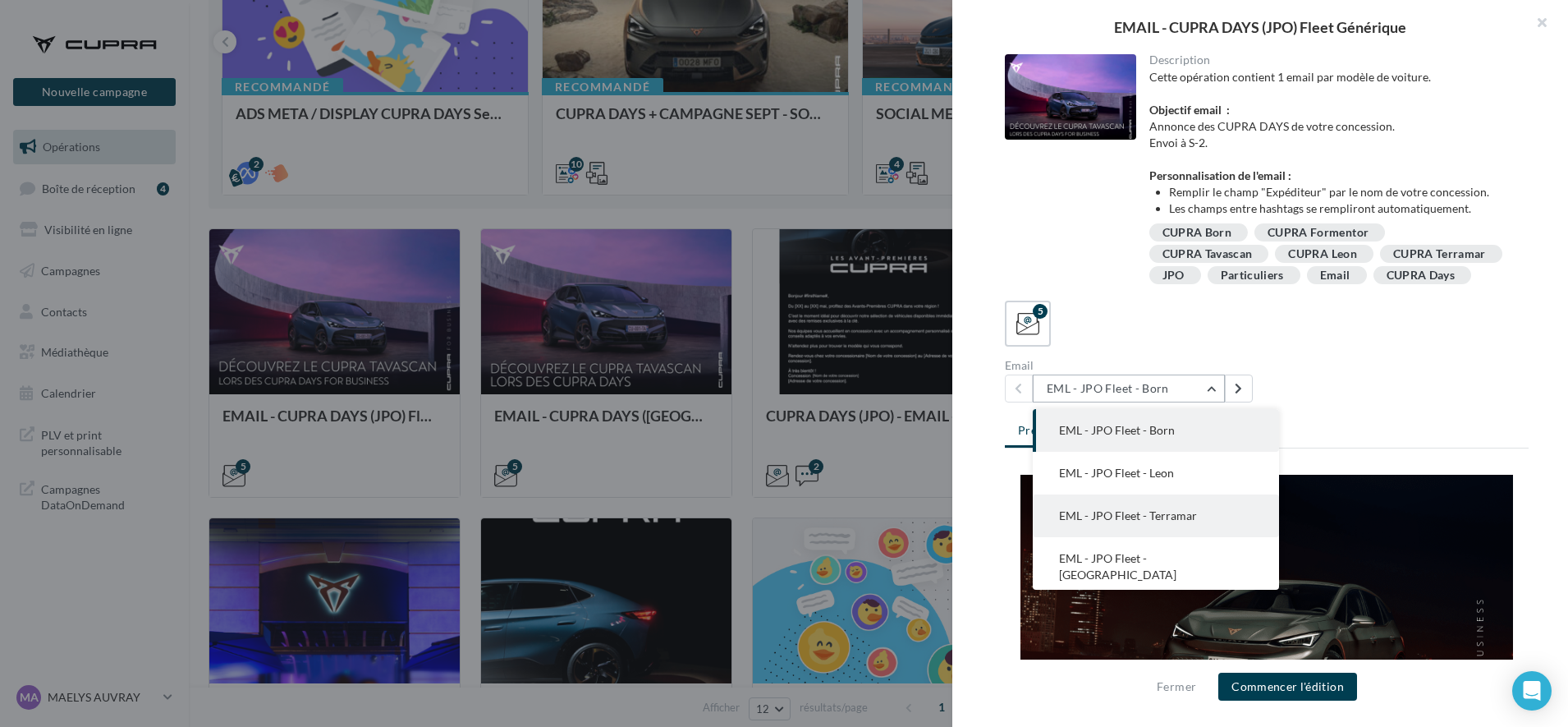
scroll to position [32, 0]
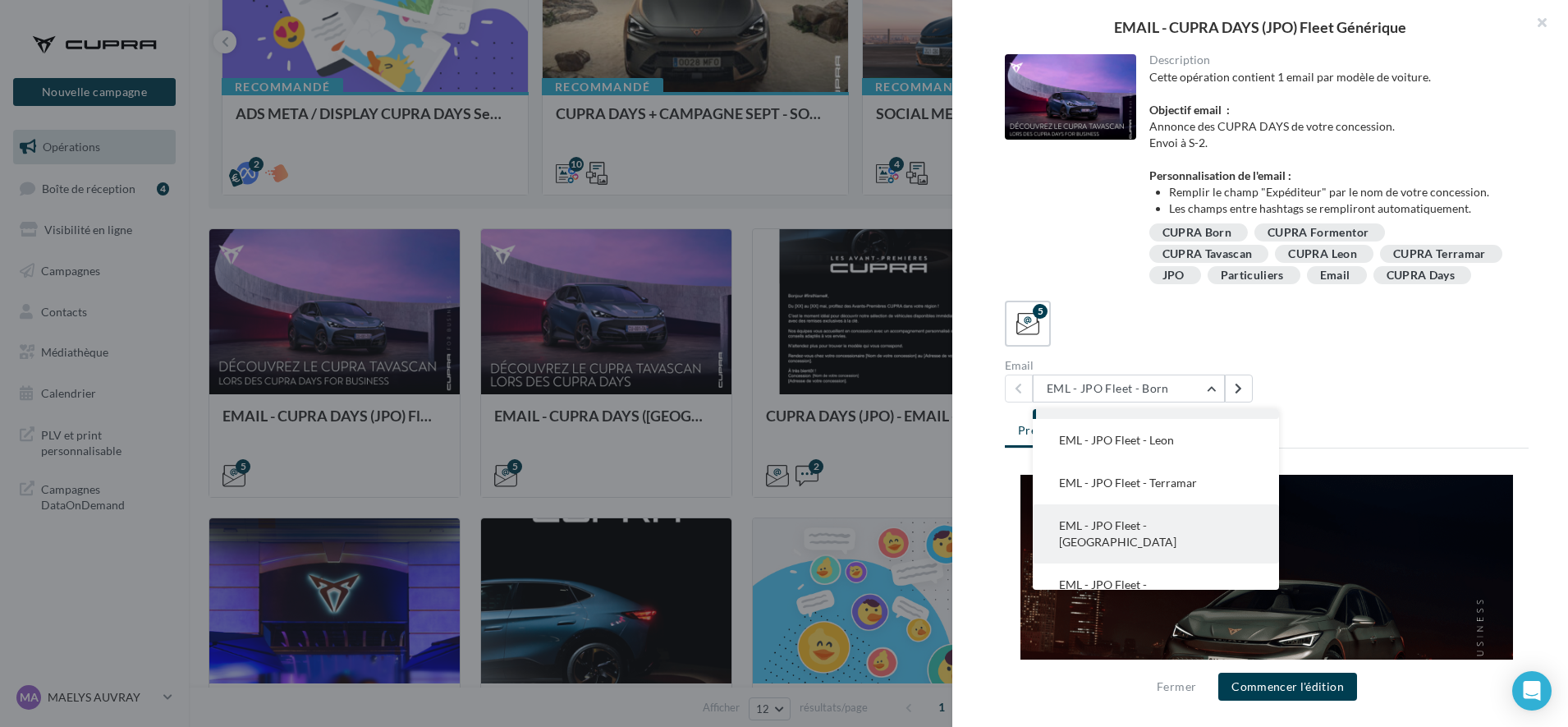
click at [1165, 537] on button "EML - JPO Fleet - Formentor" at bounding box center [1156, 534] width 246 height 59
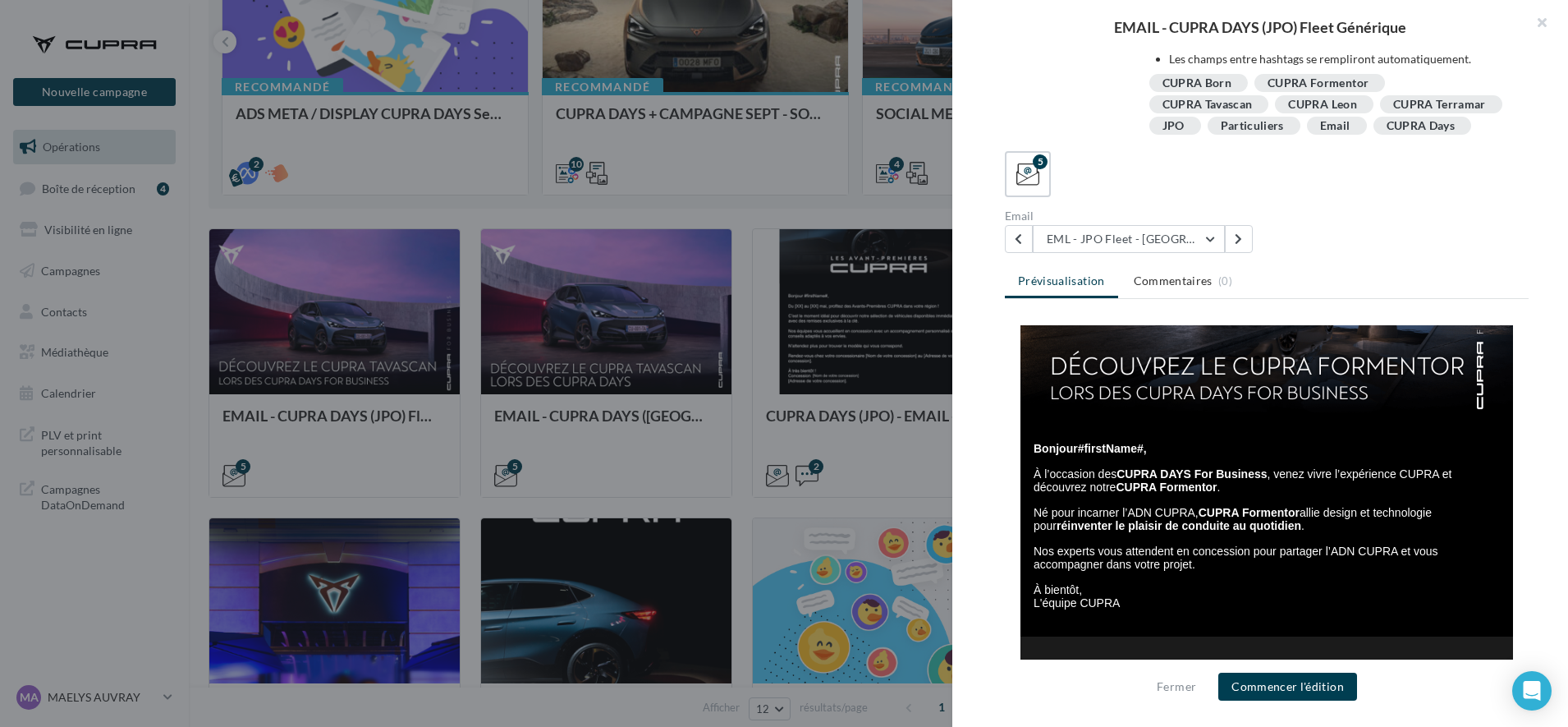
scroll to position [217, 0]
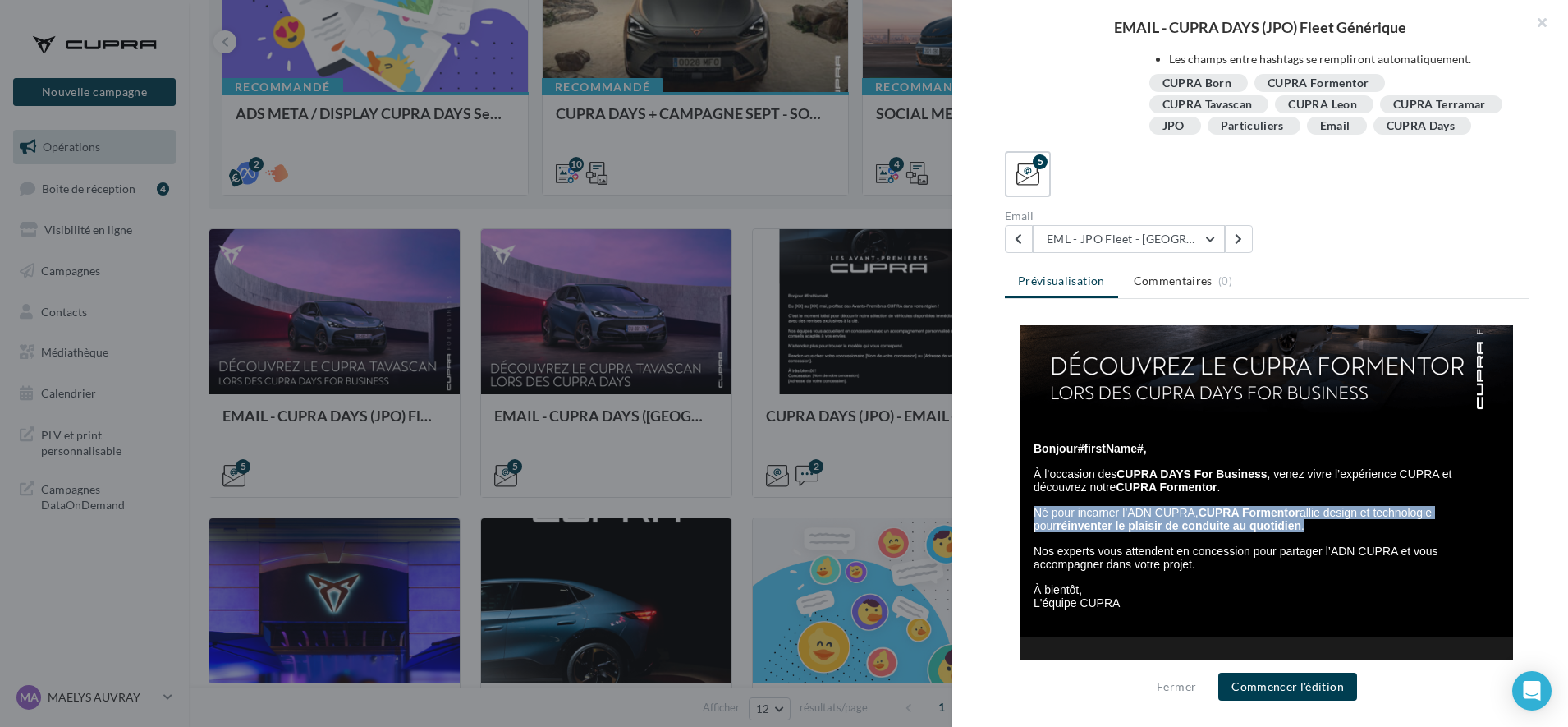
drag, startPoint x: 1277, startPoint y: 525, endPoint x: 1022, endPoint y: 517, distance: 255.1
click at [1034, 517] on p "Né pour incarner l’ADN CUPRA, CUPRA Formentor allie design et technologie pour …" at bounding box center [1269, 513] width 470 height 38
copy span "Né pour incarner l’ADN CUPRA, CUPRA Formentor allie design et technologie pour …"
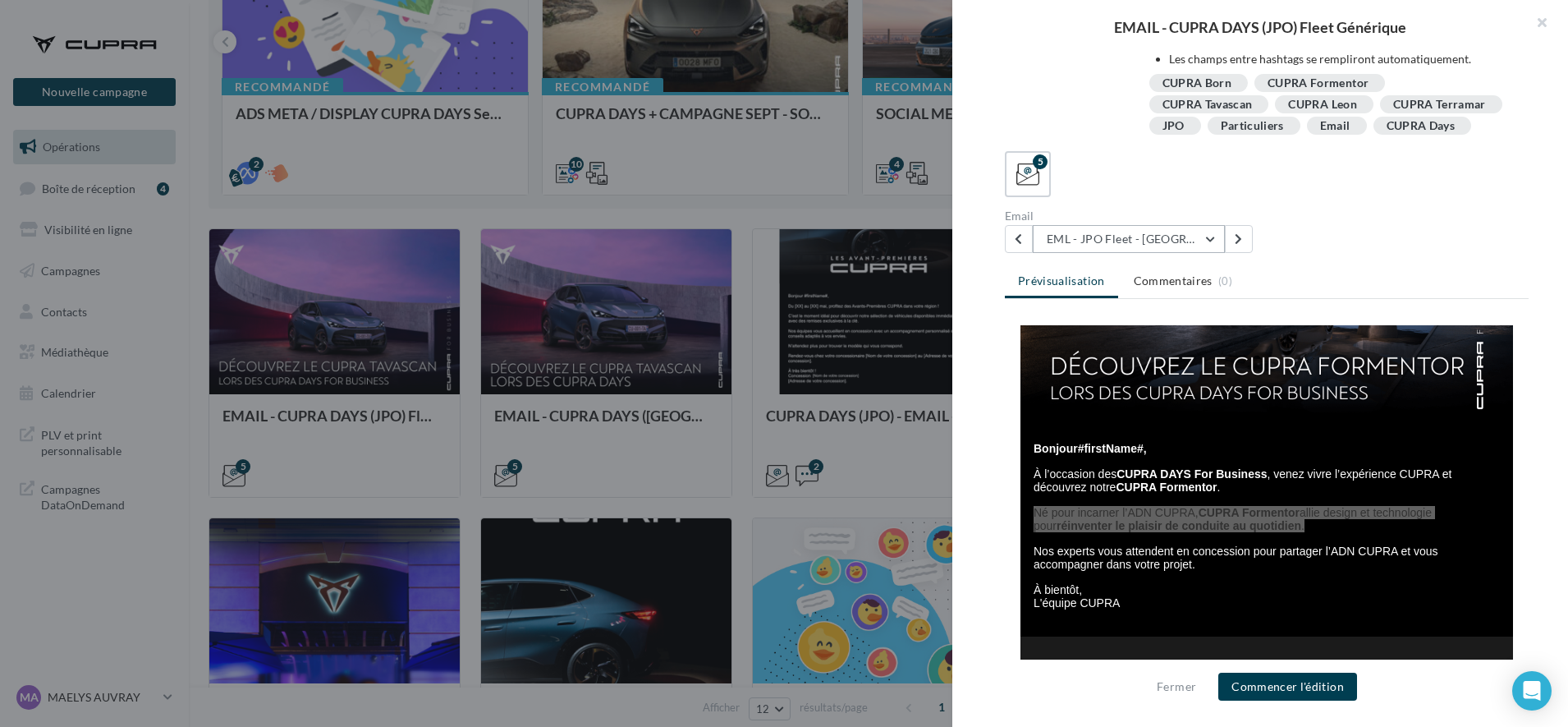
click at [1180, 239] on button "EML - JPO Fleet - Formentor" at bounding box center [1129, 239] width 192 height 28
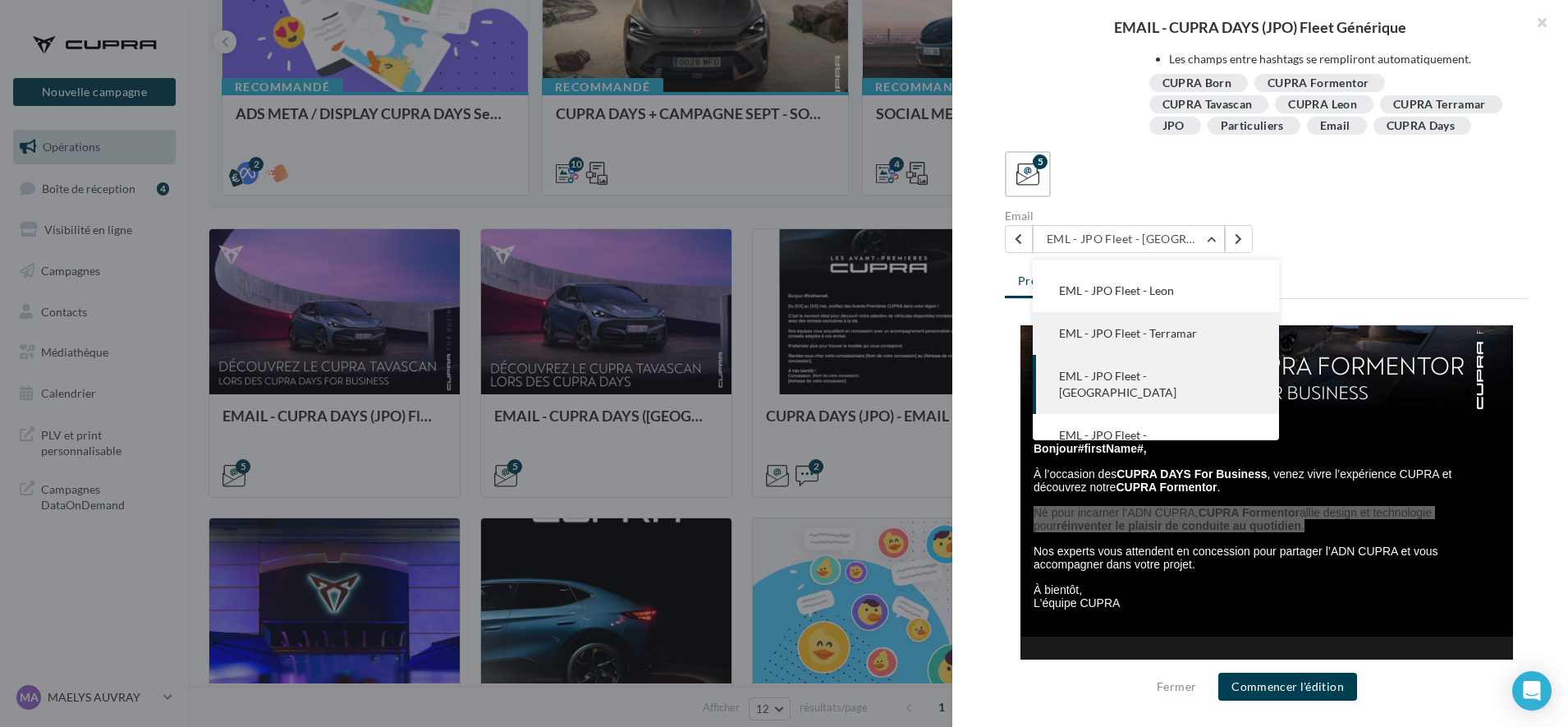
click at [1159, 338] on span "EML - JPO Fleet - Terramar" at bounding box center [1128, 333] width 138 height 14
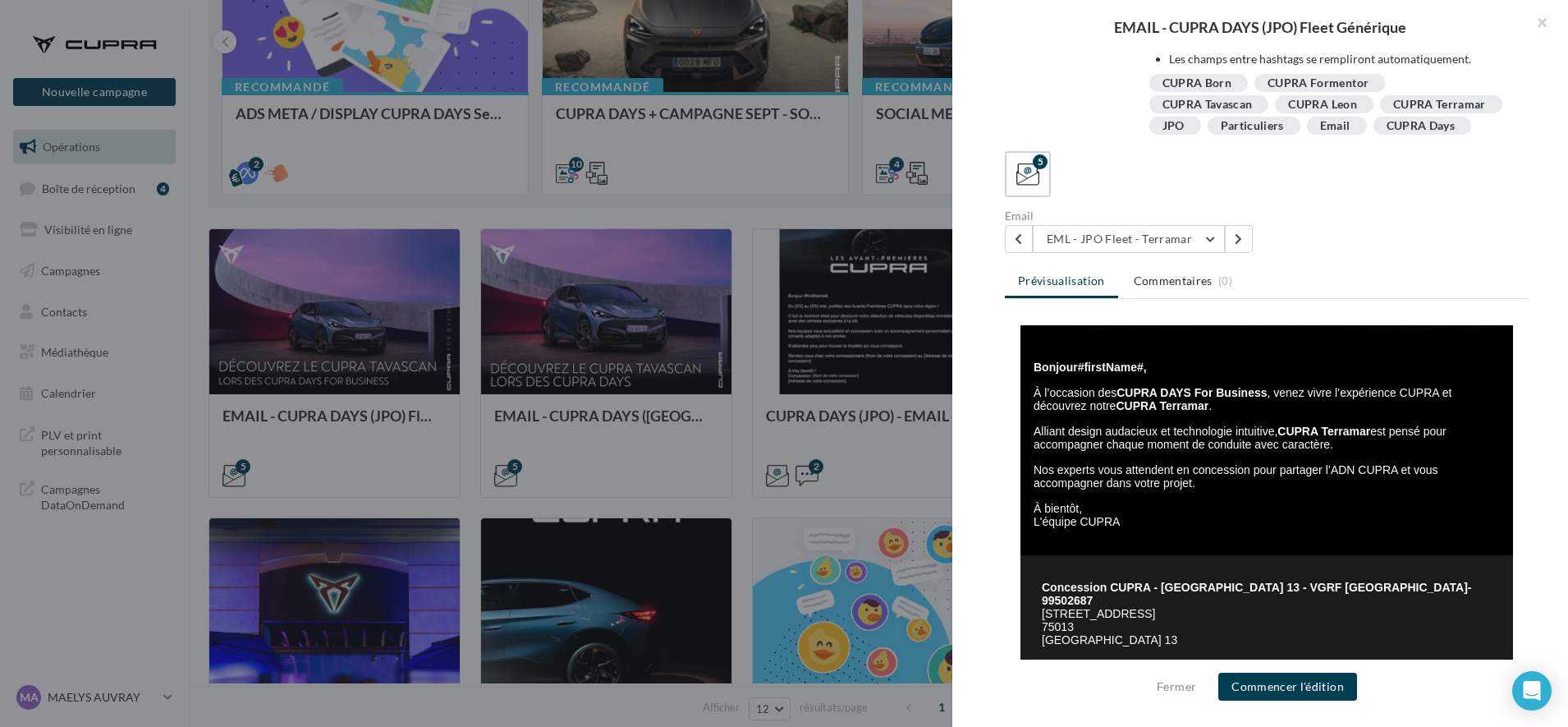
scroll to position [299, 0]
drag, startPoint x: 1323, startPoint y: 446, endPoint x: 1024, endPoint y: 427, distance: 299.6
click at [1034, 427] on p "Alliant design audacieux et technologie intuitive, CUPRA Terramar est pensé pou…" at bounding box center [1269, 437] width 470 height 27
copy span "Alliant design audacieux et technologie intuitive, CUPRA Terramar est pensé pou…"
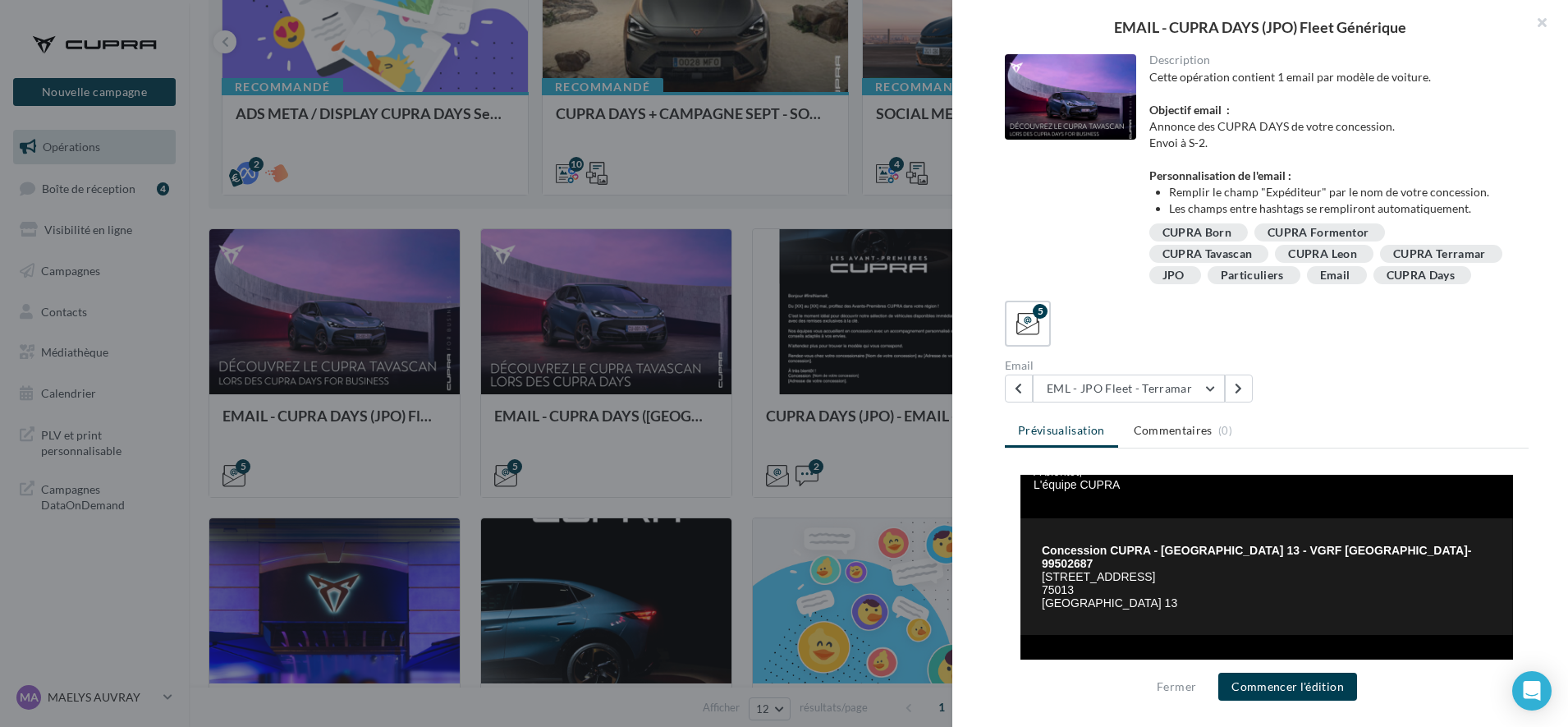
scroll to position [171, 0]
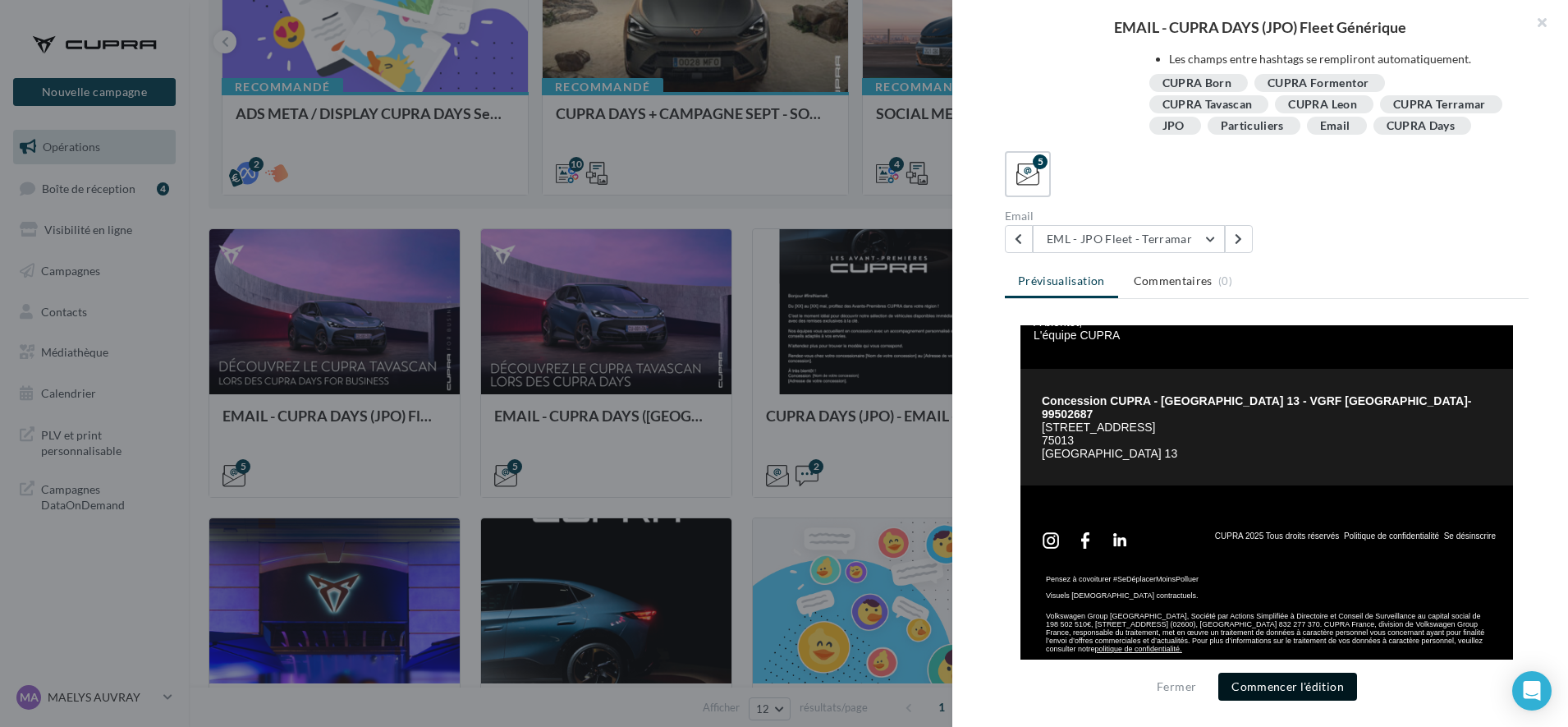
click at [1257, 687] on button "Commencer l'édition" at bounding box center [1287, 687] width 138 height 28
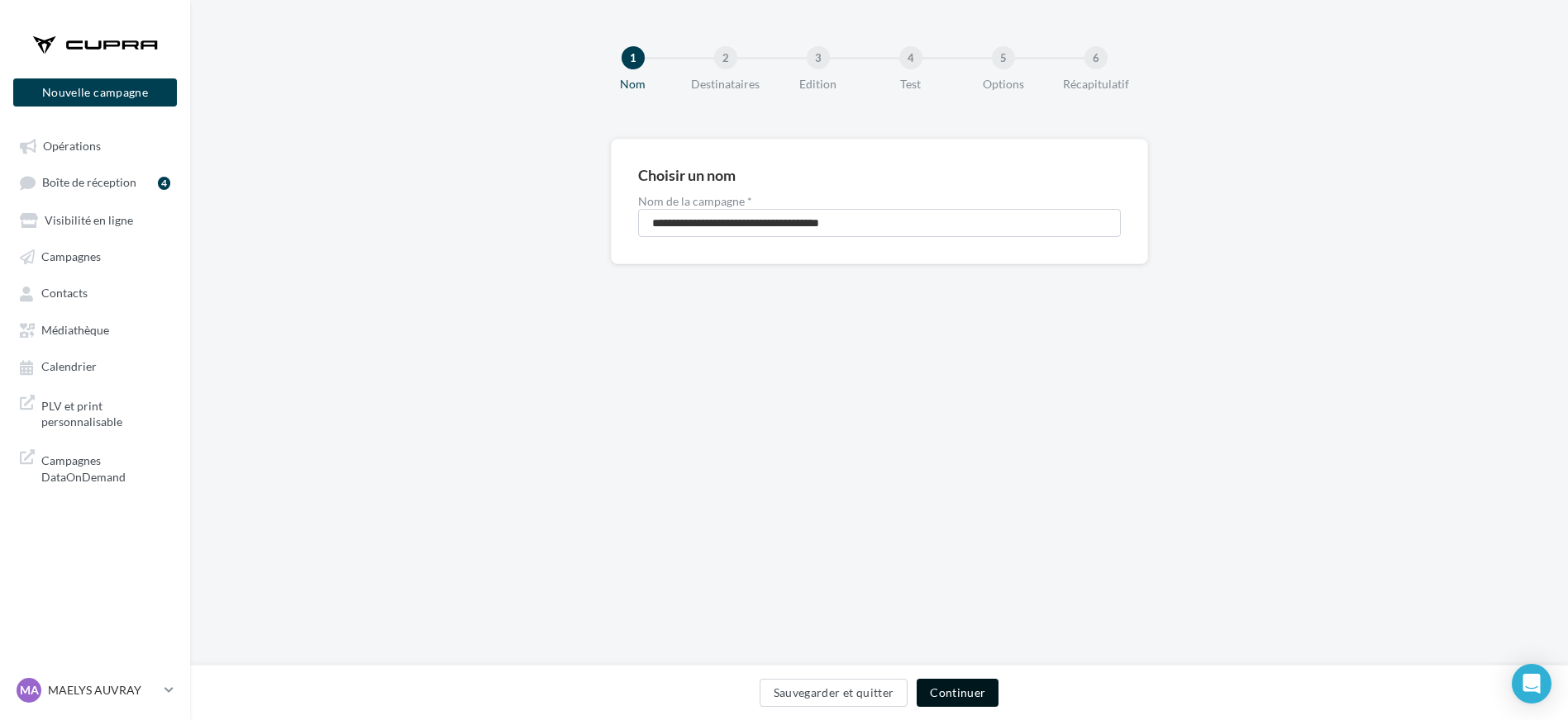
click at [954, 693] on button "Continuer" at bounding box center [956, 692] width 82 height 28
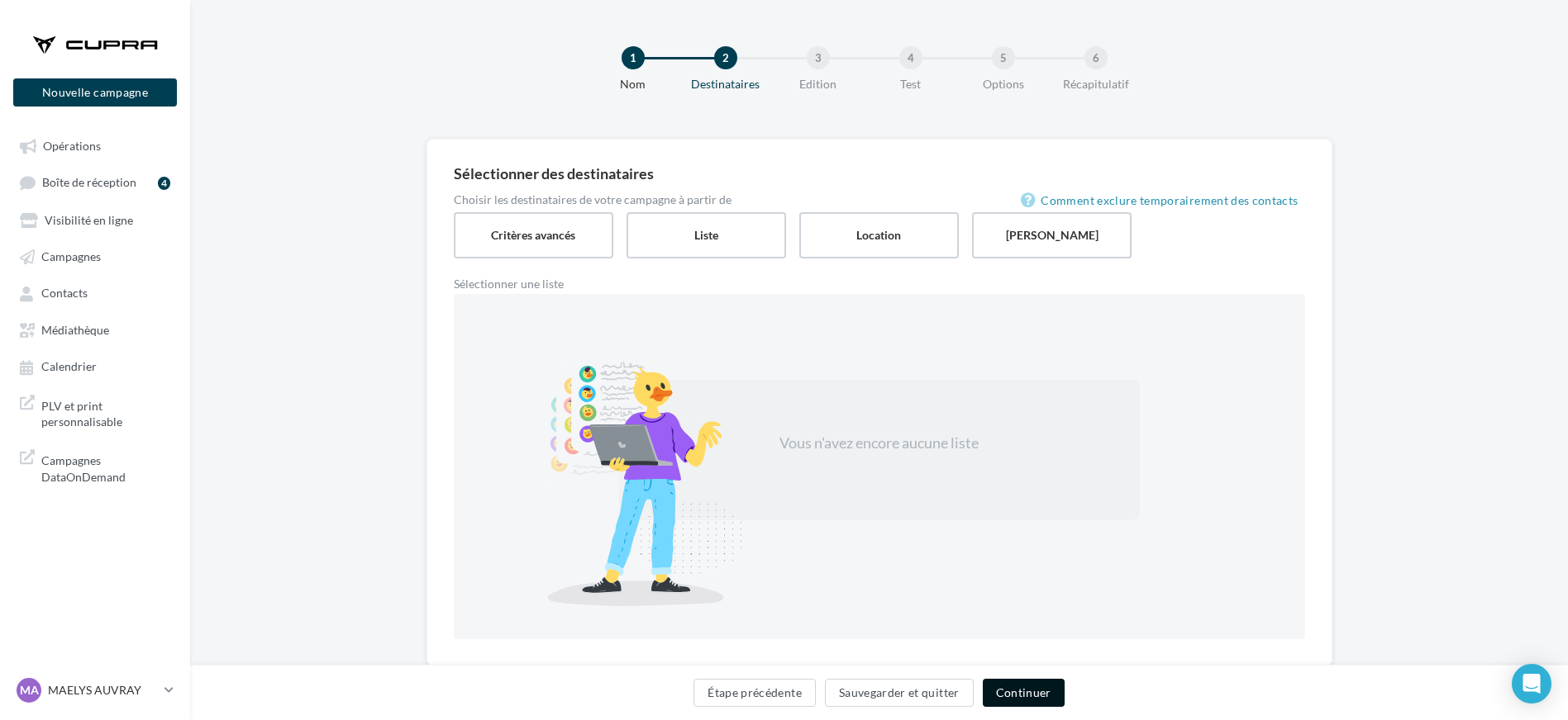
click at [997, 692] on button "Continuer" at bounding box center [1023, 692] width 82 height 28
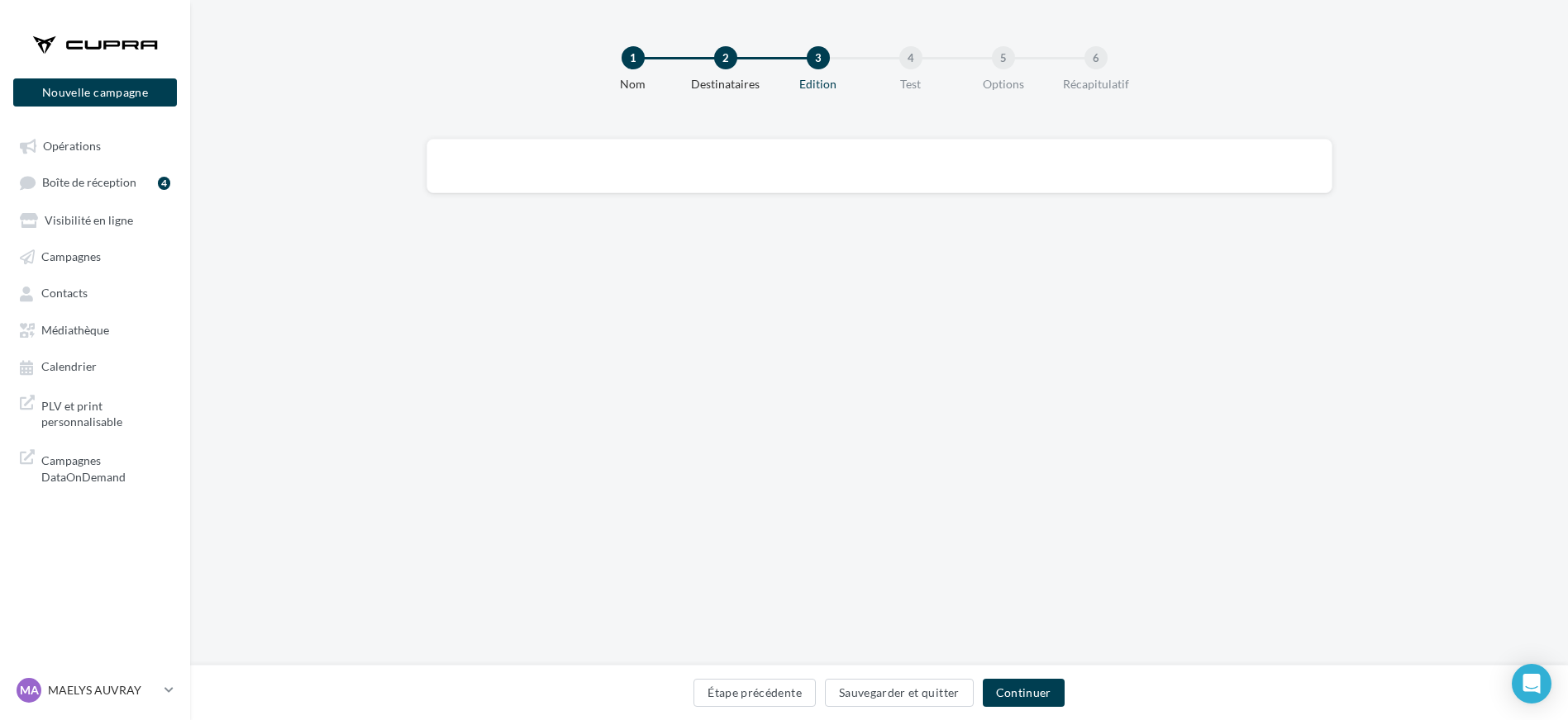
scroll to position [1, 0]
click at [1017, 696] on button "Continuer" at bounding box center [1023, 692] width 82 height 28
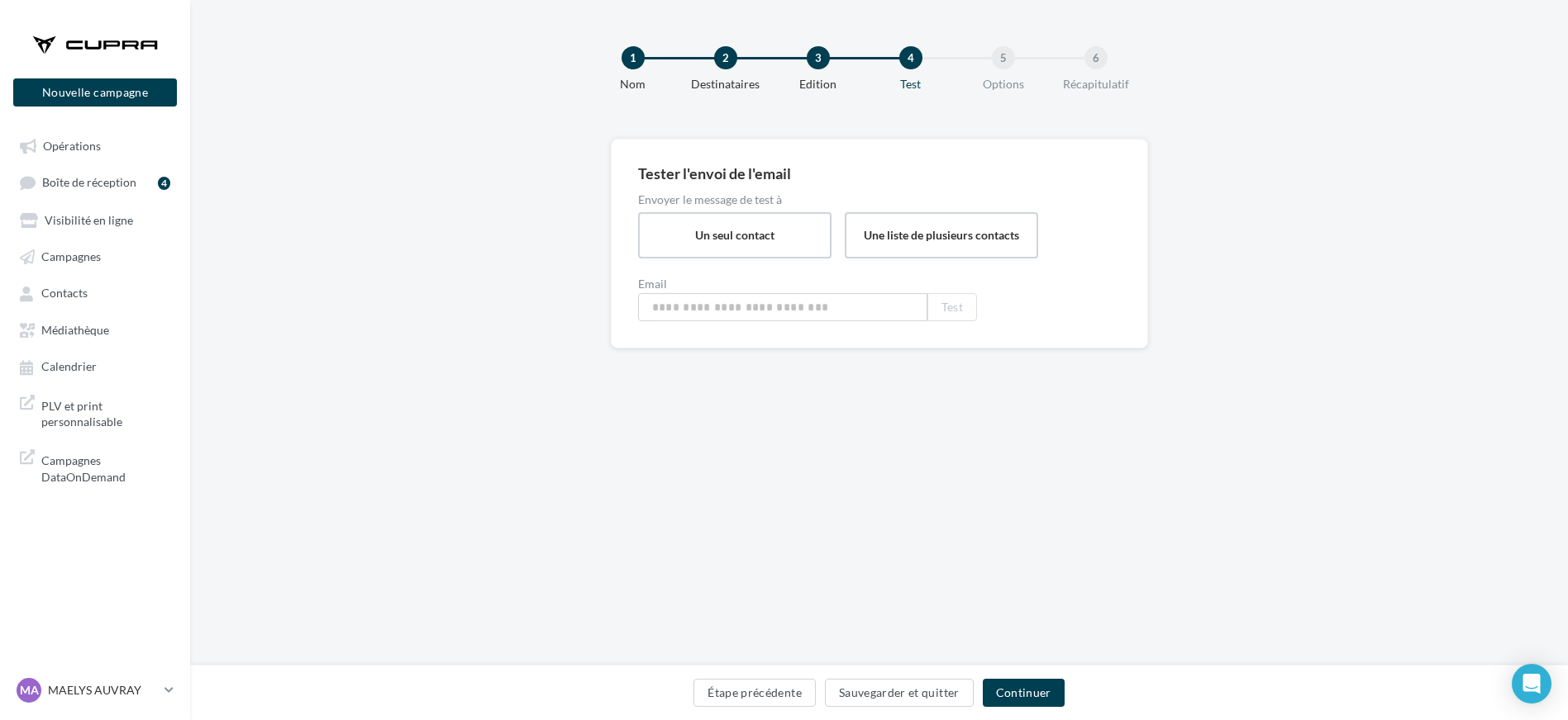
type input "**********"
click at [760, 688] on button "Étape précédente" at bounding box center [755, 692] width 123 height 28
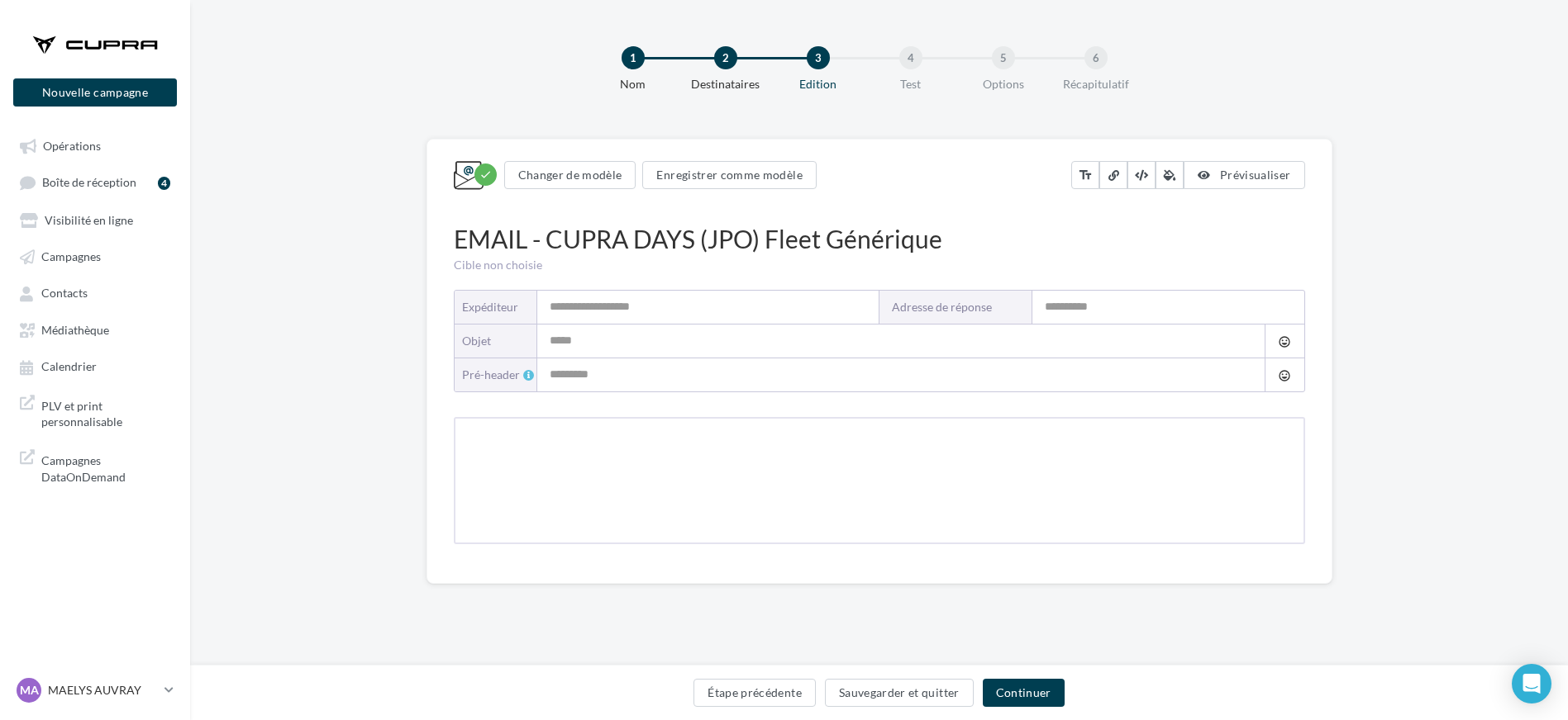
type input "**********"
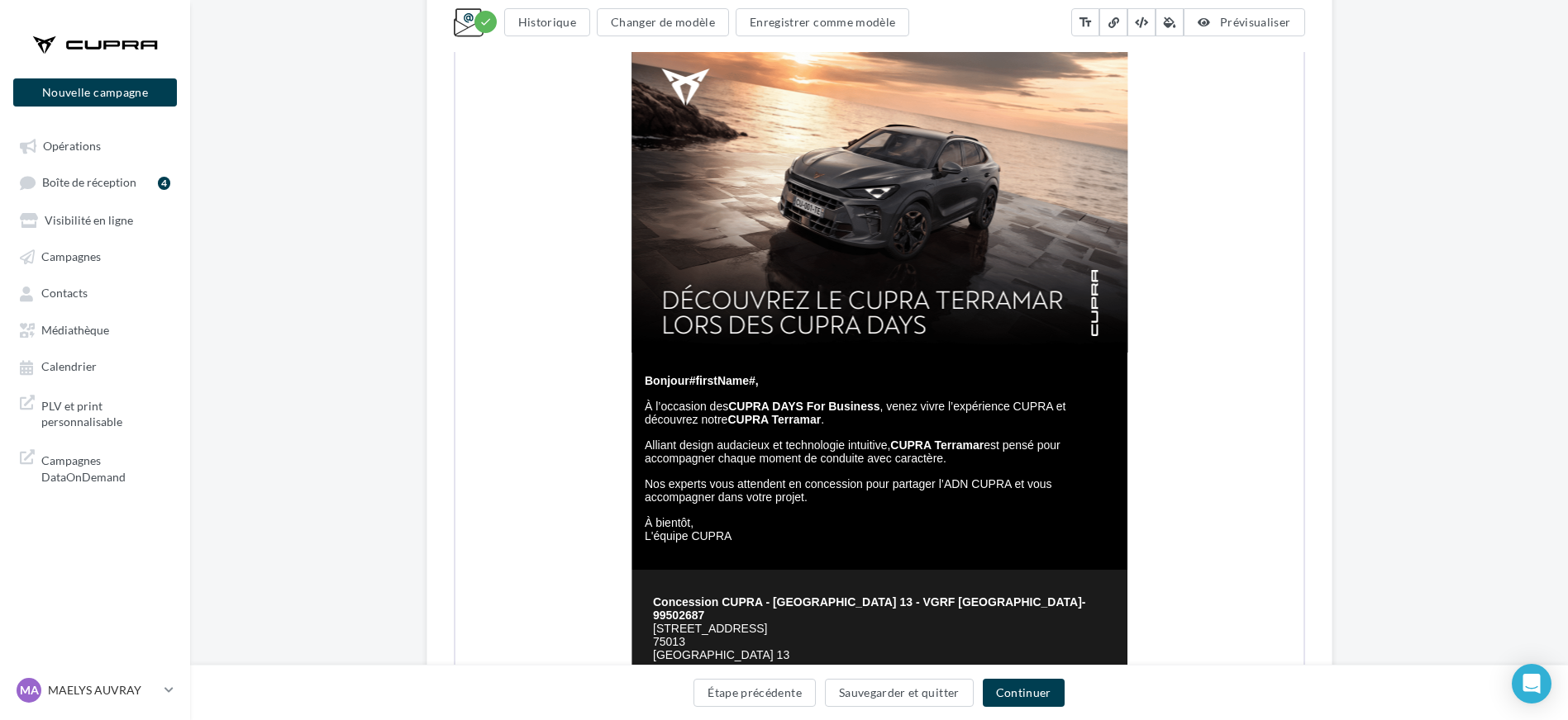
scroll to position [381, 0]
